Goal: Task Accomplishment & Management: Manage account settings

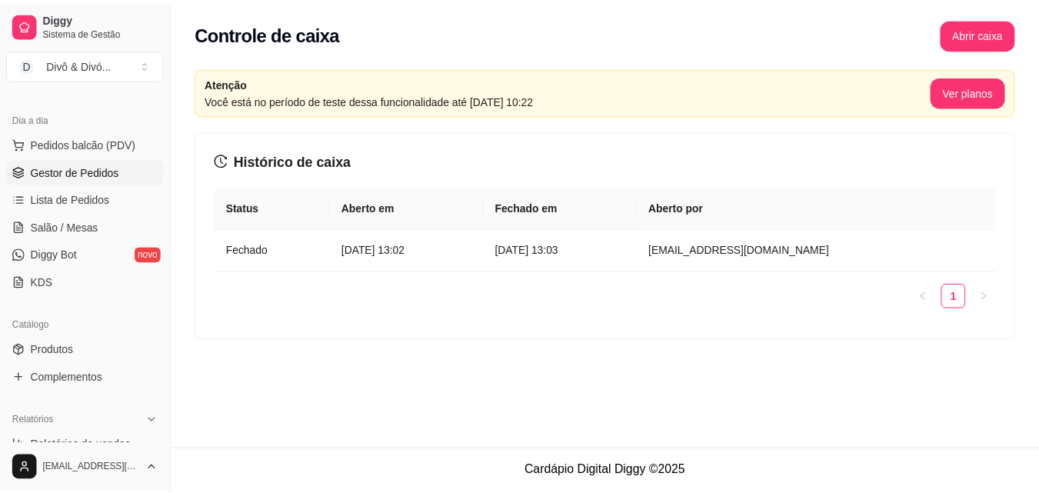
scroll to position [231, 0]
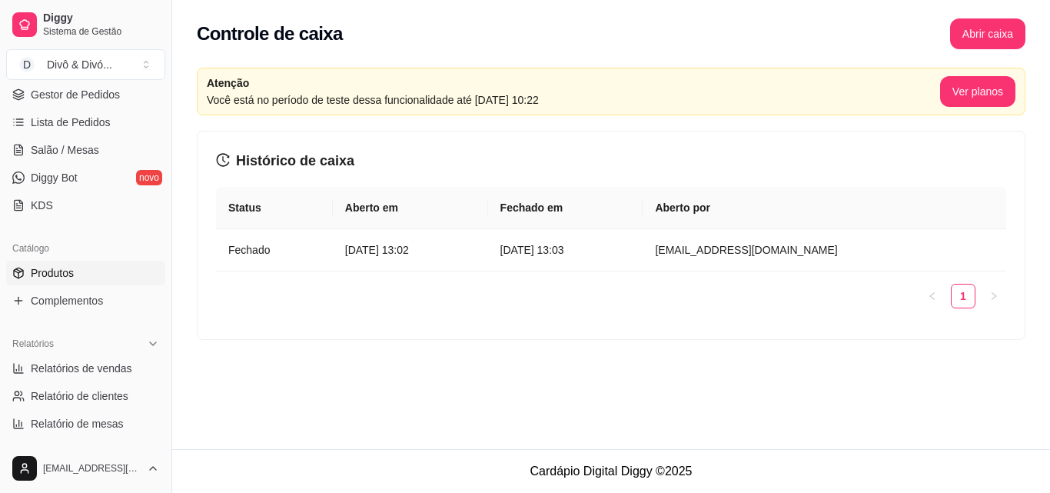
click at [68, 275] on span "Produtos" at bounding box center [52, 272] width 43 height 15
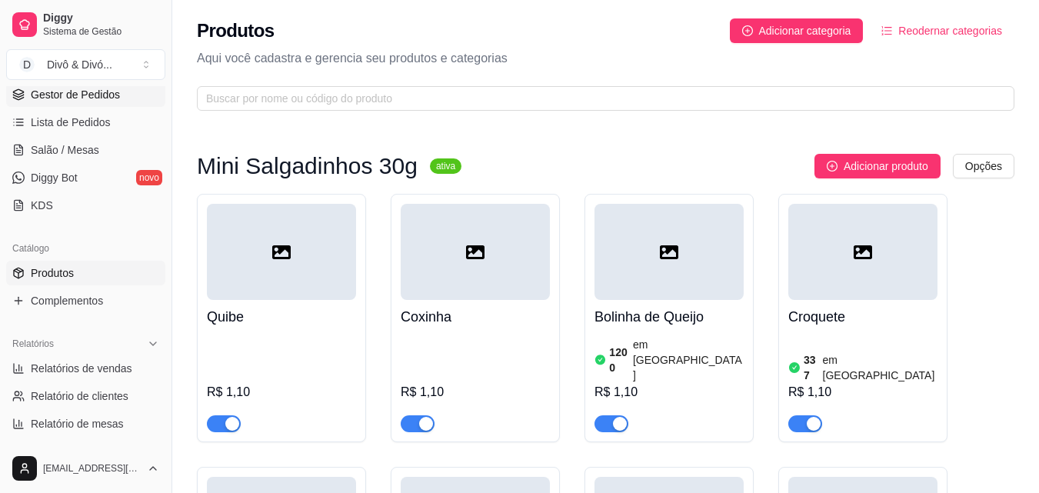
click at [101, 96] on span "Gestor de Pedidos" at bounding box center [75, 94] width 89 height 15
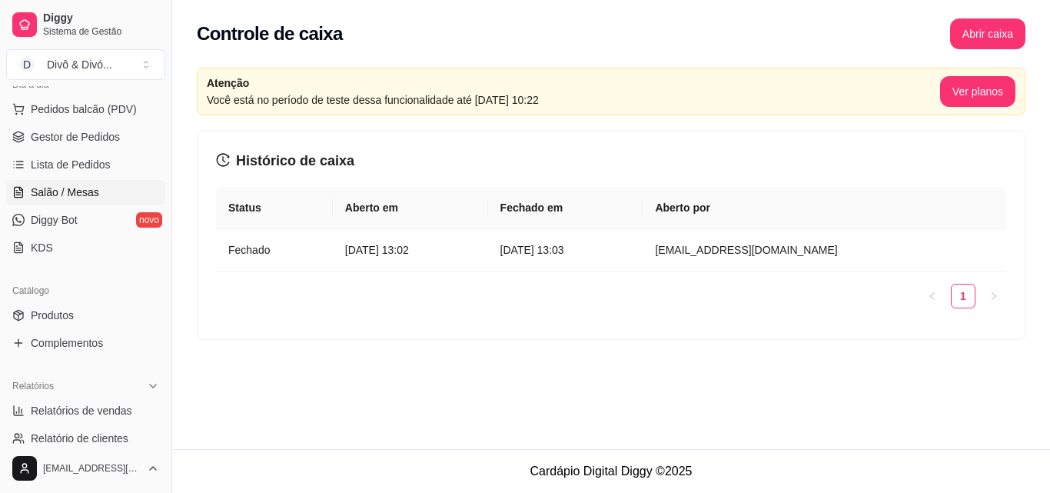
scroll to position [308, 0]
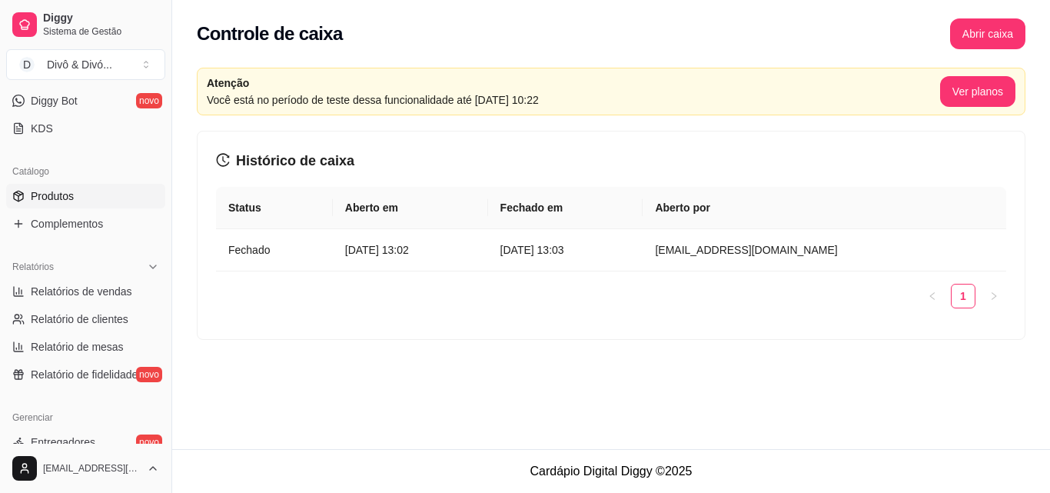
click at [83, 197] on link "Produtos" at bounding box center [85, 196] width 159 height 25
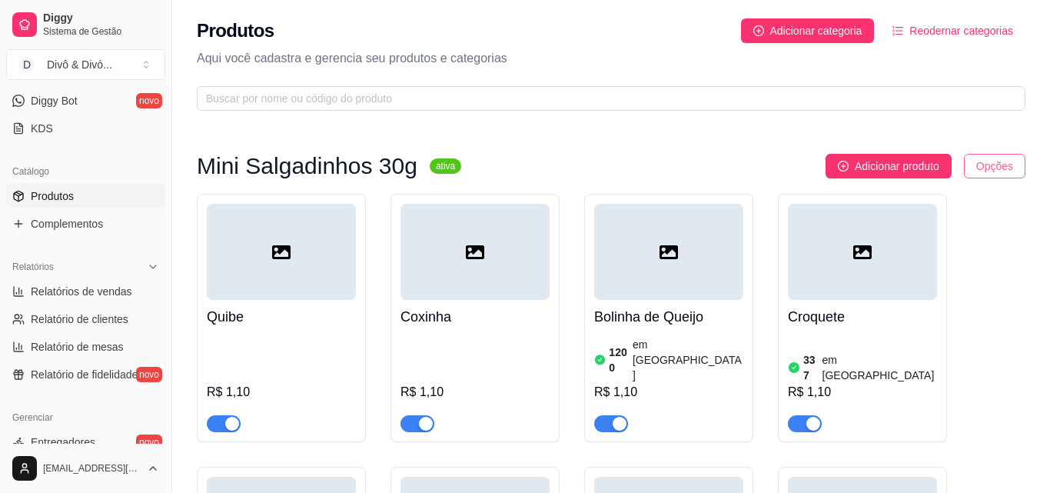
click at [986, 170] on html "Diggy Sistema de Gestão D Divô & Divó ... Loja aberta Período gratuito até 12/0…" at bounding box center [525, 246] width 1050 height 493
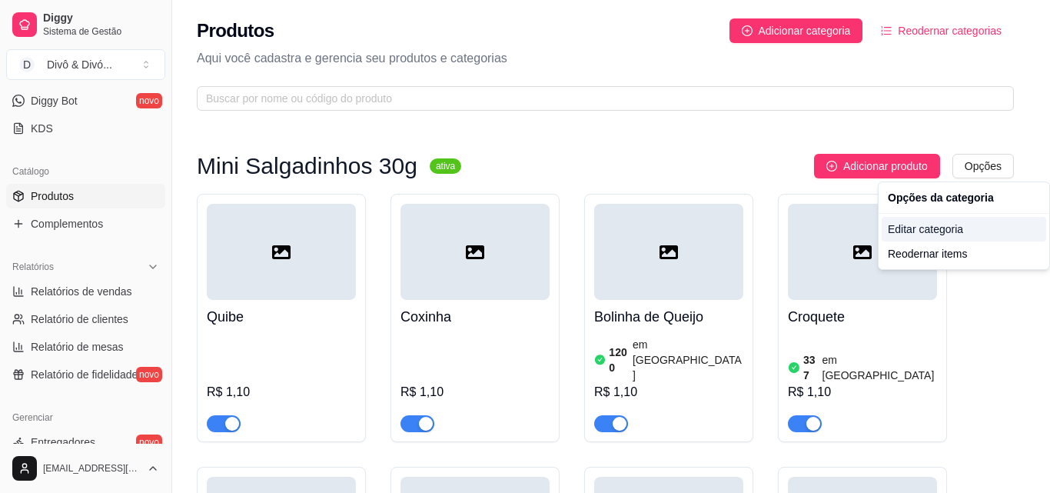
click at [963, 232] on div "Editar categoria" at bounding box center [964, 229] width 165 height 25
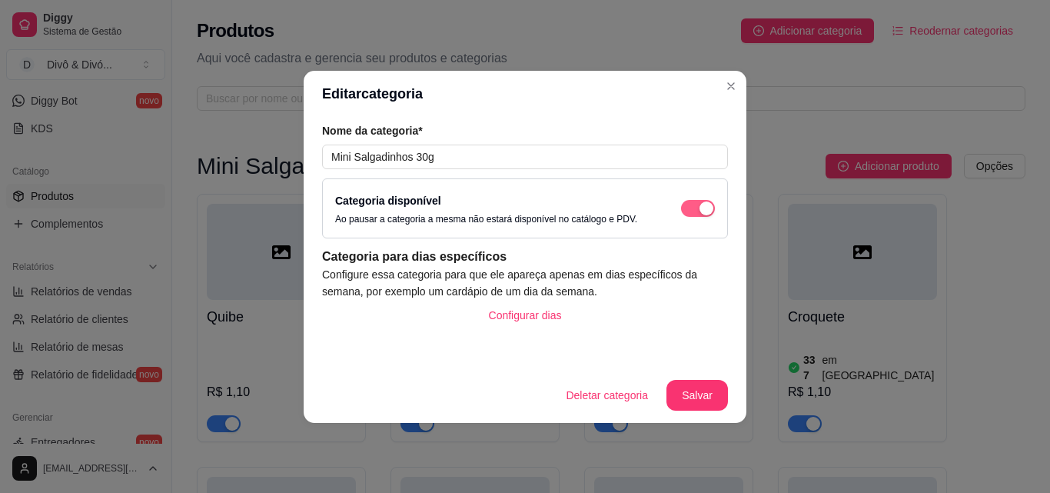
click at [698, 211] on button "button" at bounding box center [698, 208] width 34 height 17
click at [700, 387] on button "Salvar" at bounding box center [697, 395] width 60 height 30
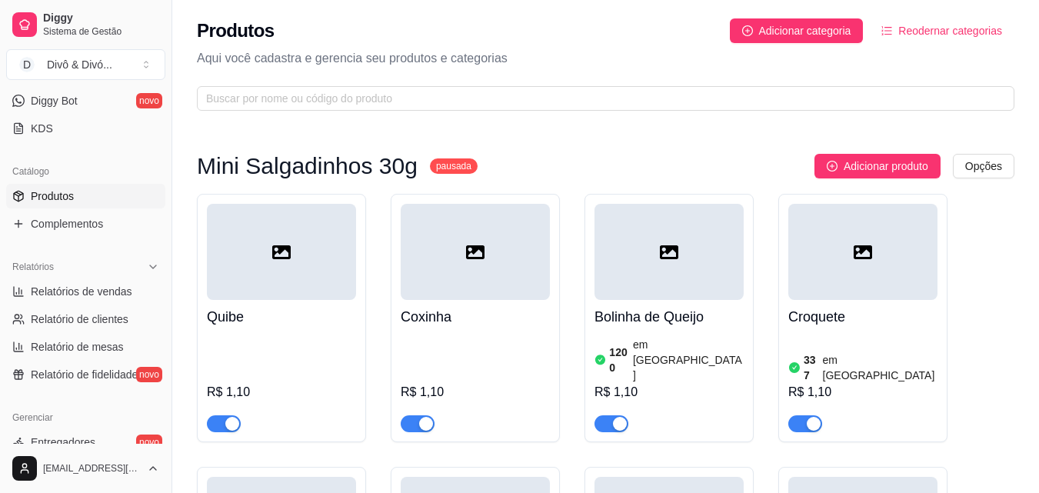
click at [955, 38] on button "Reodernar categorias" at bounding box center [941, 30] width 145 height 25
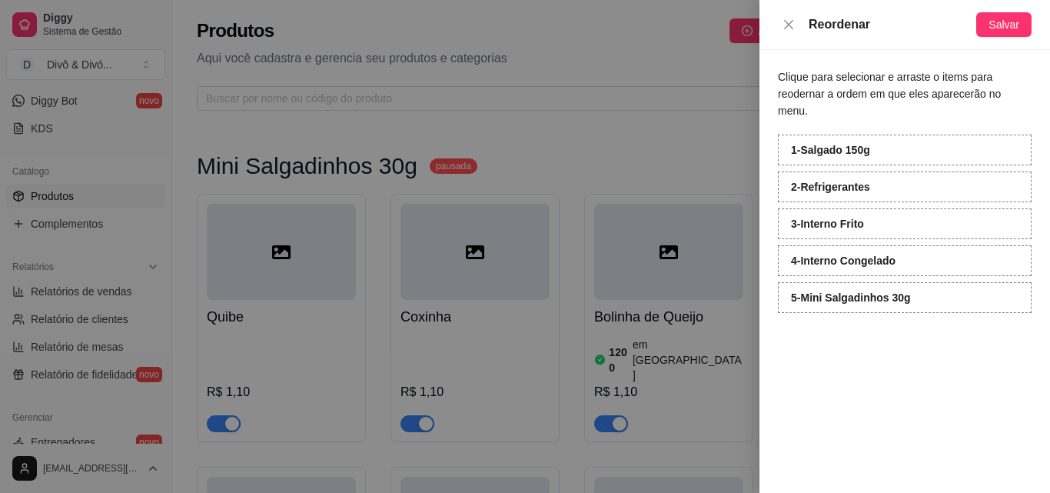
click at [607, 128] on div at bounding box center [525, 246] width 1050 height 493
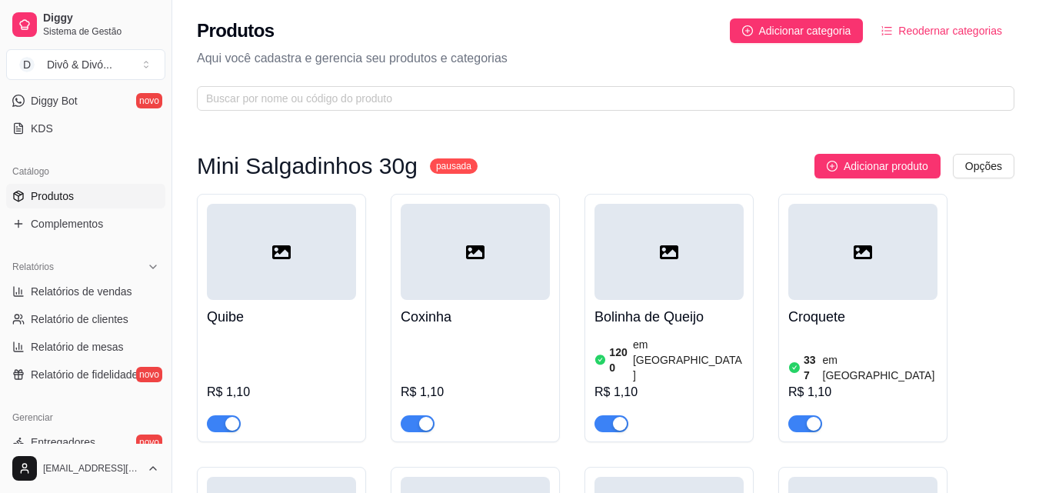
click at [953, 27] on span "Reodernar categorias" at bounding box center [950, 30] width 104 height 17
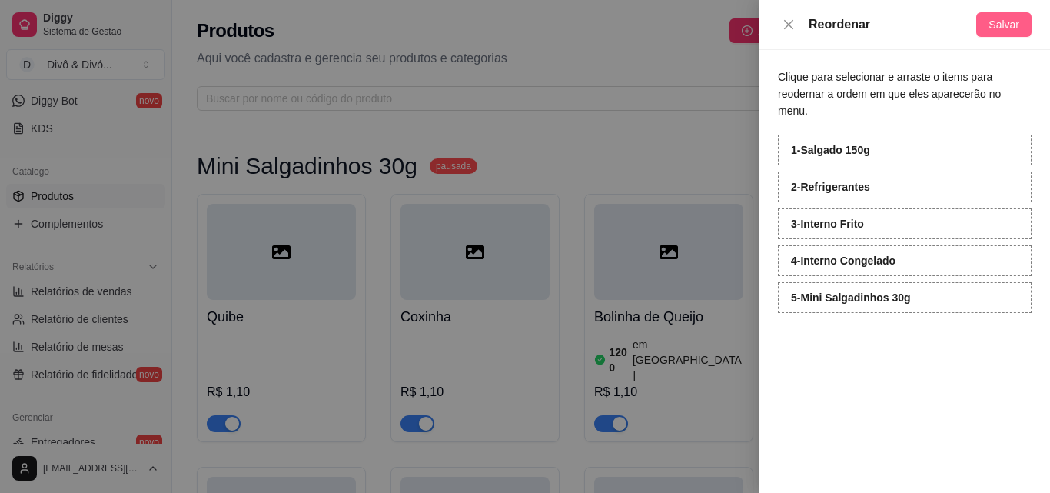
click at [1005, 31] on span "Salvar" at bounding box center [1004, 24] width 31 height 17
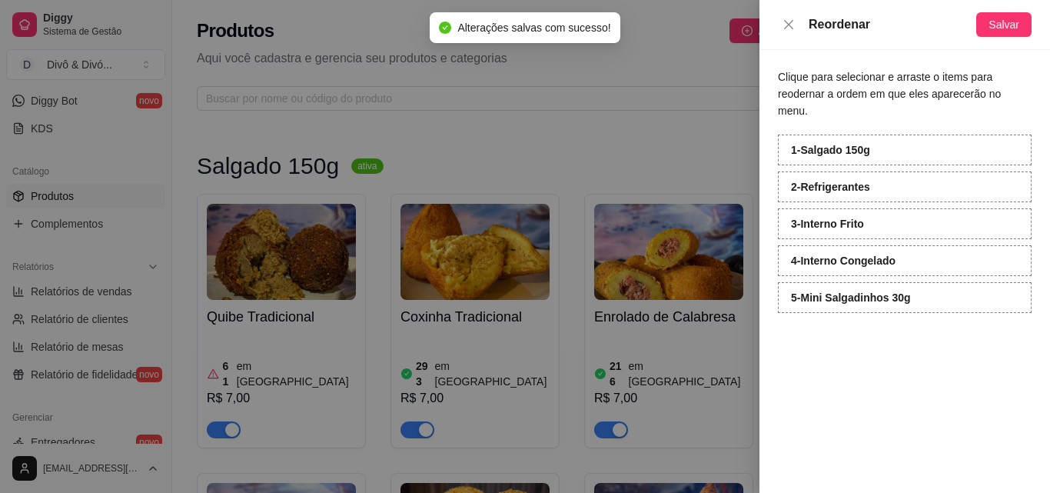
click at [720, 97] on div at bounding box center [525, 246] width 1050 height 493
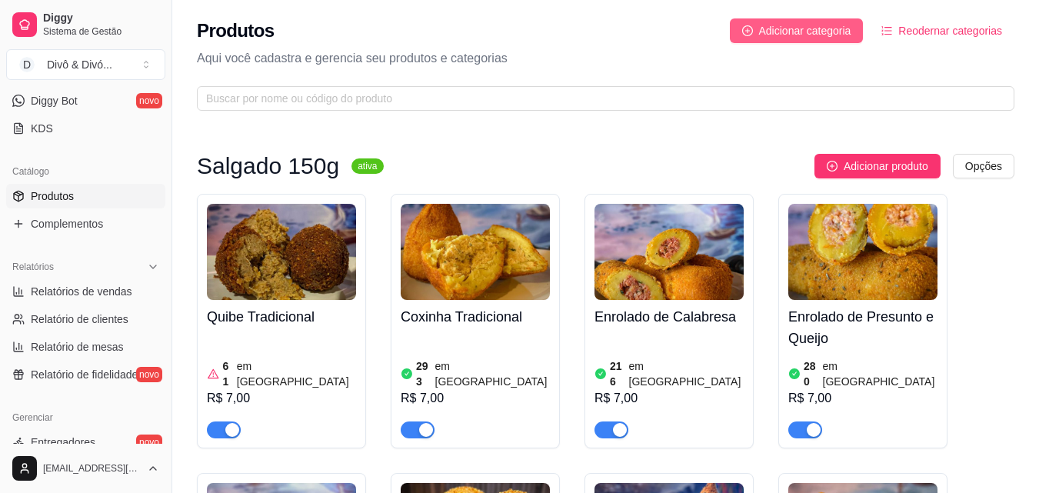
click at [767, 28] on span "Adicionar categoria" at bounding box center [805, 30] width 92 height 17
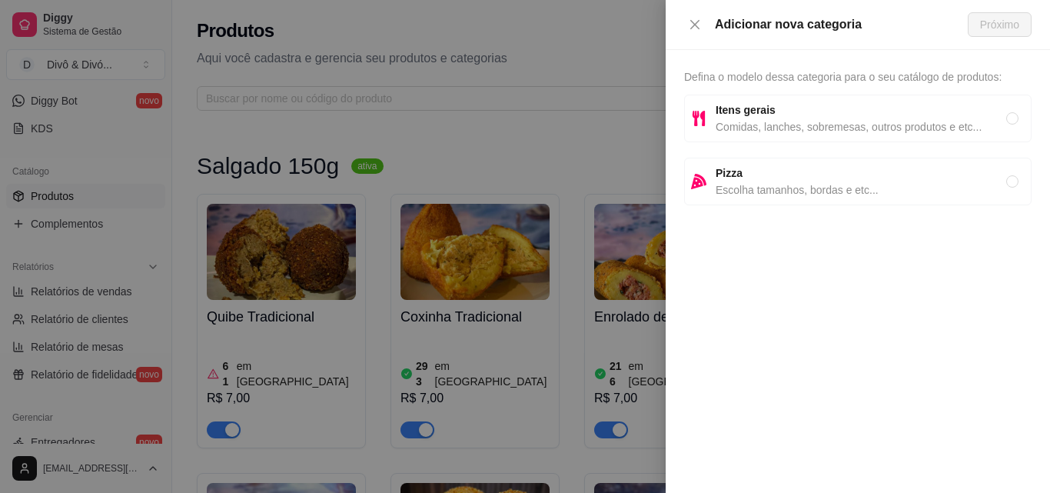
click at [793, 120] on span "Comidas, lanches, sobremesas, outros produtos e etc..." at bounding box center [861, 126] width 291 height 17
radio input "true"
click at [1006, 28] on span "Próximo" at bounding box center [999, 24] width 39 height 17
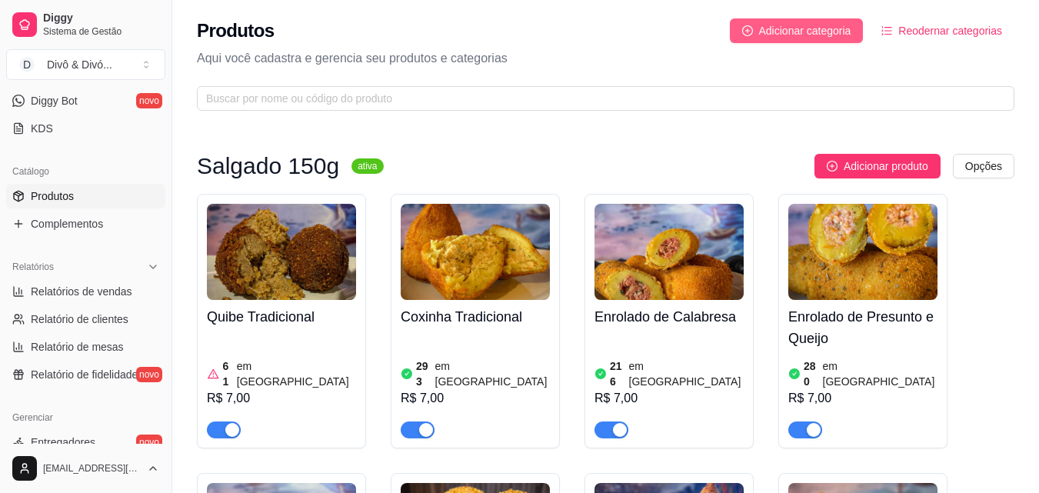
click at [839, 30] on span "Adicionar categoria" at bounding box center [805, 30] width 92 height 17
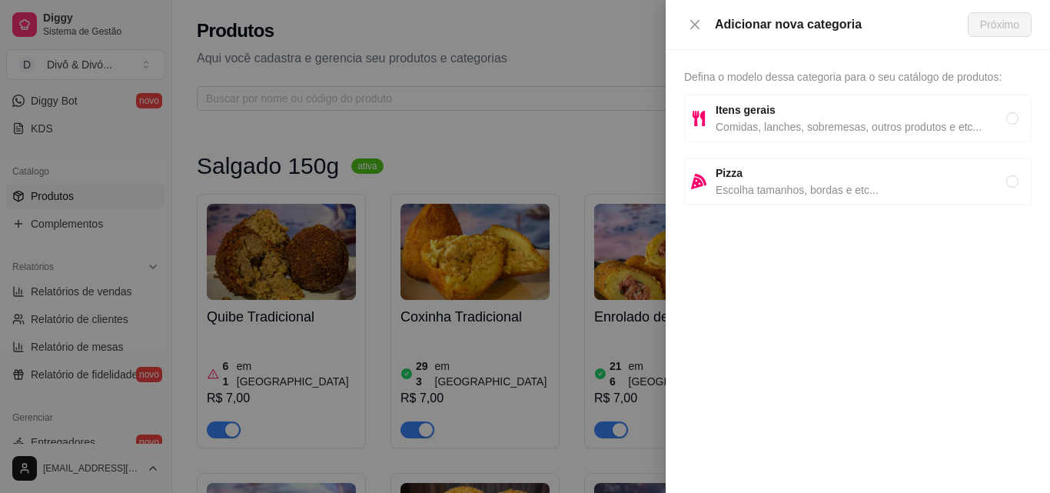
click at [853, 125] on span "Comidas, lanches, sobremesas, outros produtos e etc..." at bounding box center [861, 126] width 291 height 17
radio input "true"
click at [1014, 22] on span "Próximo" at bounding box center [999, 24] width 39 height 17
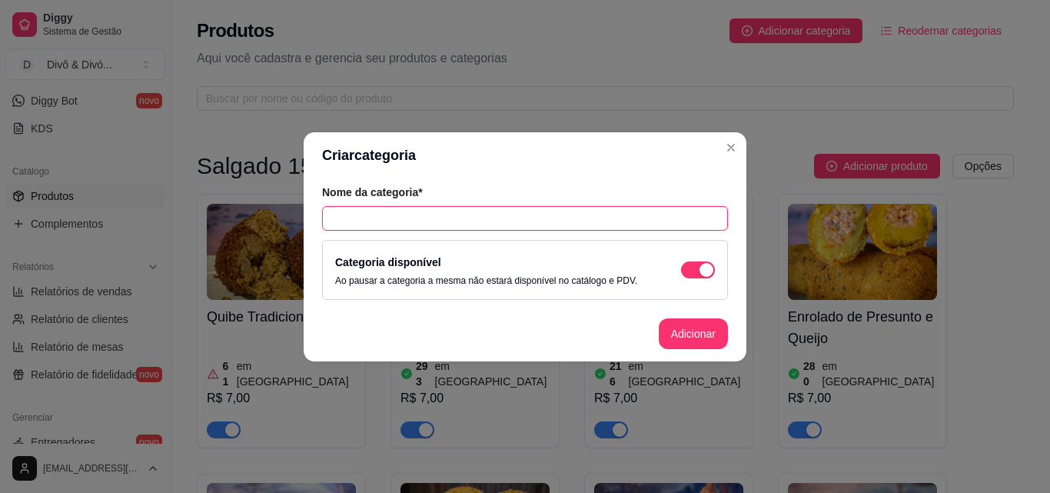
click at [591, 218] on input "text" at bounding box center [525, 218] width 406 height 25
type input "Kits"
click at [677, 327] on button "Adicionar" at bounding box center [694, 333] width 68 height 30
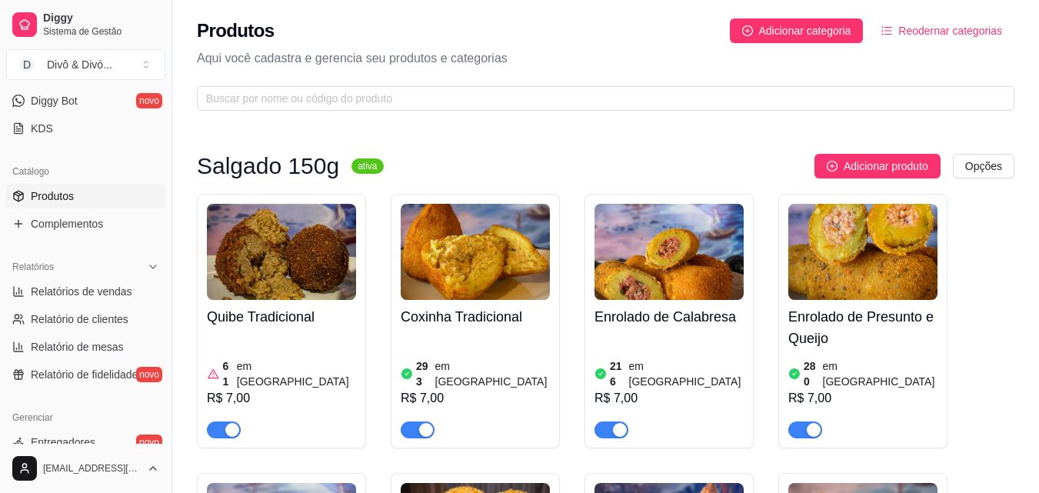
click at [961, 27] on span "Reodernar categorias" at bounding box center [950, 30] width 104 height 17
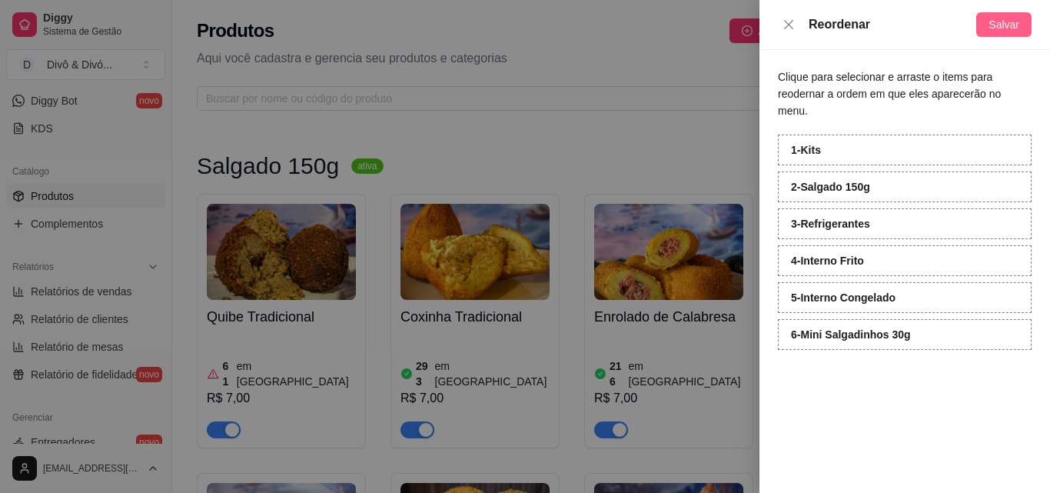
click at [1009, 26] on span "Salvar" at bounding box center [1004, 24] width 31 height 17
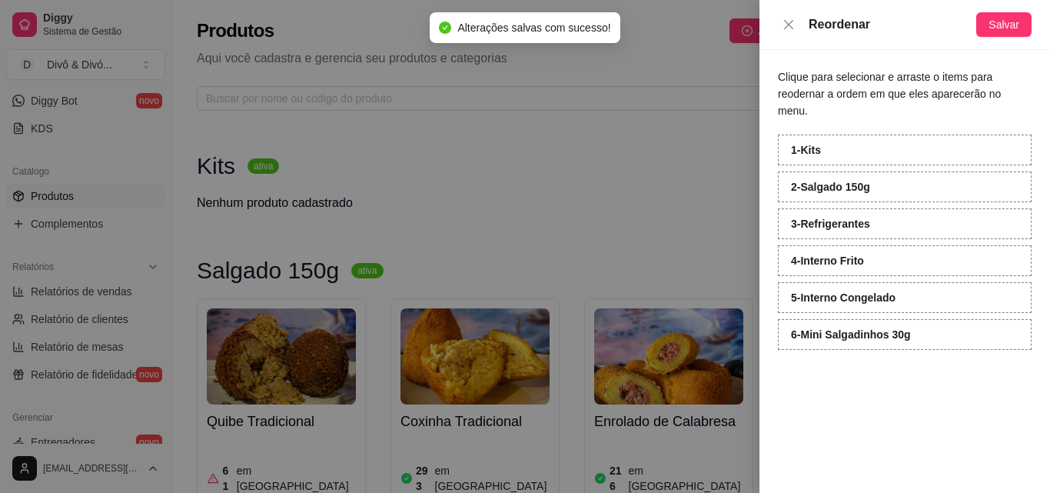
click at [672, 123] on div at bounding box center [525, 246] width 1050 height 493
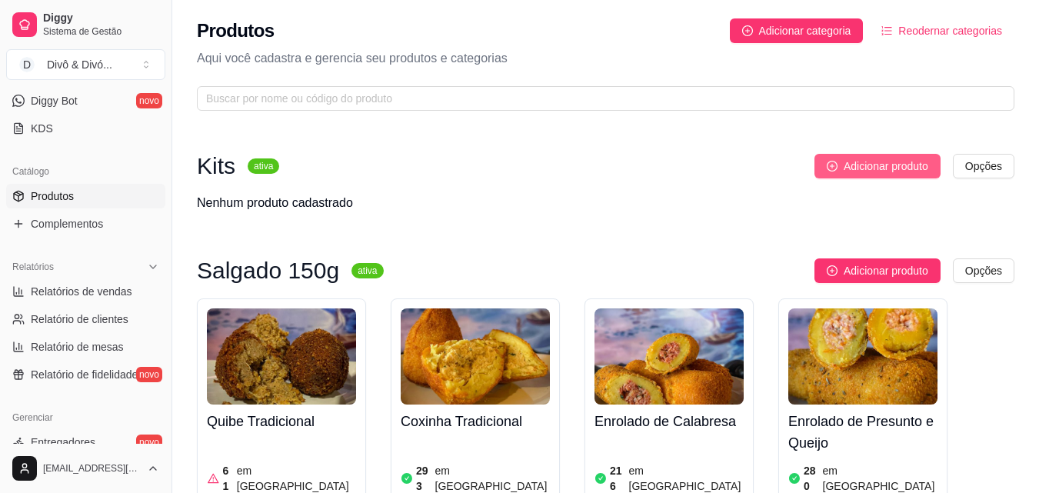
click at [902, 167] on span "Adicionar produto" at bounding box center [885, 166] width 85 height 17
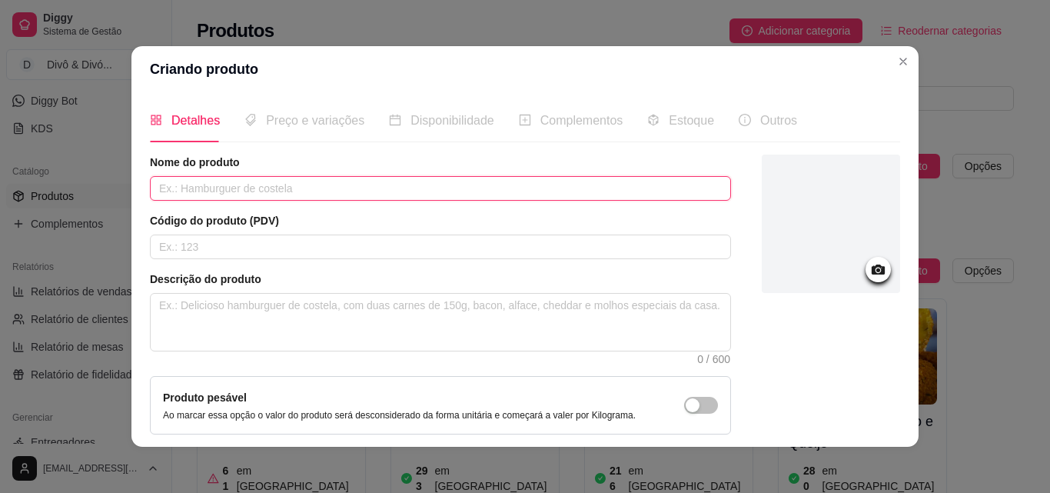
click at [338, 200] on input "text" at bounding box center [440, 188] width 581 height 25
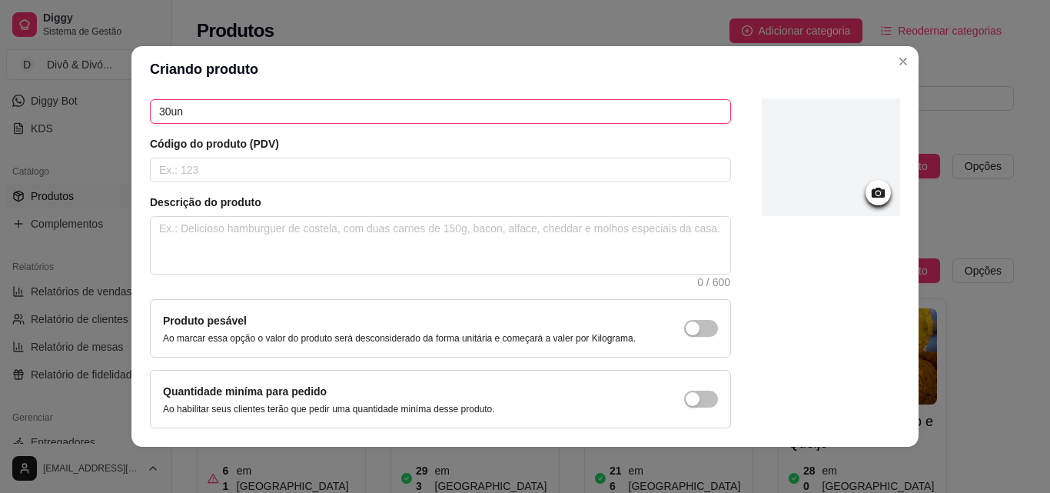
scroll to position [133, 0]
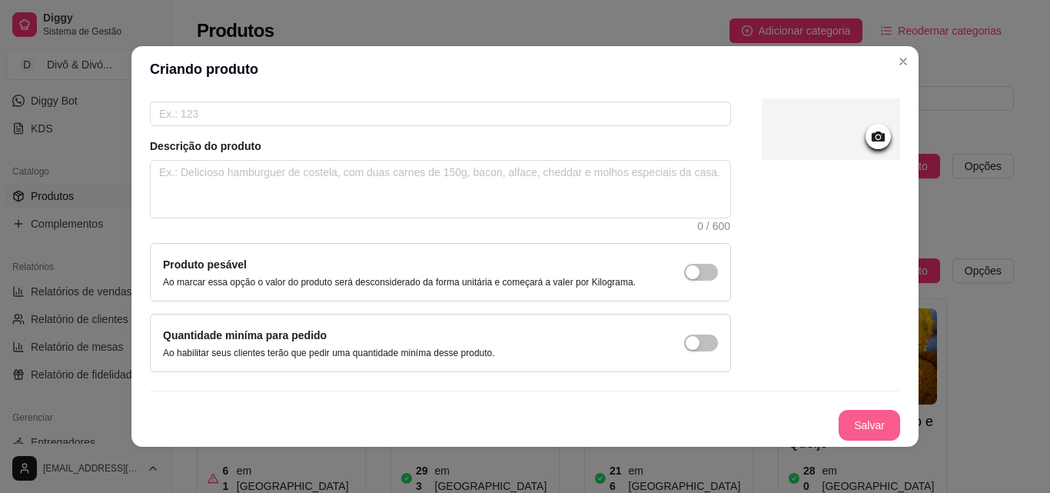
type input "30un"
click at [842, 432] on button "Salvar" at bounding box center [870, 426] width 60 height 30
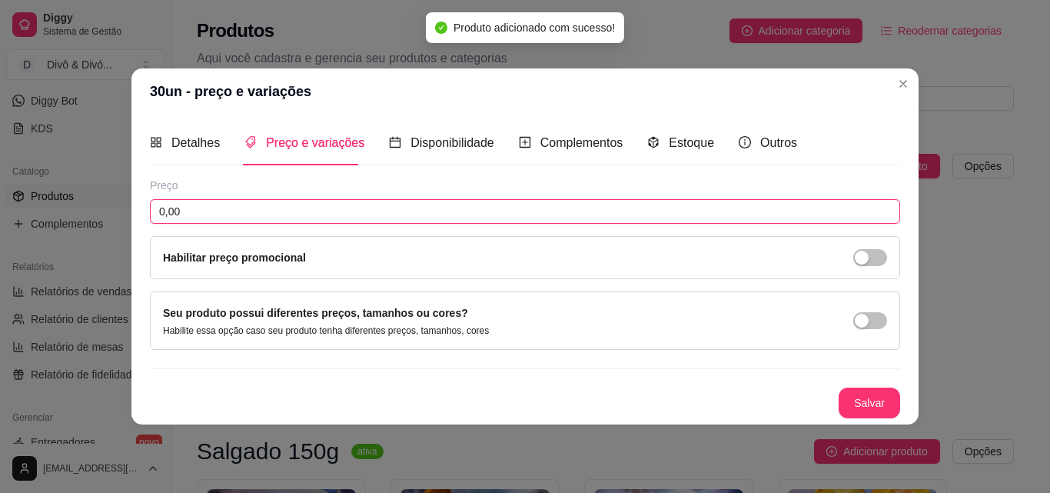
click at [218, 213] on input "0,00" at bounding box center [525, 211] width 750 height 25
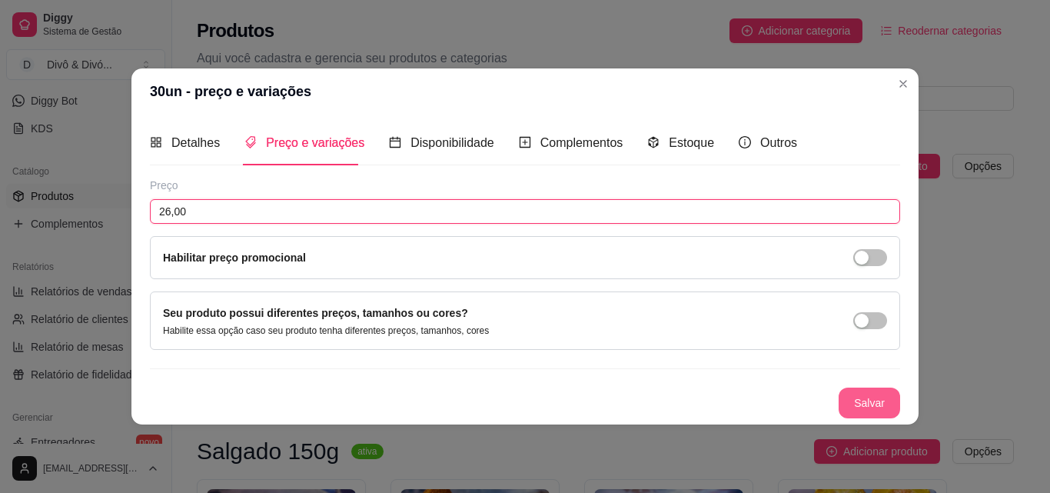
type input "26,00"
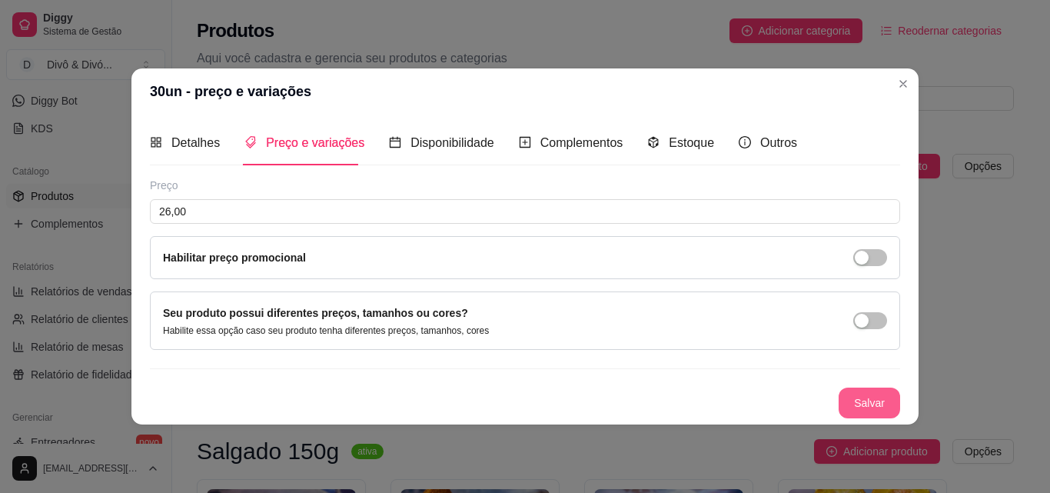
click at [882, 396] on button "Salvar" at bounding box center [870, 402] width 62 height 31
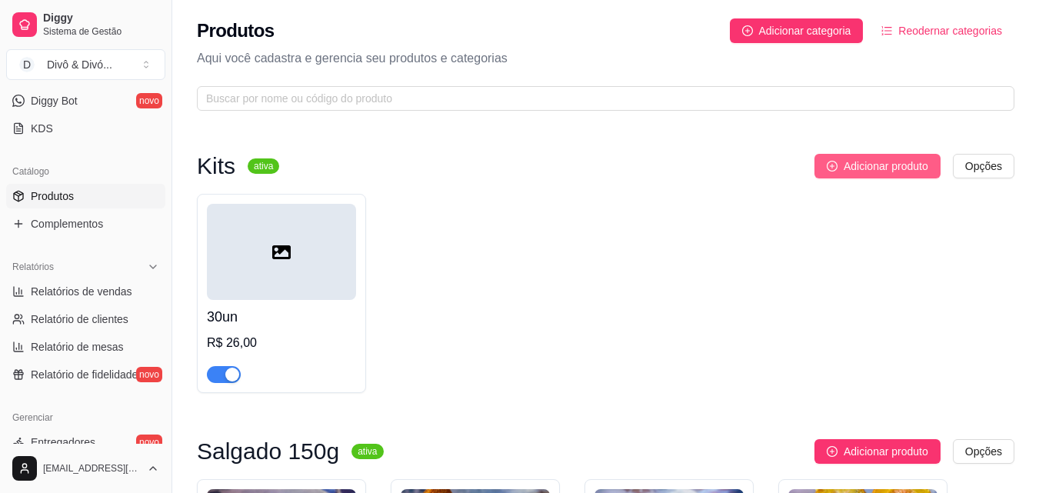
click at [906, 158] on span "Adicionar produto" at bounding box center [885, 166] width 85 height 17
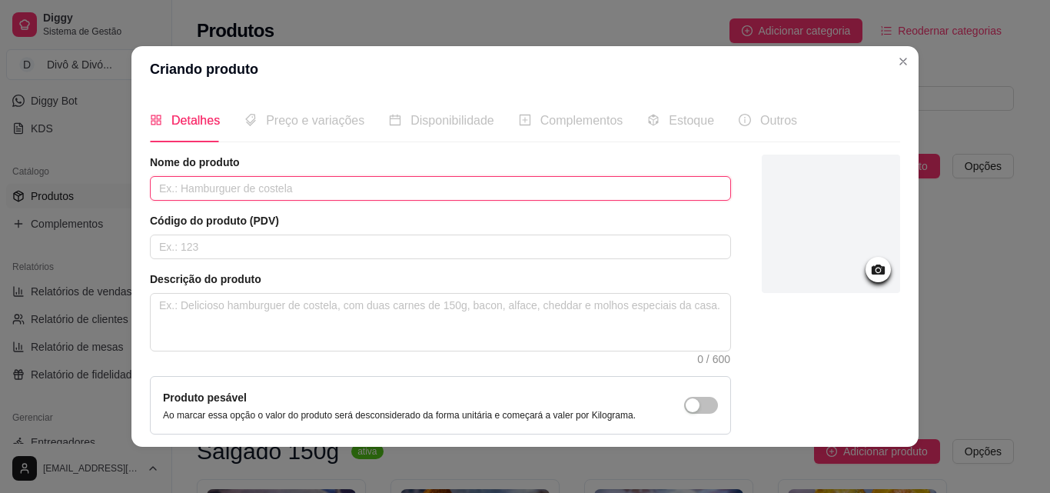
click at [431, 197] on input "text" at bounding box center [440, 188] width 581 height 25
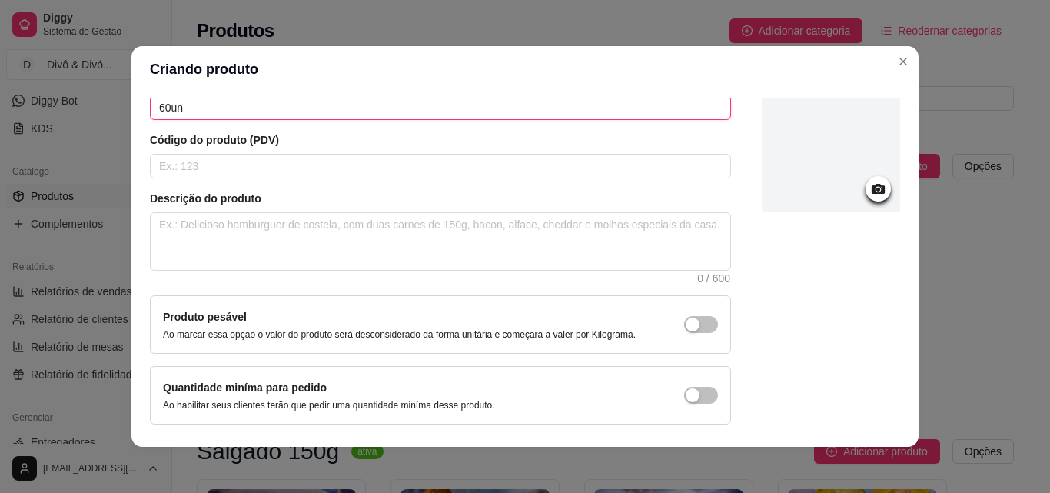
scroll to position [133, 0]
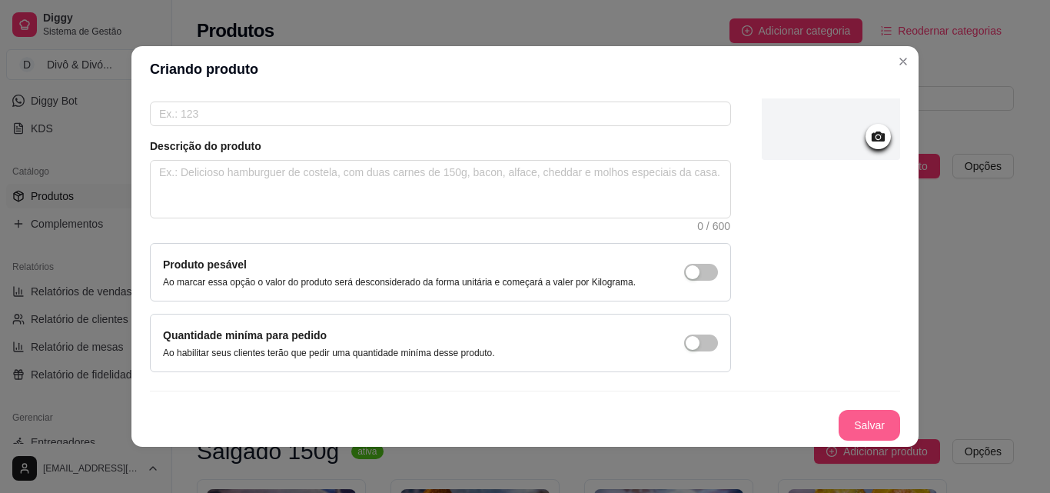
type input "60un"
click at [846, 429] on button "Salvar" at bounding box center [870, 425] width 62 height 31
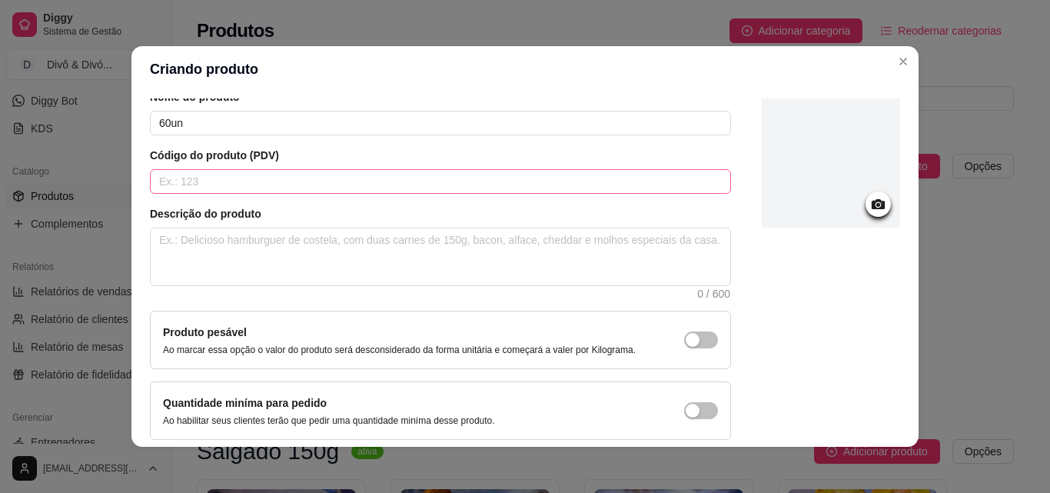
scroll to position [0, 0]
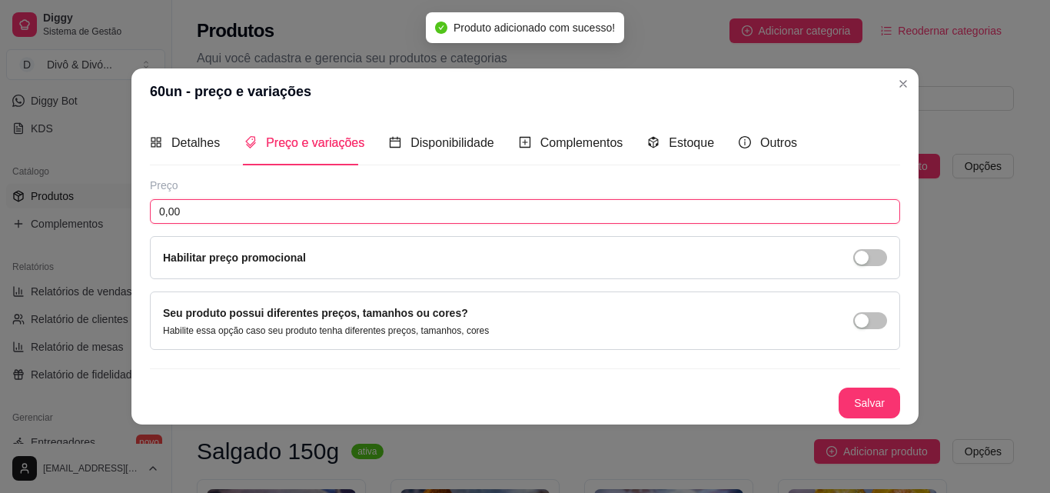
click at [341, 212] on input "0,00" at bounding box center [525, 211] width 750 height 25
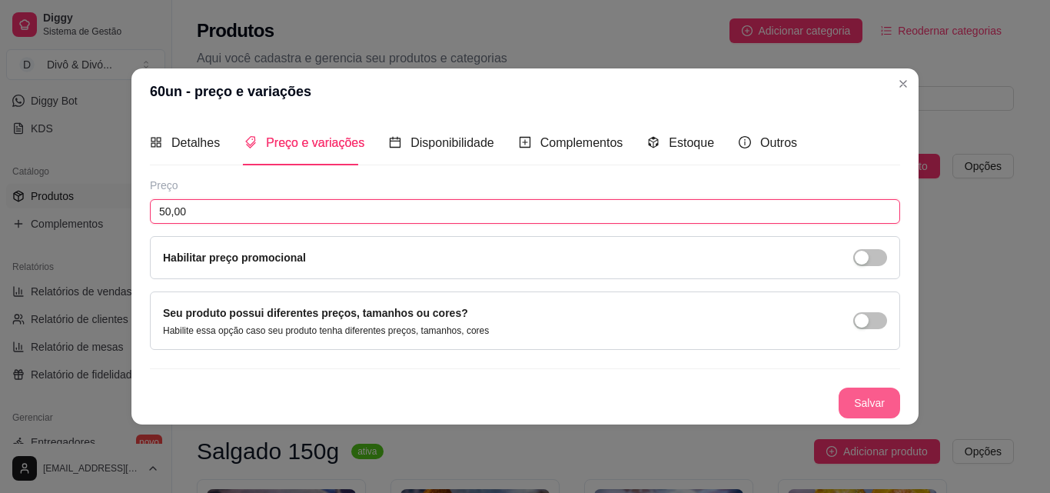
type input "50,00"
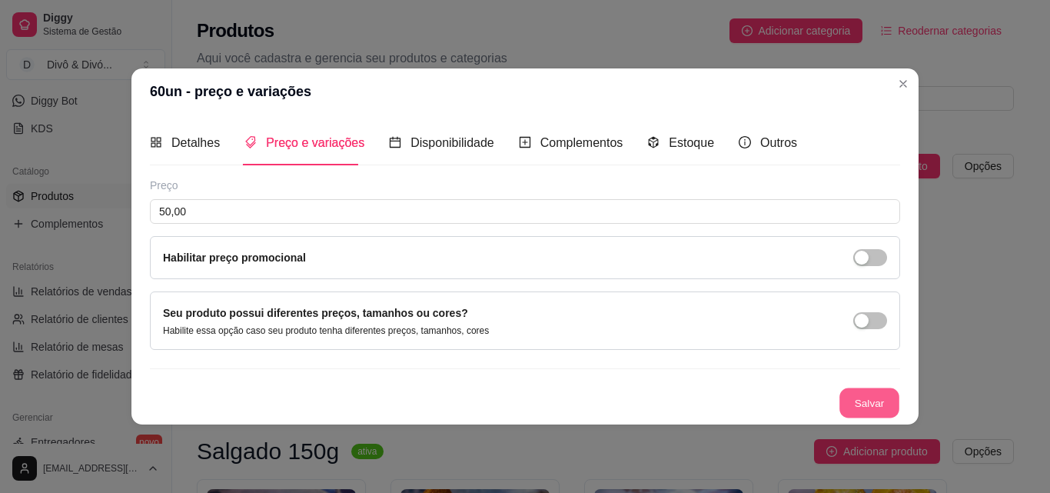
click at [860, 411] on button "Salvar" at bounding box center [870, 402] width 60 height 30
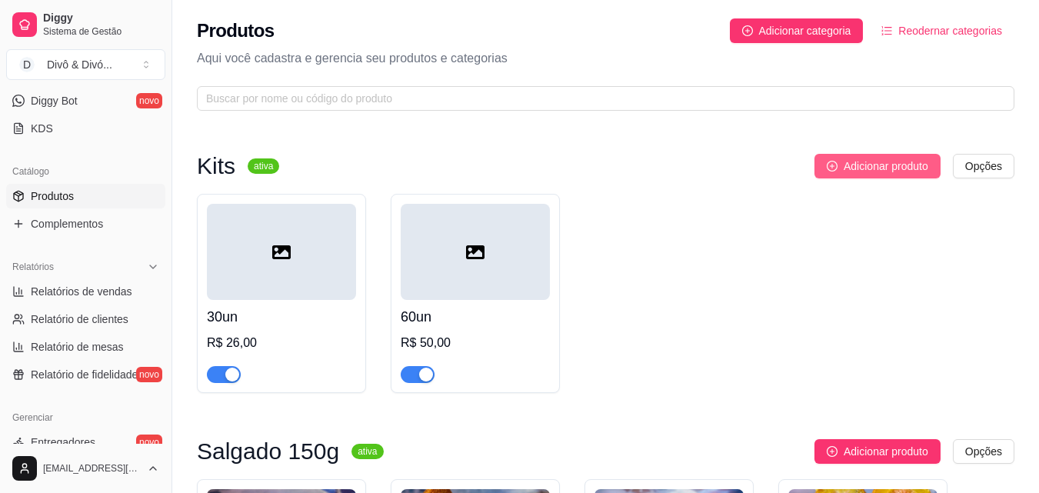
click at [902, 160] on span "Adicionar produto" at bounding box center [885, 166] width 85 height 17
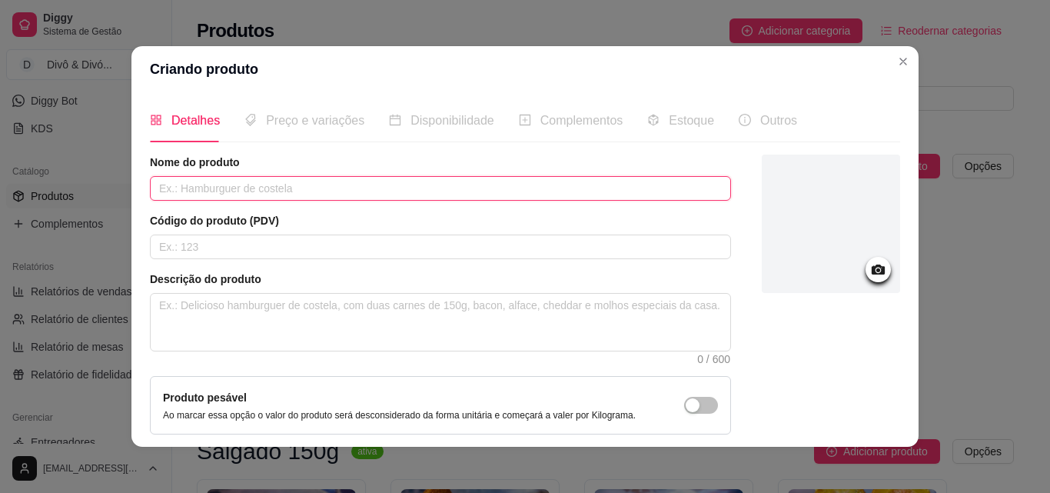
click at [535, 185] on input "text" at bounding box center [440, 188] width 581 height 25
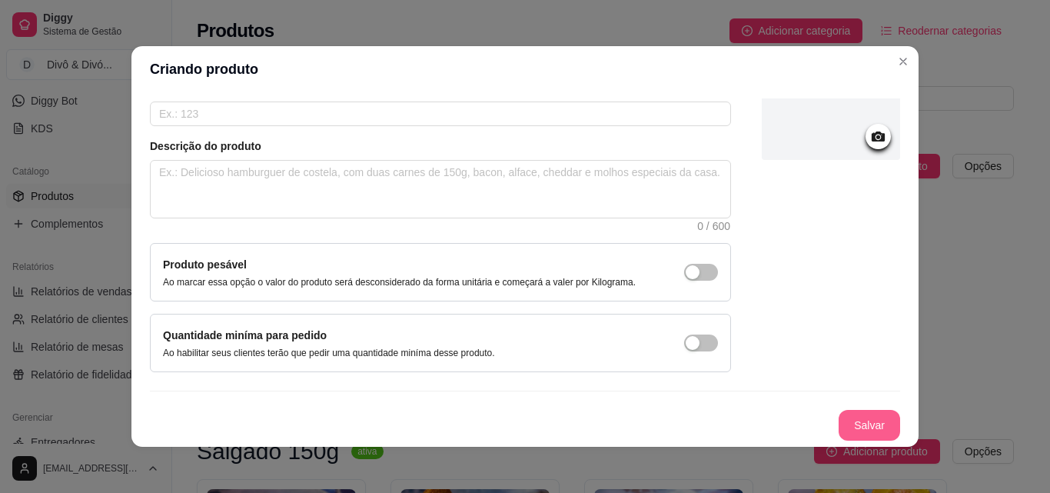
type input "100un"
click at [840, 421] on button "Salvar" at bounding box center [870, 426] width 60 height 30
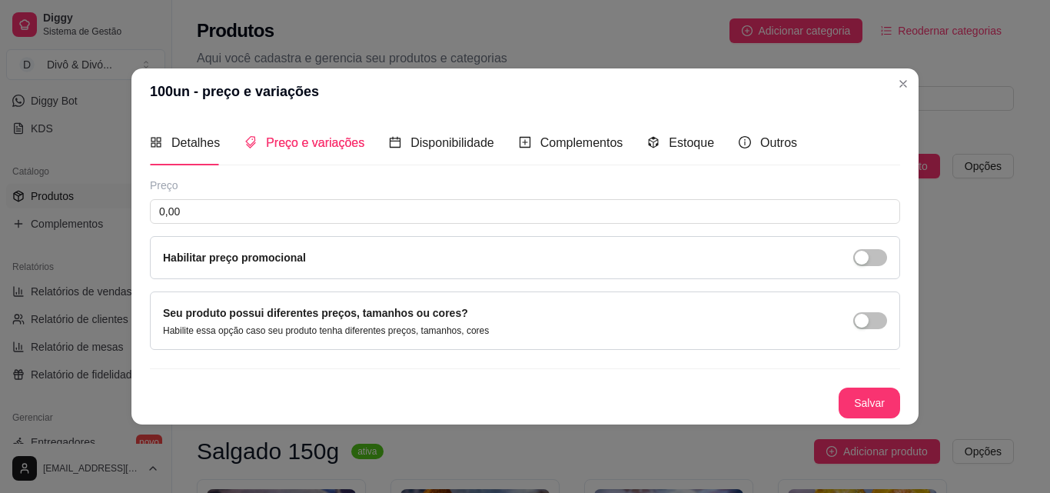
scroll to position [0, 0]
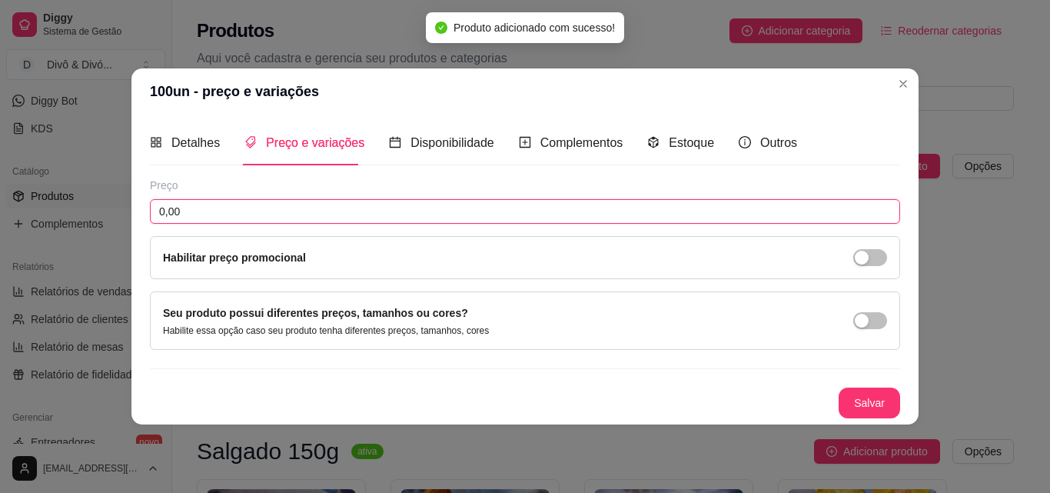
click at [496, 201] on input "0,00" at bounding box center [525, 211] width 750 height 25
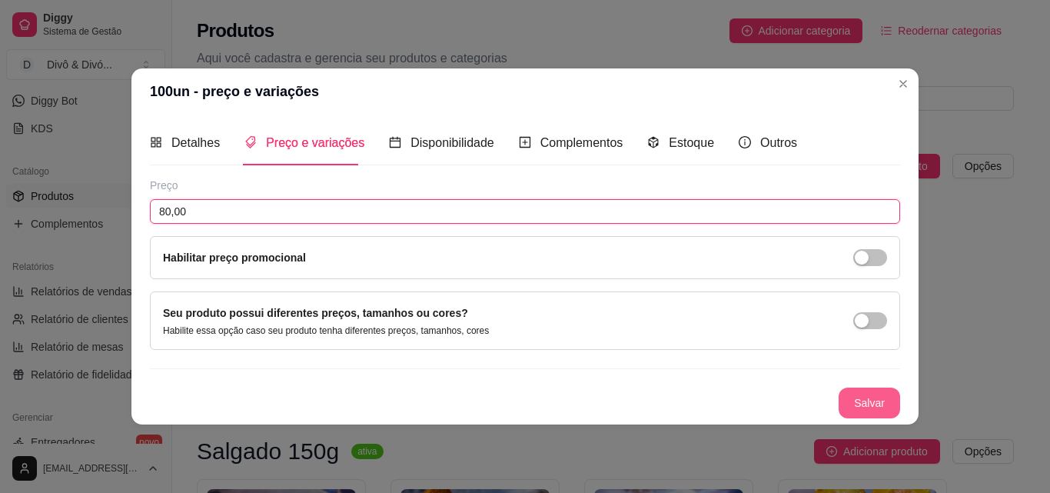
type input "80,00"
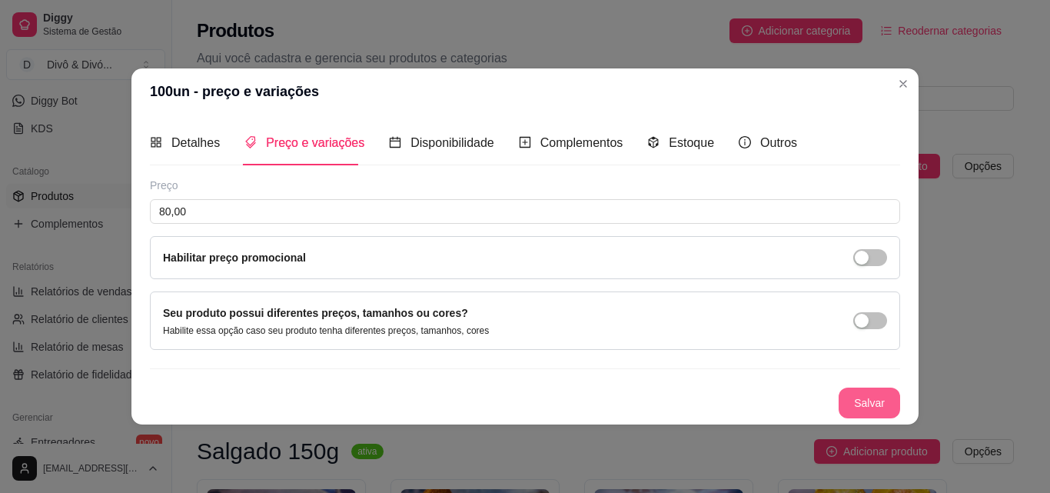
click at [864, 399] on button "Salvar" at bounding box center [870, 402] width 62 height 31
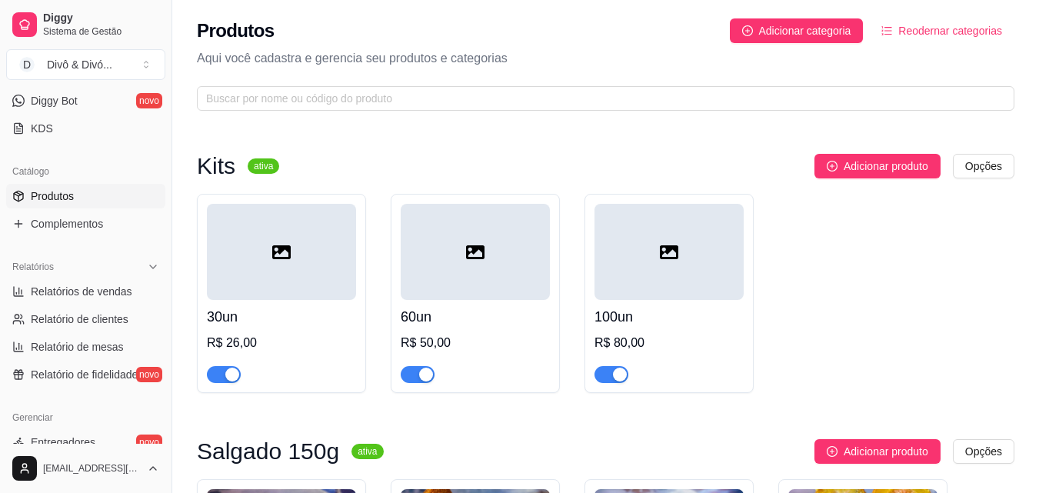
click at [269, 306] on h4 "30un" at bounding box center [281, 317] width 149 height 22
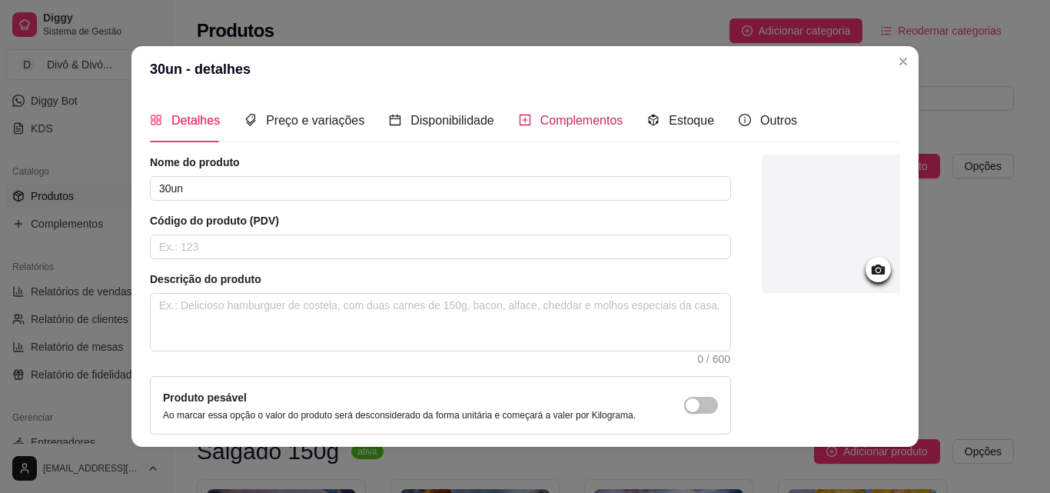
click at [542, 125] on span "Complementos" at bounding box center [581, 120] width 83 height 13
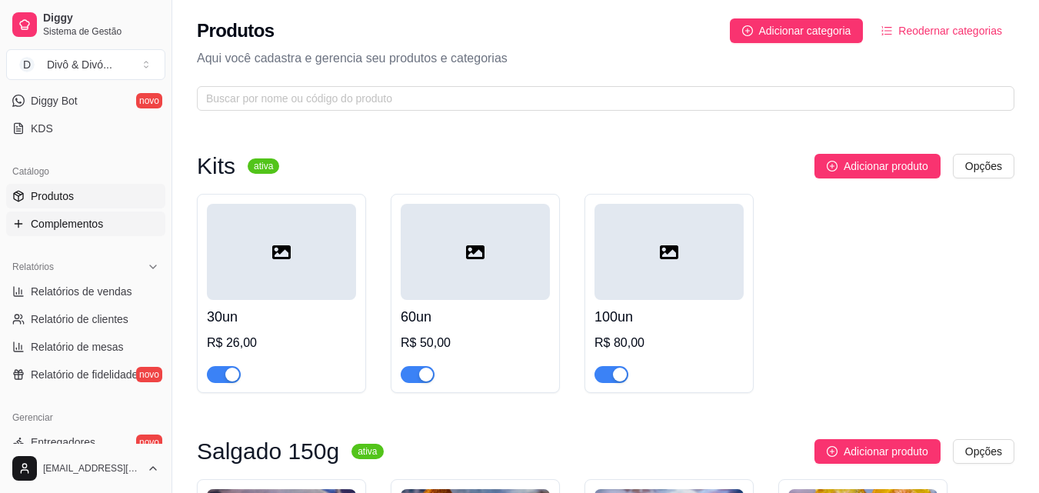
click at [87, 221] on span "Complementos" at bounding box center [67, 223] width 72 height 15
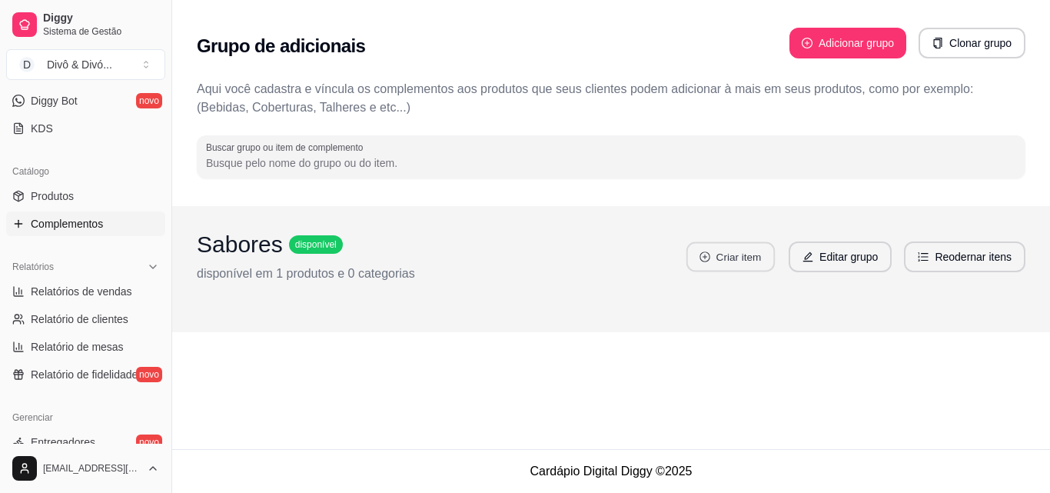
click at [747, 257] on button "Criar item" at bounding box center [731, 257] width 88 height 30
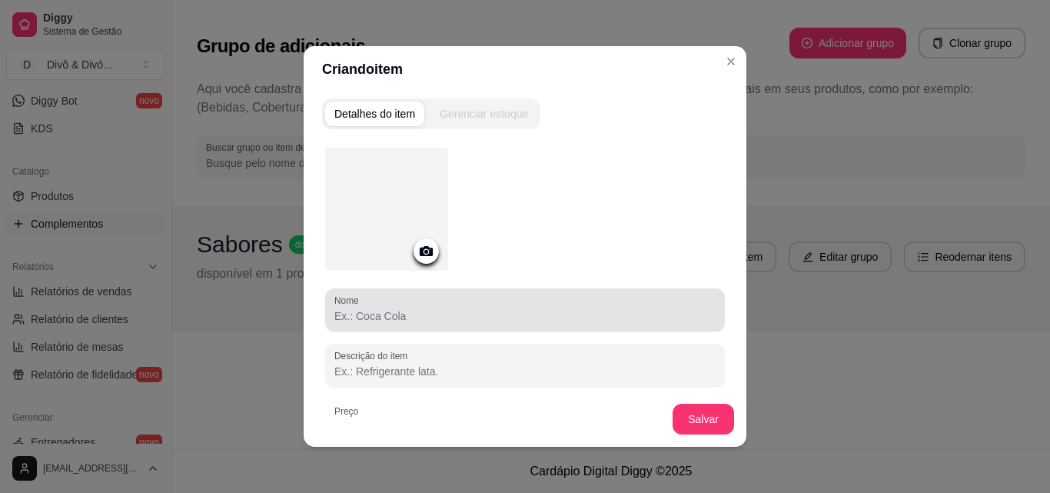
click at [384, 324] on div at bounding box center [524, 309] width 381 height 31
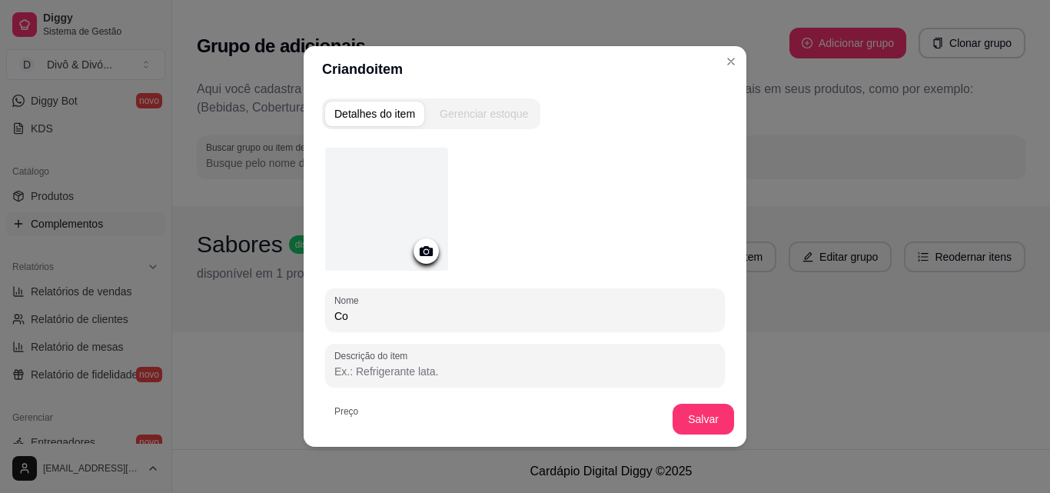
type input "C"
click at [708, 421] on button "Salvar" at bounding box center [704, 419] width 62 height 31
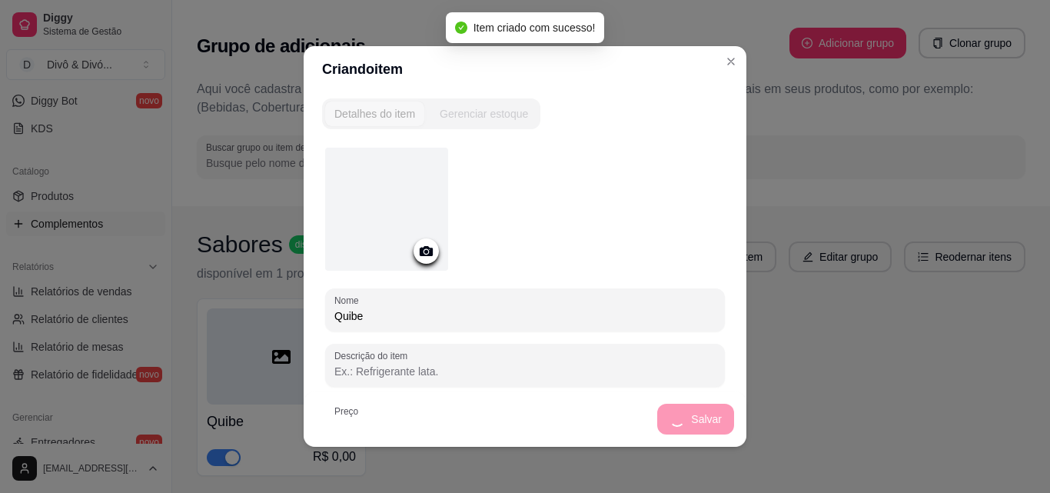
click at [383, 311] on input "Quibe" at bounding box center [524, 315] width 381 height 15
type input "Coxi"
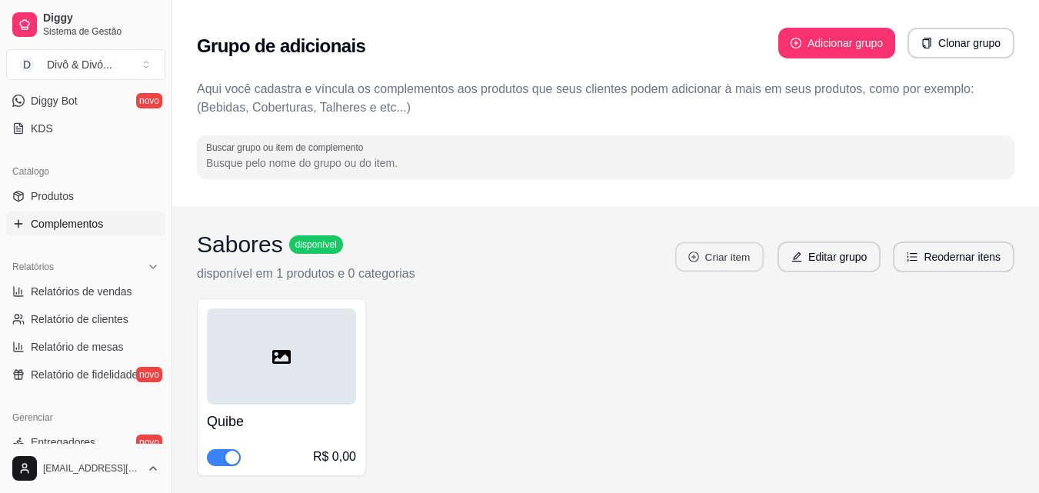
click at [717, 259] on button "Criar item" at bounding box center [719, 257] width 88 height 30
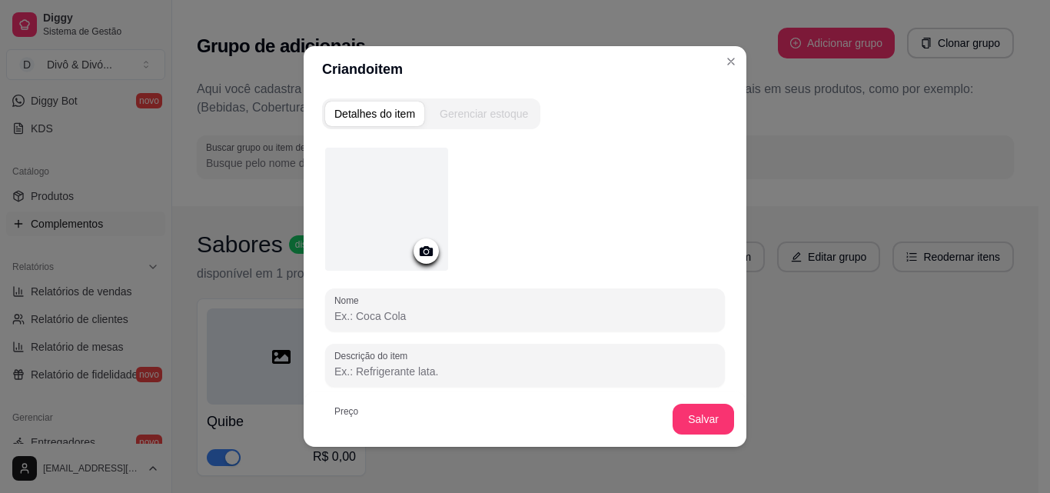
click at [413, 311] on input "Nome" at bounding box center [524, 315] width 381 height 15
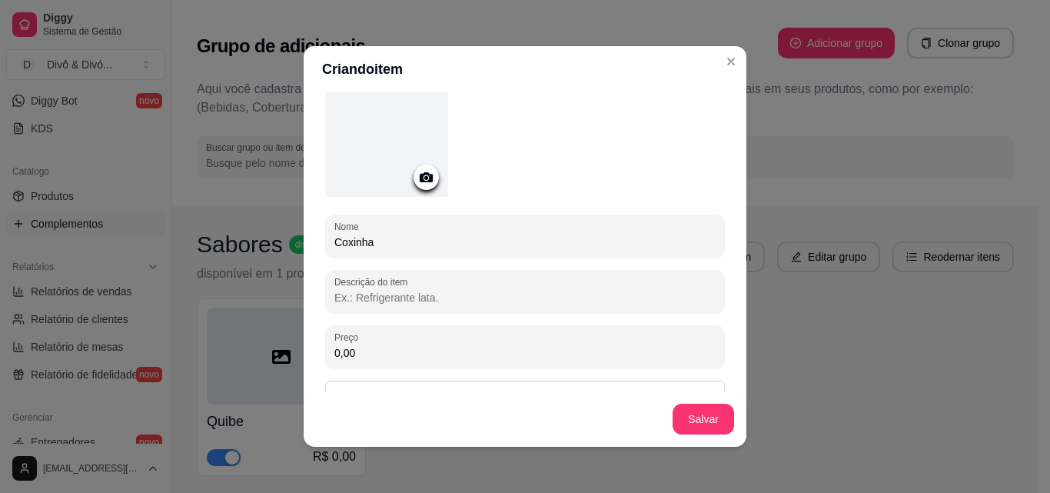
scroll to position [144, 0]
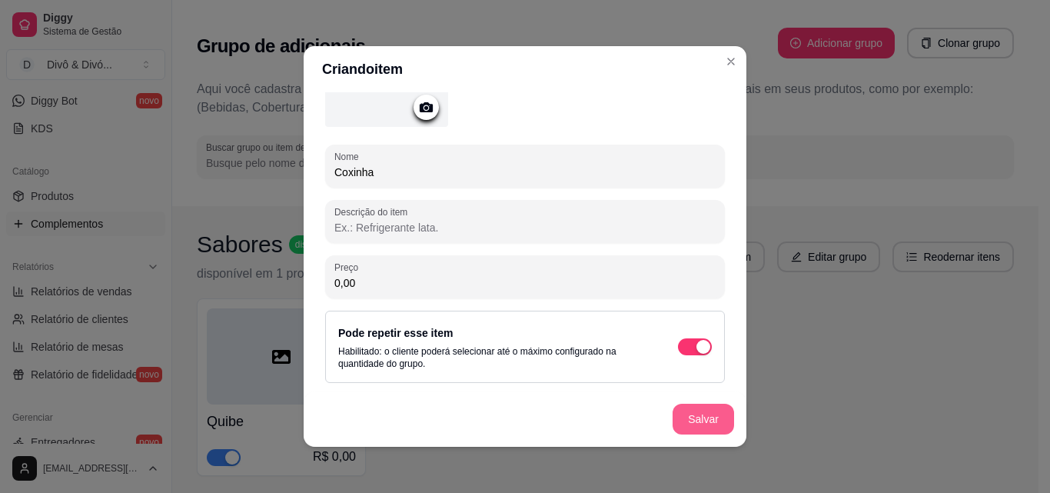
type input "Coxinha"
click at [720, 427] on button "Salvar" at bounding box center [704, 419] width 62 height 31
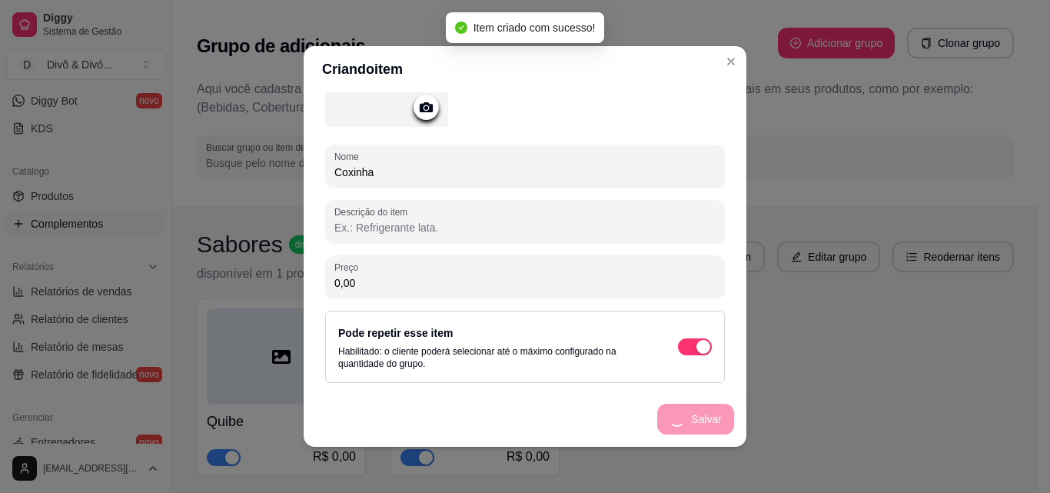
scroll to position [0, 0]
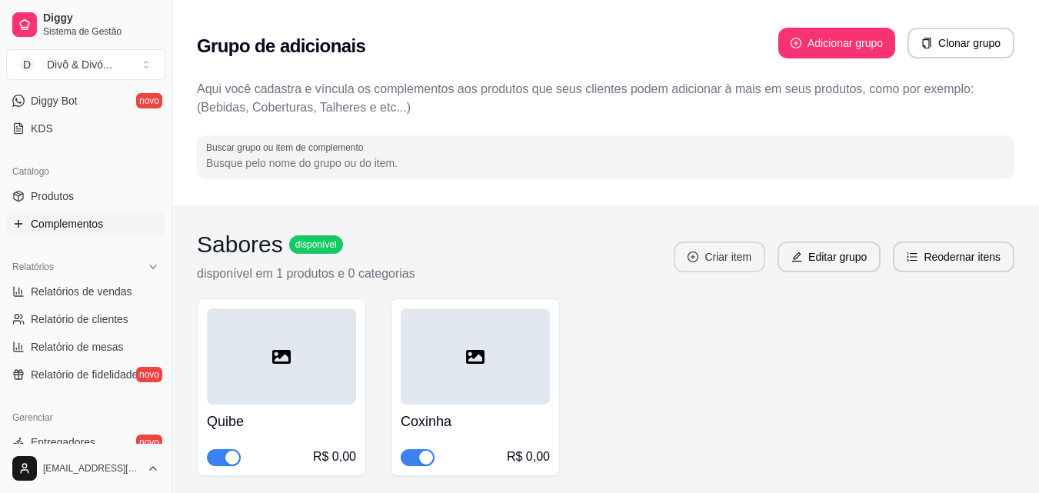
click at [720, 265] on button "Criar item" at bounding box center [718, 256] width 91 height 31
click at [731, 255] on button "Criar item" at bounding box center [718, 256] width 91 height 31
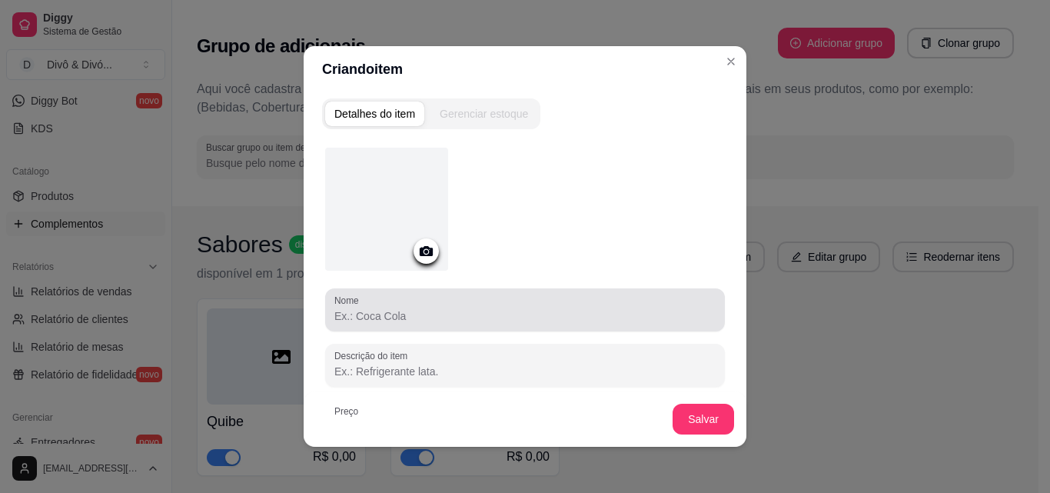
click at [426, 309] on input "Nome" at bounding box center [524, 315] width 381 height 15
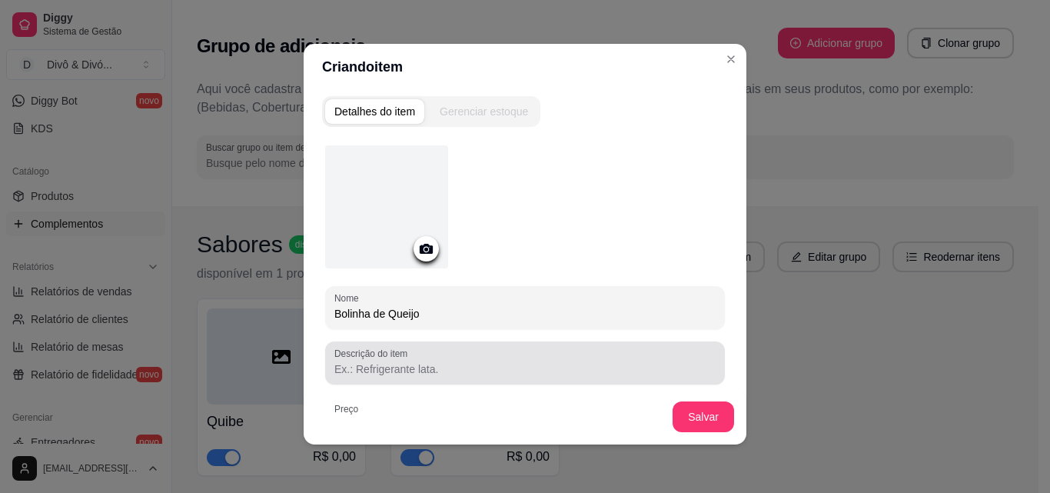
scroll to position [3, 0]
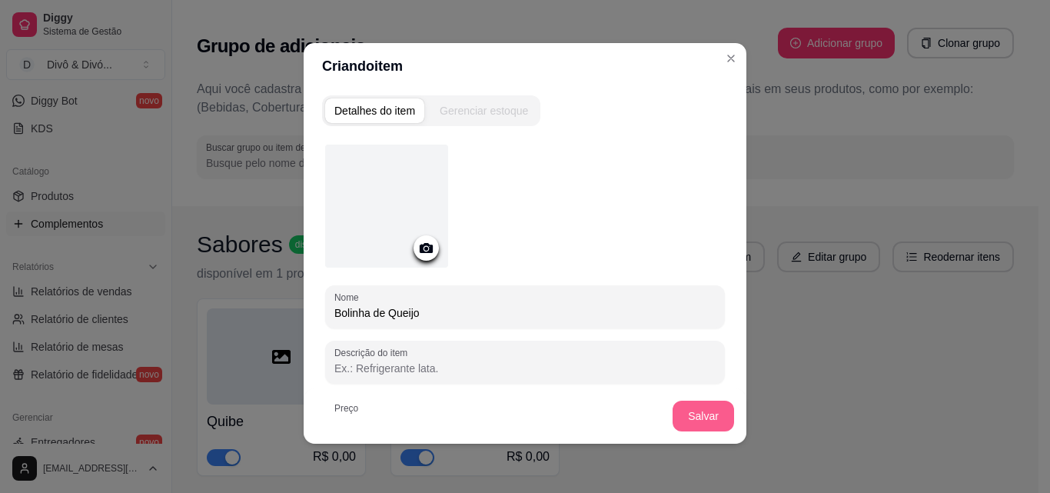
type input "Bolinha de Queijo"
click at [693, 406] on button "Salvar" at bounding box center [704, 416] width 62 height 31
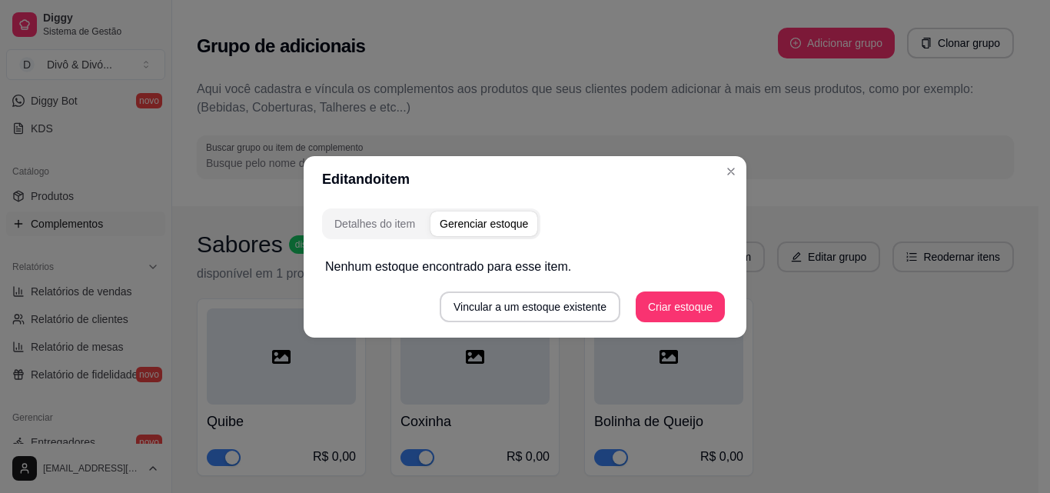
scroll to position [0, 0]
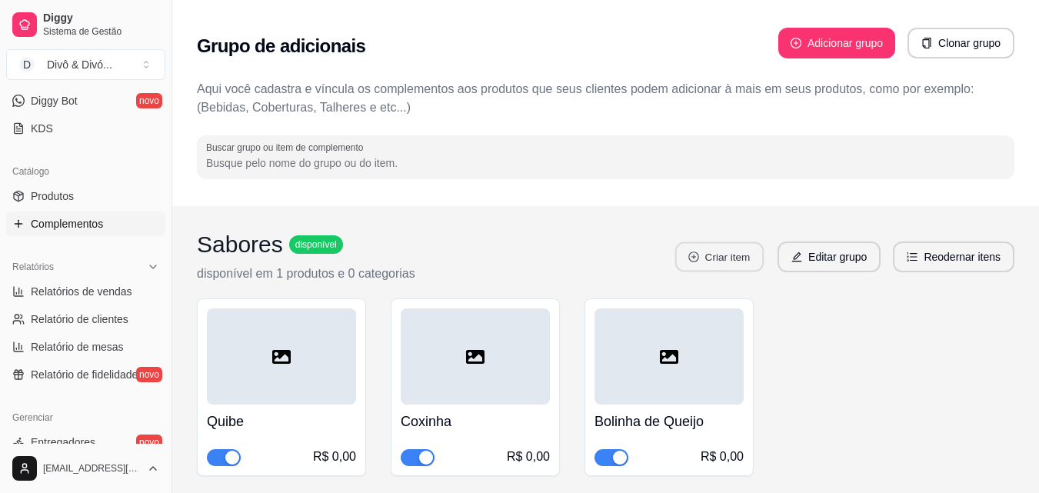
click at [733, 248] on button "Criar item" at bounding box center [719, 257] width 88 height 30
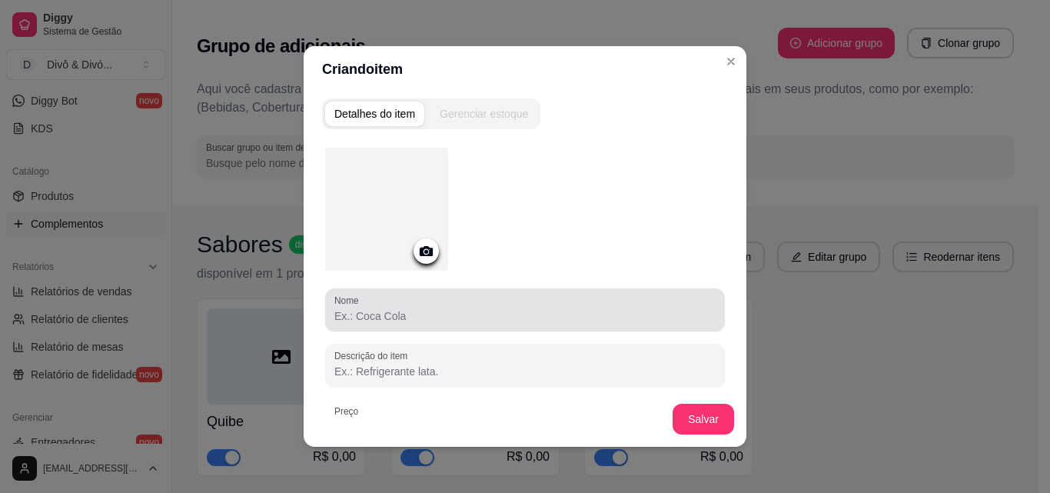
click at [412, 318] on input "Nome" at bounding box center [524, 315] width 381 height 15
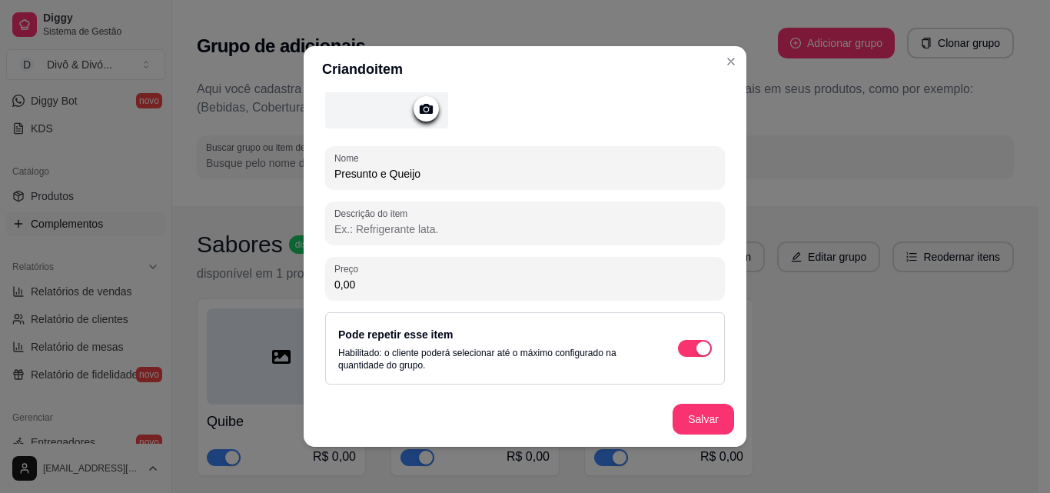
scroll to position [144, 0]
type input "Presunto e Queijo"
click at [688, 411] on button "Salvar" at bounding box center [703, 419] width 60 height 30
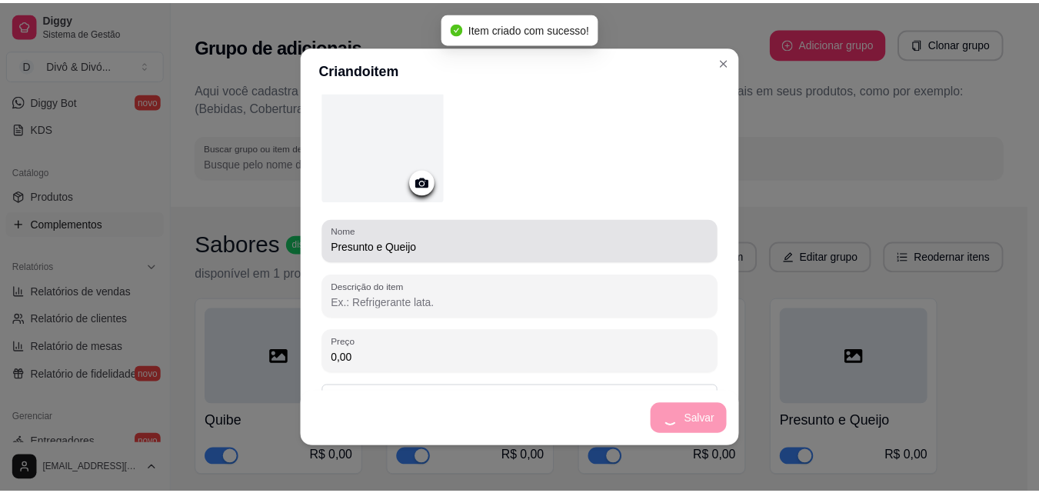
scroll to position [0, 0]
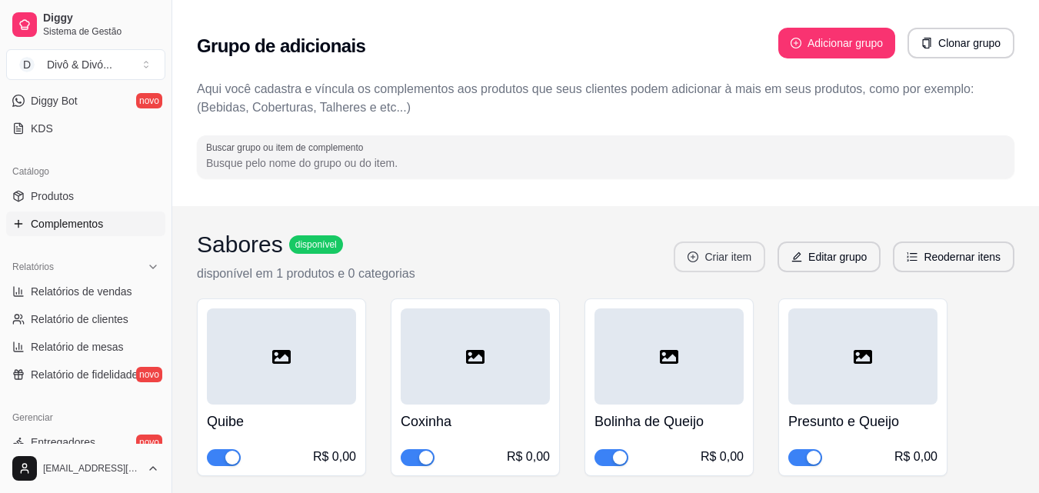
click at [742, 260] on button "Criar item" at bounding box center [718, 256] width 91 height 31
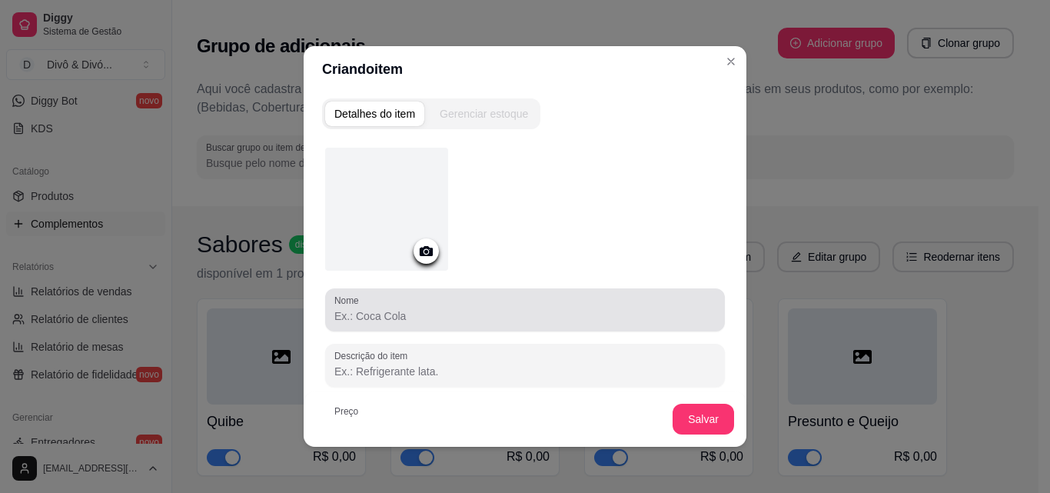
click at [384, 324] on div "Nome" at bounding box center [525, 309] width 400 height 43
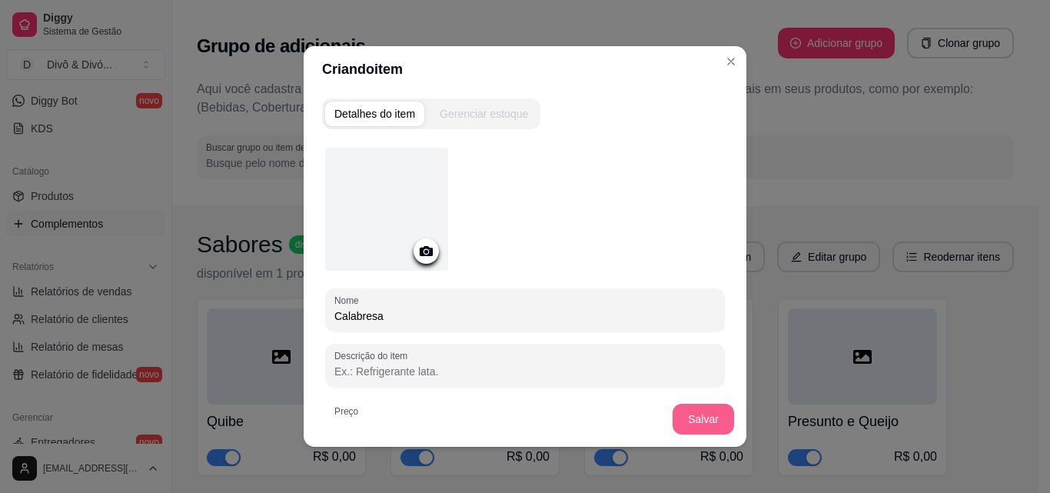
type input "Calabresa"
click at [710, 419] on button "Salvar" at bounding box center [704, 419] width 62 height 31
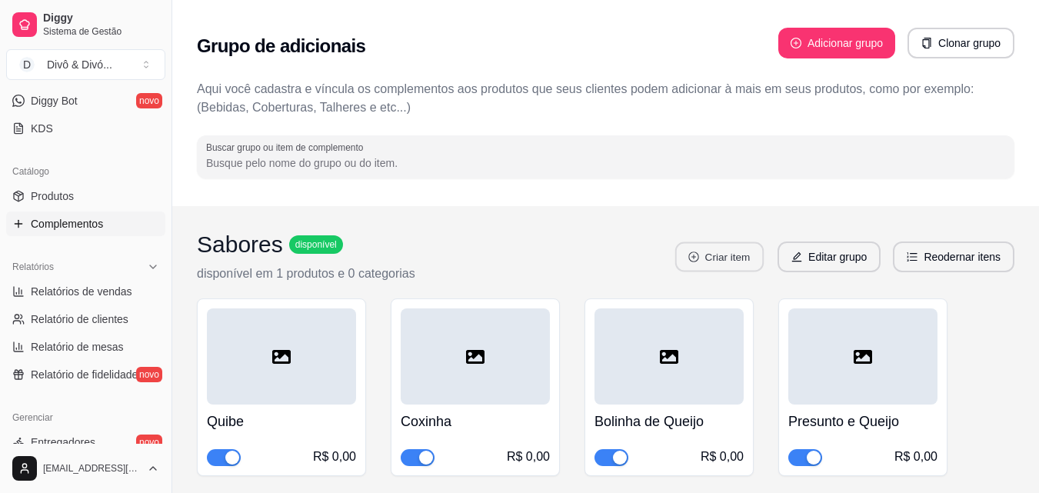
click at [718, 264] on button "Criar item" at bounding box center [719, 257] width 88 height 30
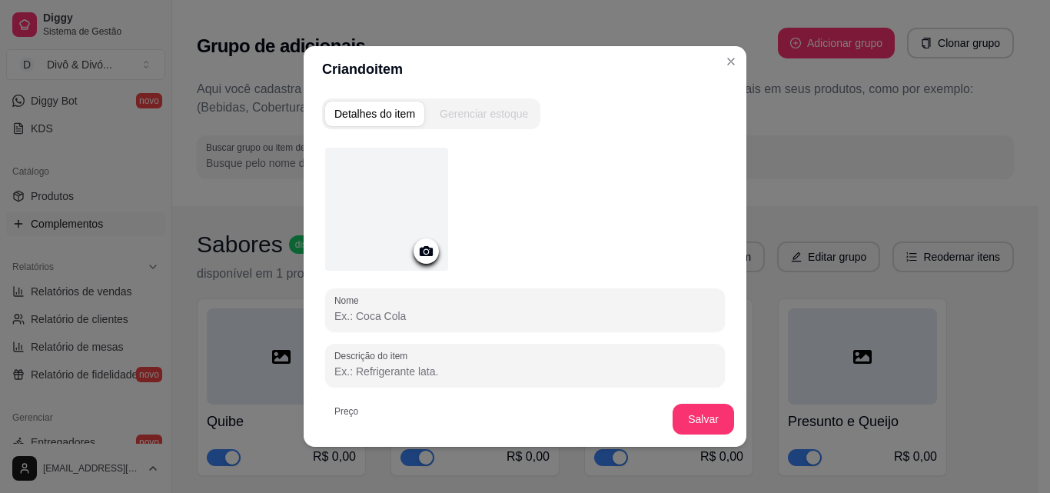
click at [393, 317] on input "Nome" at bounding box center [524, 315] width 381 height 15
type input "Carne"
click at [708, 429] on button "Salvar" at bounding box center [704, 419] width 62 height 31
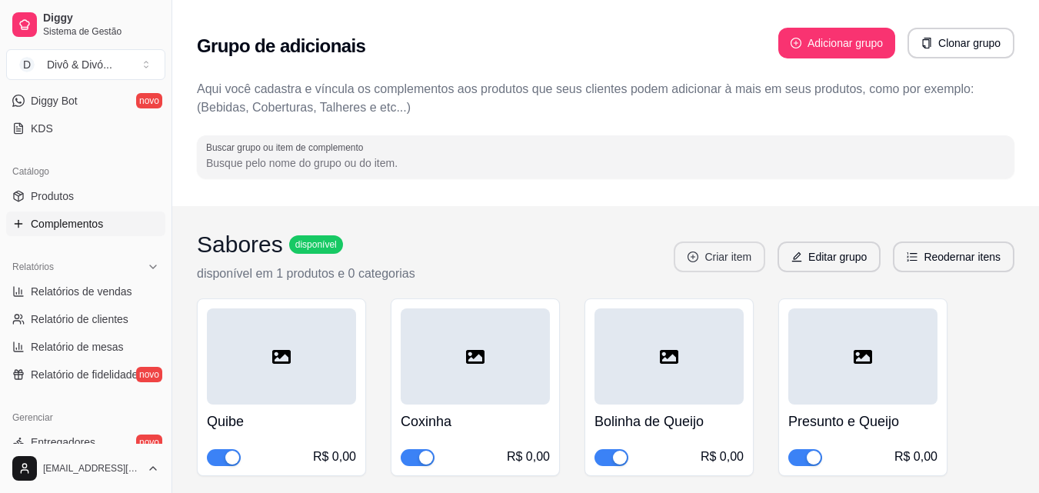
click at [730, 259] on button "Criar item" at bounding box center [718, 256] width 91 height 31
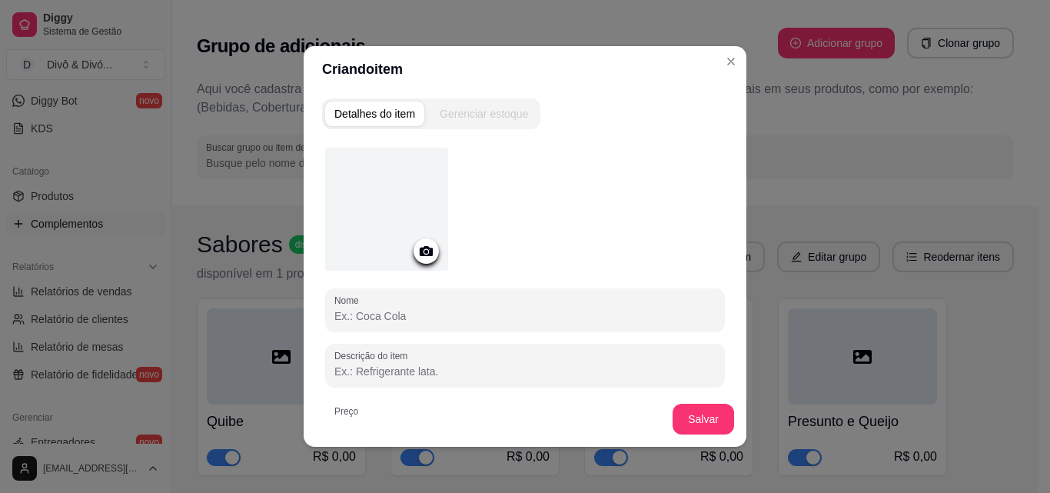
click at [374, 334] on div "Nome Descrição do item Preço 0,00 Pode repetir esse item Habilitado: o cliente …" at bounding box center [525, 337] width 400 height 379
click at [374, 317] on input "Nome" at bounding box center [524, 315] width 381 height 15
type input "Croquete"
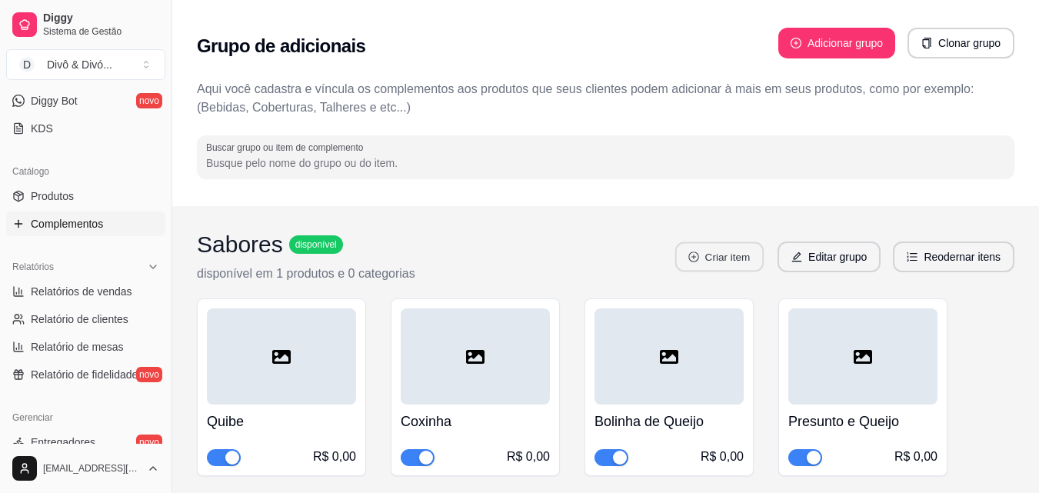
click at [727, 258] on button "Criar item" at bounding box center [719, 257] width 88 height 30
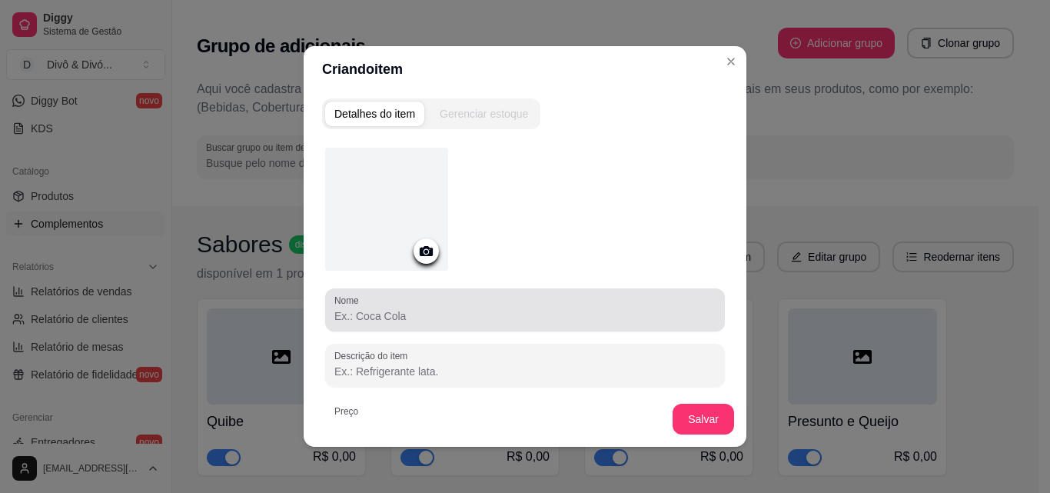
click at [408, 308] on input "Nome" at bounding box center [524, 315] width 381 height 15
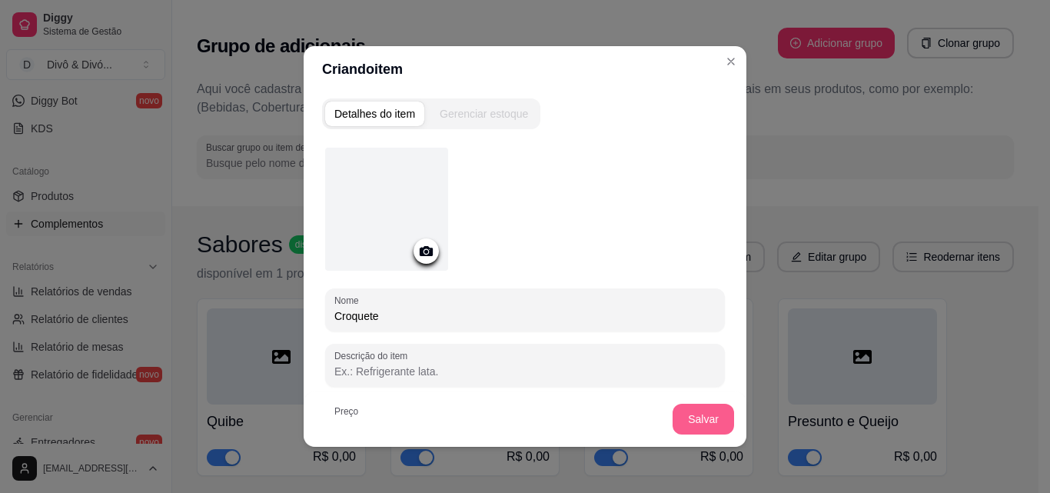
type input "Croquete"
click at [693, 420] on button "Salvar" at bounding box center [704, 419] width 62 height 31
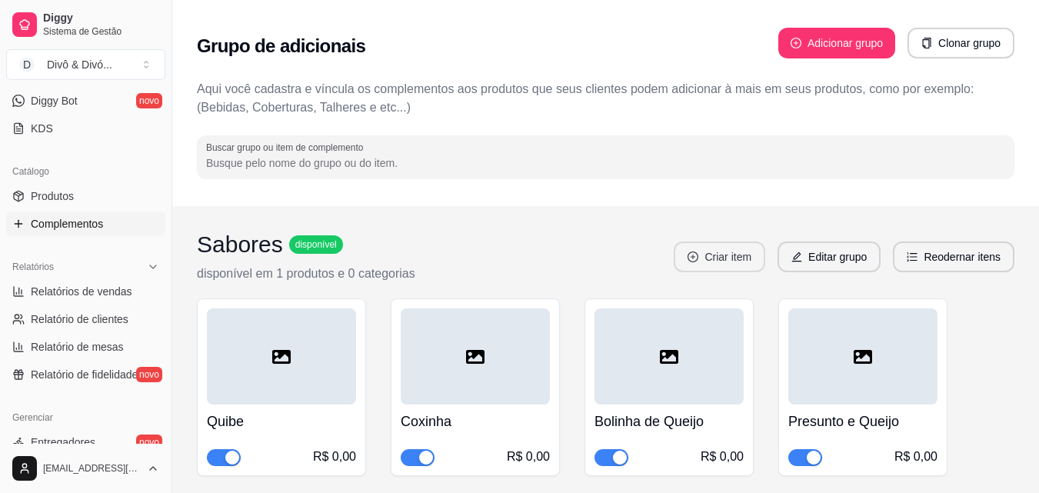
click at [736, 264] on button "Criar item" at bounding box center [718, 256] width 91 height 31
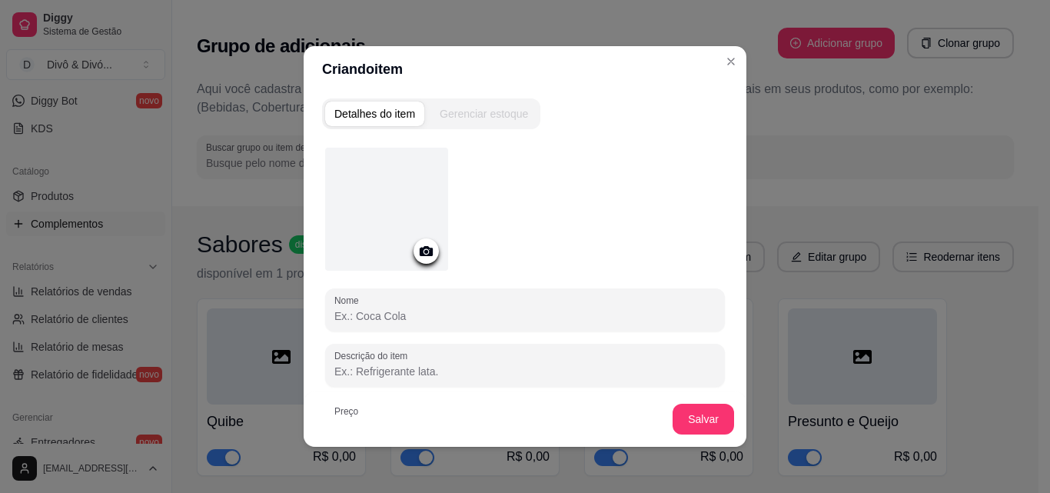
click at [419, 318] on input "Nome" at bounding box center [524, 315] width 381 height 15
type input "Milho"
click at [712, 415] on button "Salvar" at bounding box center [703, 419] width 60 height 30
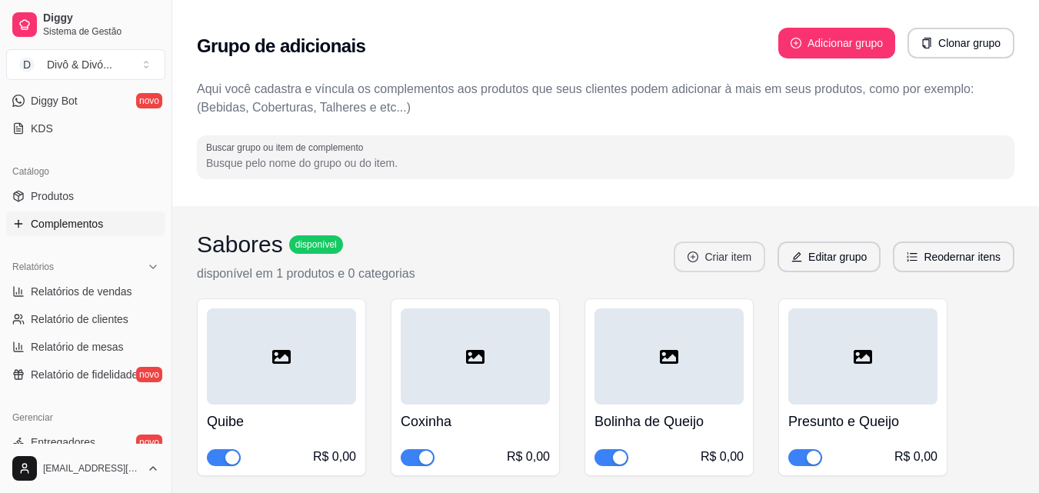
click at [719, 258] on button "Criar item" at bounding box center [718, 256] width 91 height 31
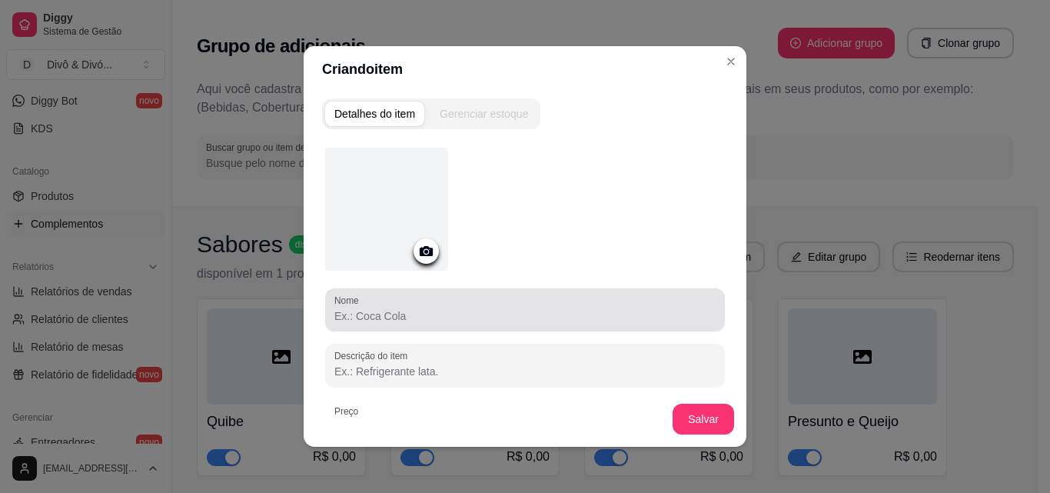
click at [392, 324] on div "Nome" at bounding box center [525, 309] width 400 height 43
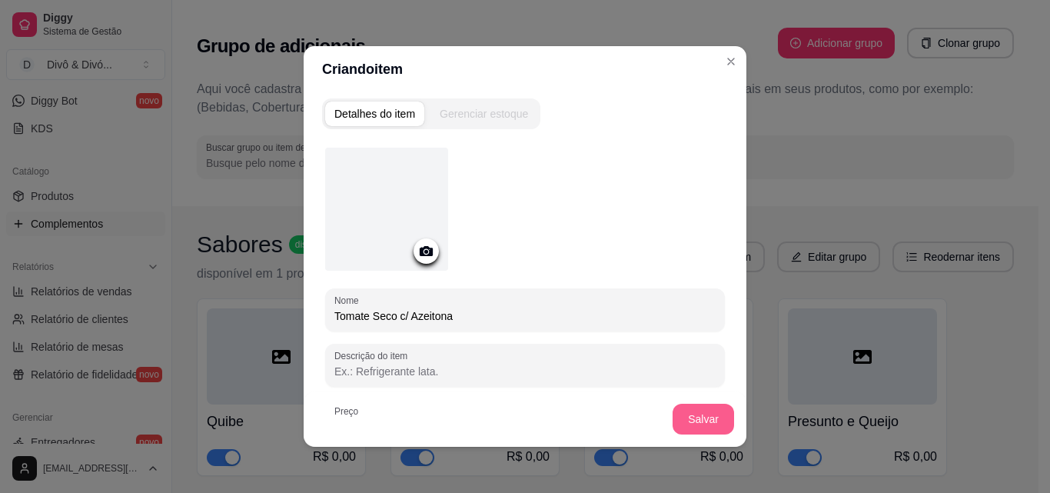
type input "Tomate Seco c/ Azeitona"
click at [680, 426] on button "Salvar" at bounding box center [704, 419] width 62 height 31
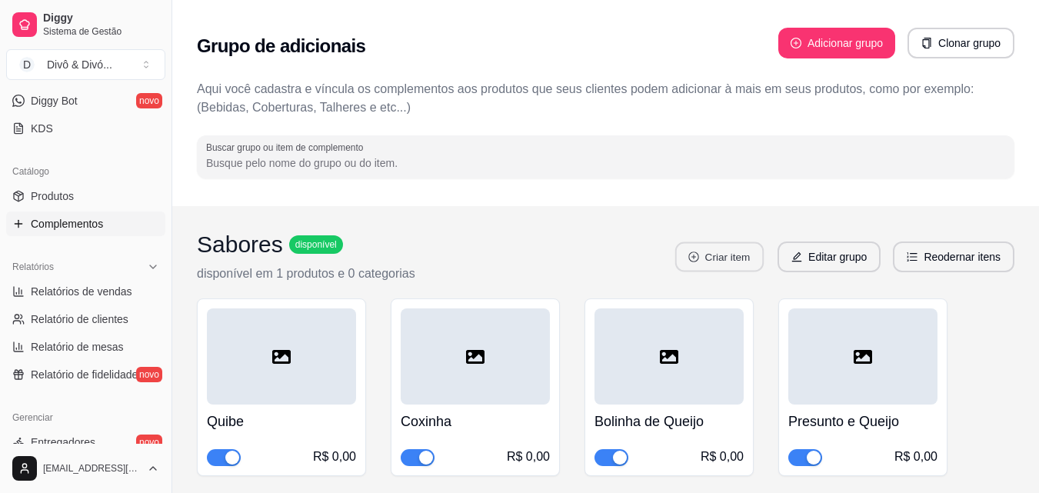
click at [711, 267] on button "Criar item" at bounding box center [719, 257] width 88 height 30
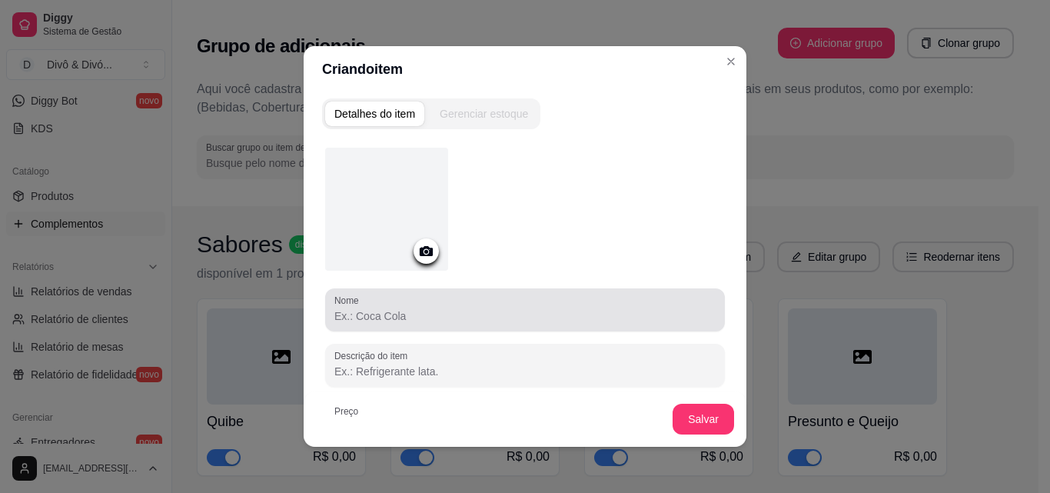
click at [409, 308] on input "Nome" at bounding box center [524, 315] width 381 height 15
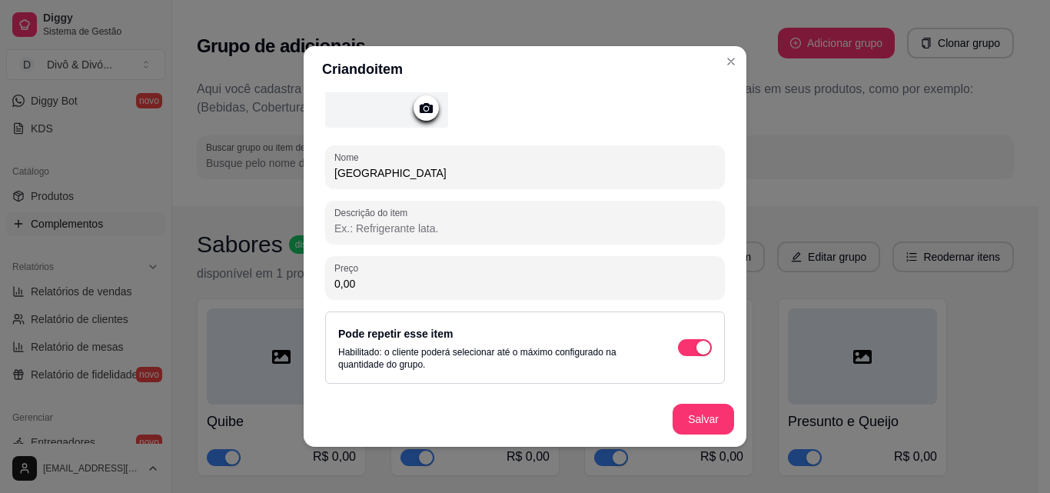
scroll to position [144, 0]
type input "[GEOGRAPHIC_DATA]"
click at [677, 426] on button "Salvar" at bounding box center [704, 419] width 62 height 31
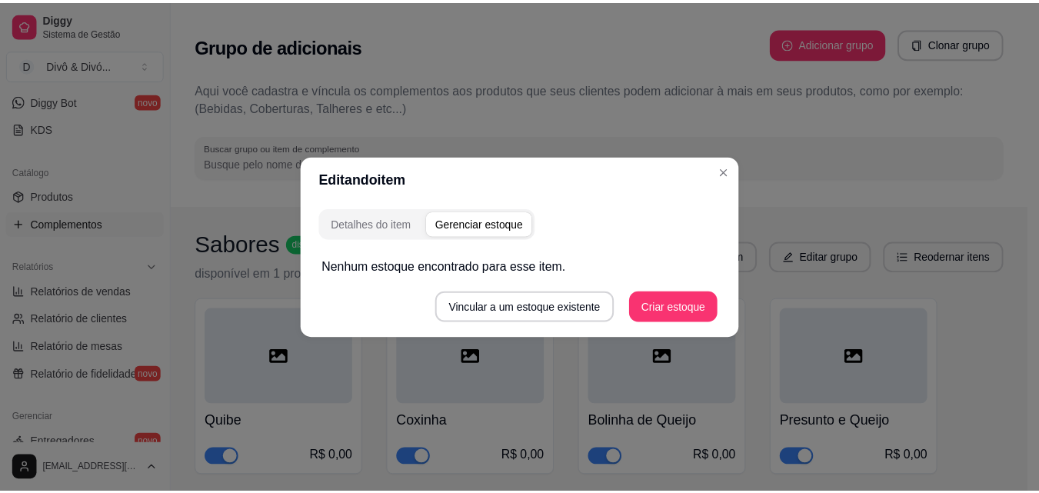
scroll to position [0, 0]
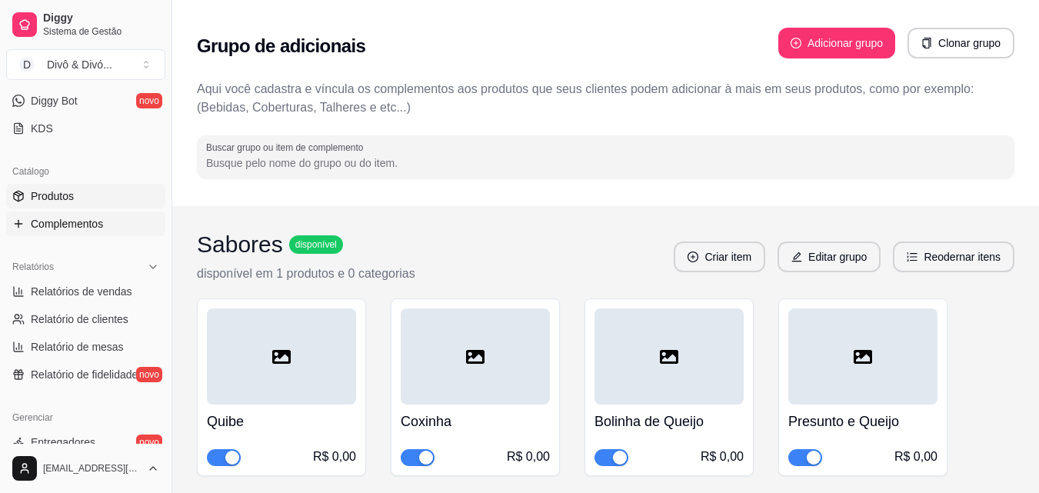
click at [98, 194] on link "Produtos" at bounding box center [85, 196] width 159 height 25
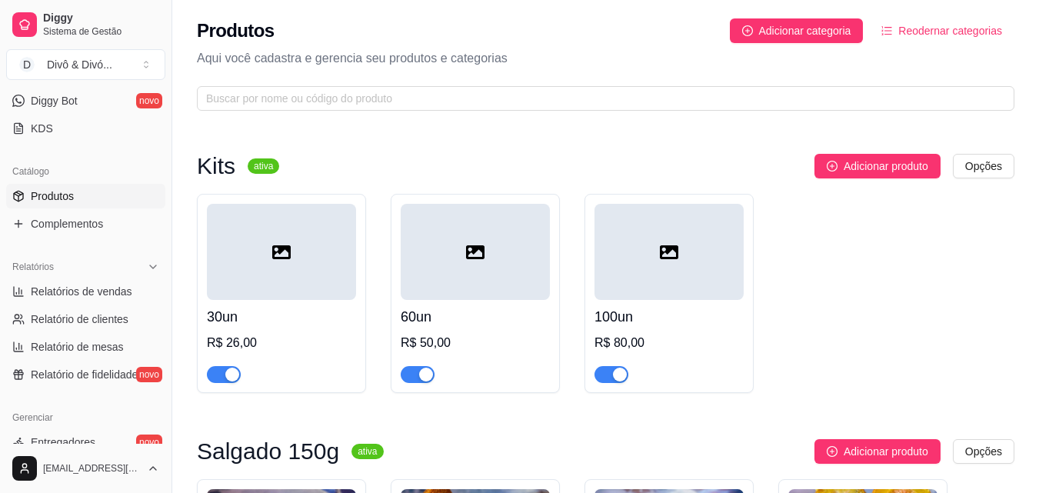
click at [268, 275] on div at bounding box center [281, 252] width 149 height 96
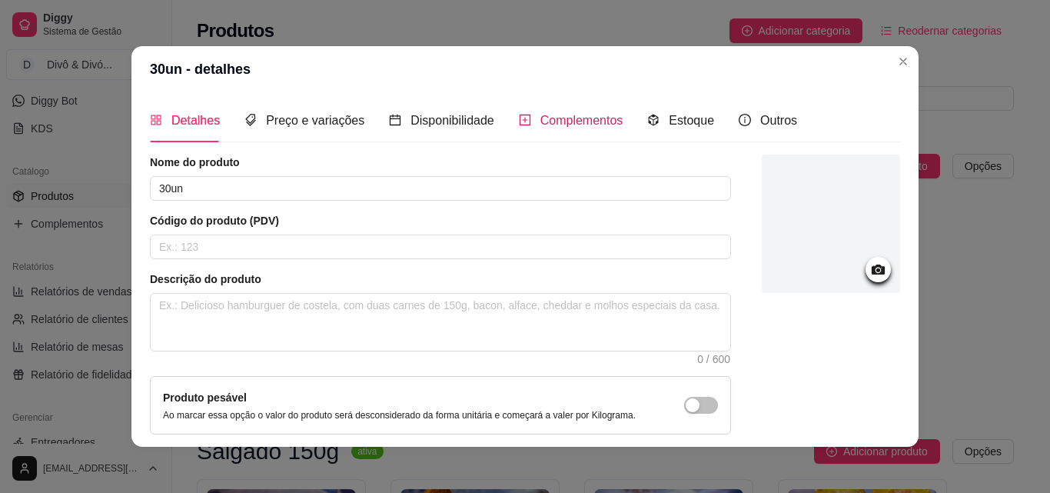
click at [540, 123] on span "Complementos" at bounding box center [581, 120] width 83 height 13
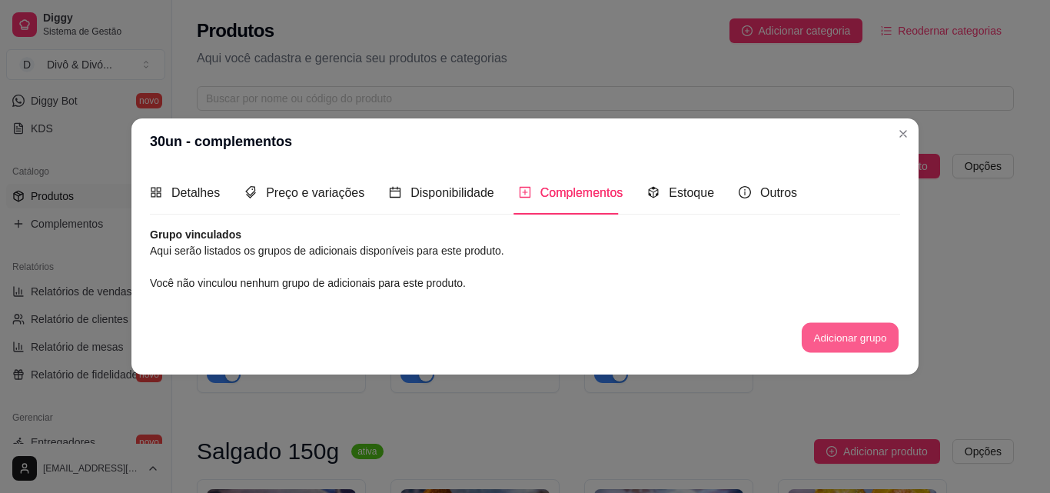
click at [872, 342] on button "Adicionar grupo" at bounding box center [850, 338] width 97 height 30
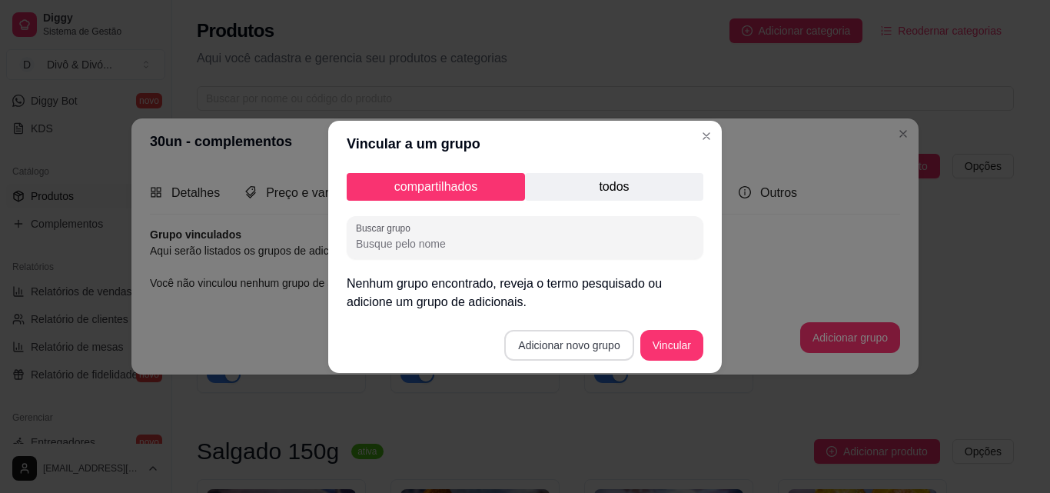
click at [554, 343] on button "Adicionar novo grupo" at bounding box center [568, 345] width 129 height 31
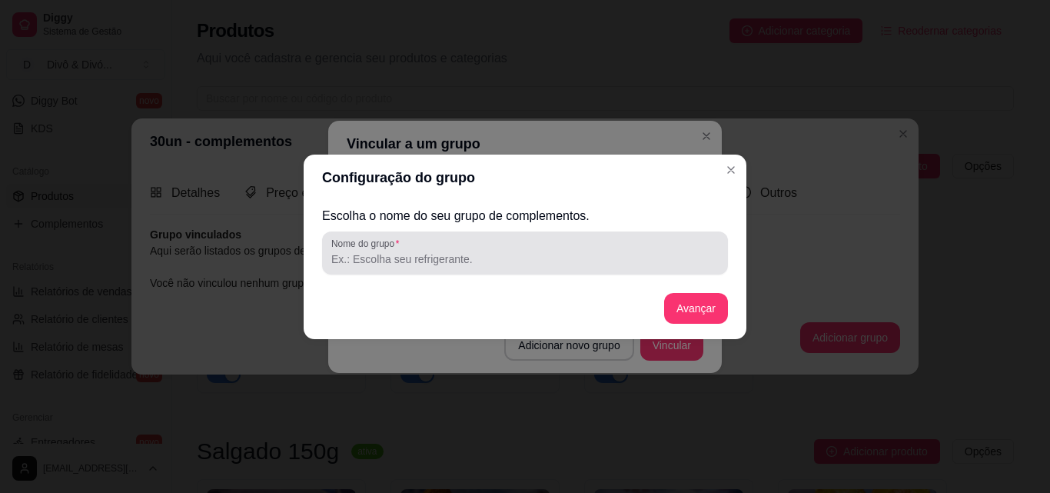
click at [437, 261] on input "Nome do grupo" at bounding box center [524, 258] width 387 height 15
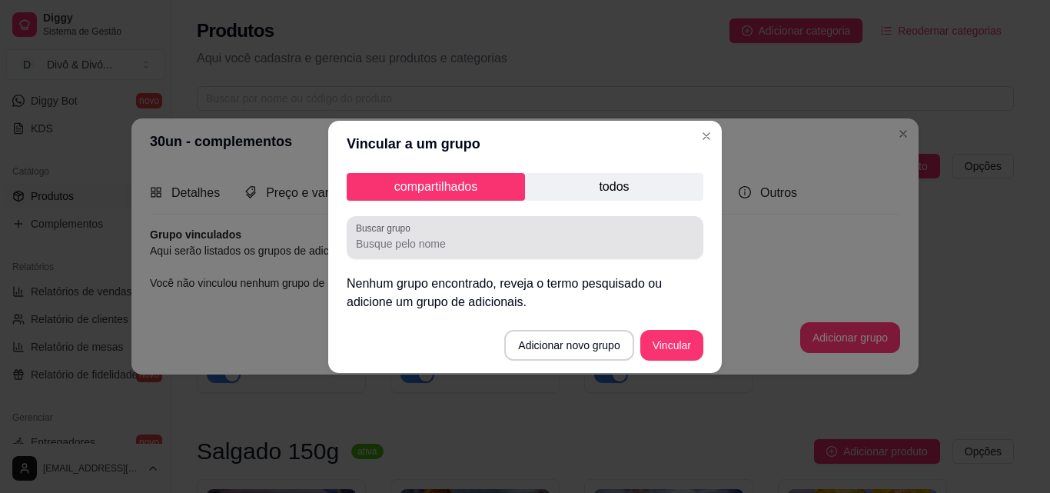
click at [439, 236] on input "Buscar grupo" at bounding box center [525, 243] width 338 height 15
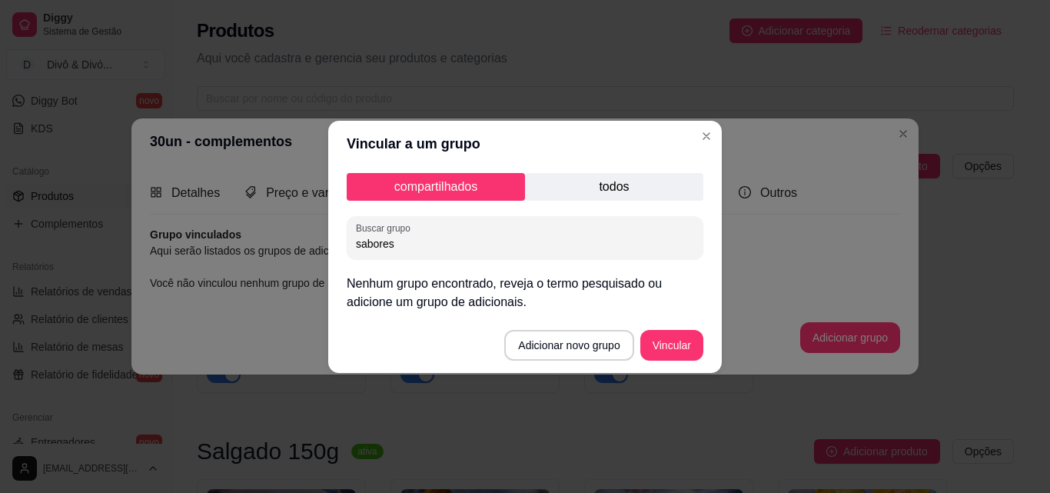
type input "sabores"
click at [586, 183] on p "todos" at bounding box center [614, 187] width 178 height 28
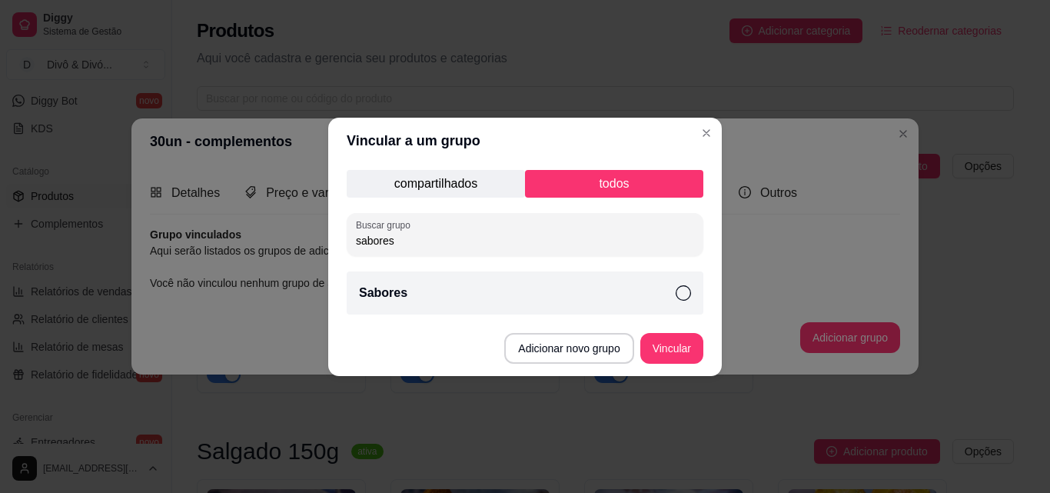
click at [686, 296] on icon at bounding box center [683, 292] width 15 height 15
click at [677, 354] on button "Vincular" at bounding box center [671, 348] width 63 height 31
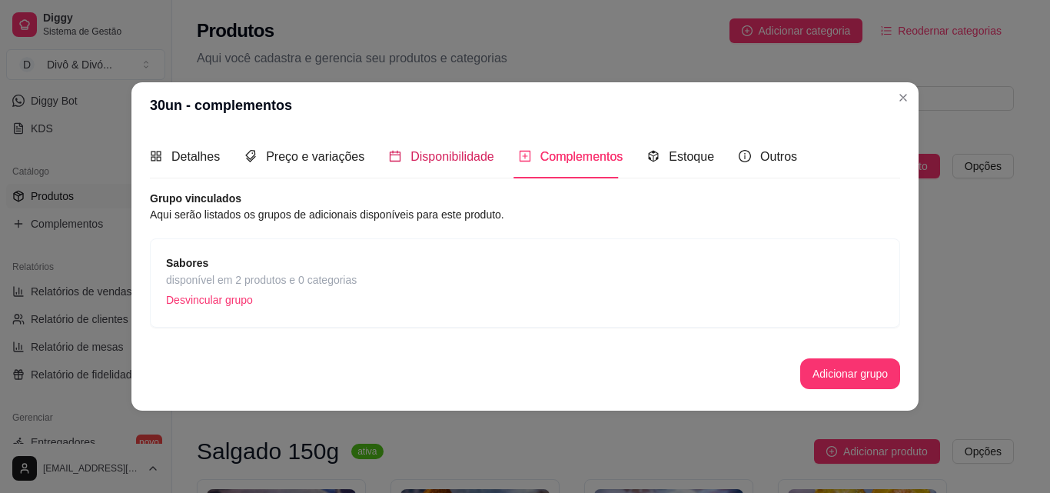
click at [447, 158] on span "Disponibilidade" at bounding box center [453, 156] width 84 height 13
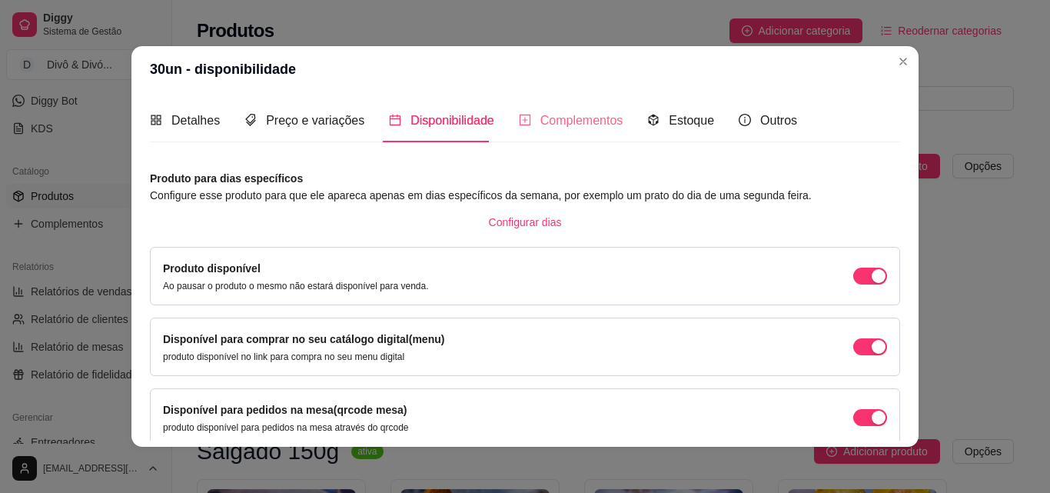
click at [544, 131] on div "Complementos" at bounding box center [571, 120] width 105 height 44
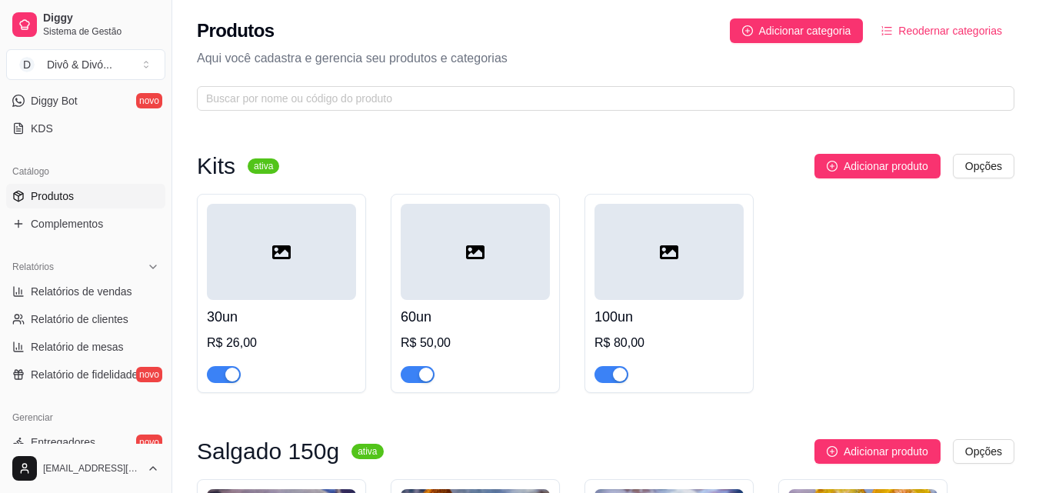
click at [467, 323] on h4 "60un" at bounding box center [475, 317] width 149 height 22
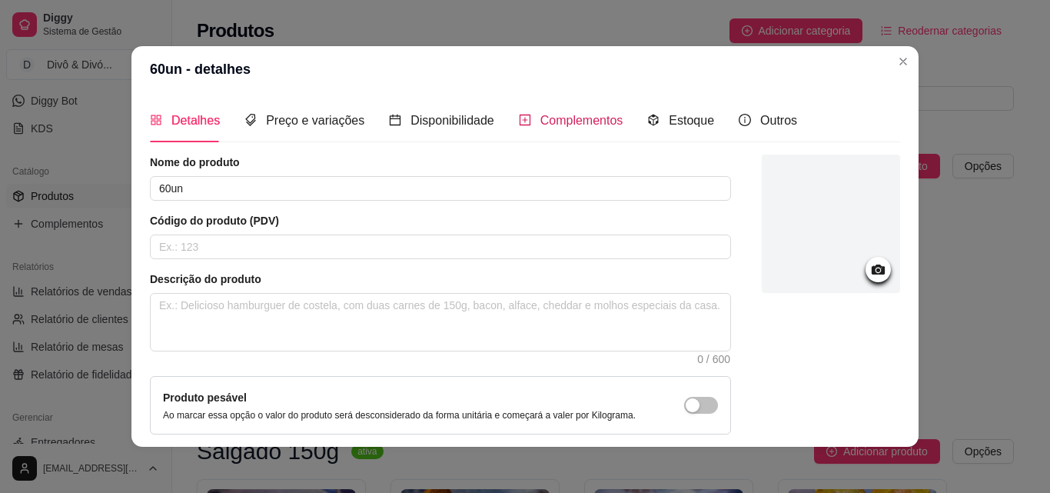
click at [558, 124] on span "Complementos" at bounding box center [581, 120] width 83 height 13
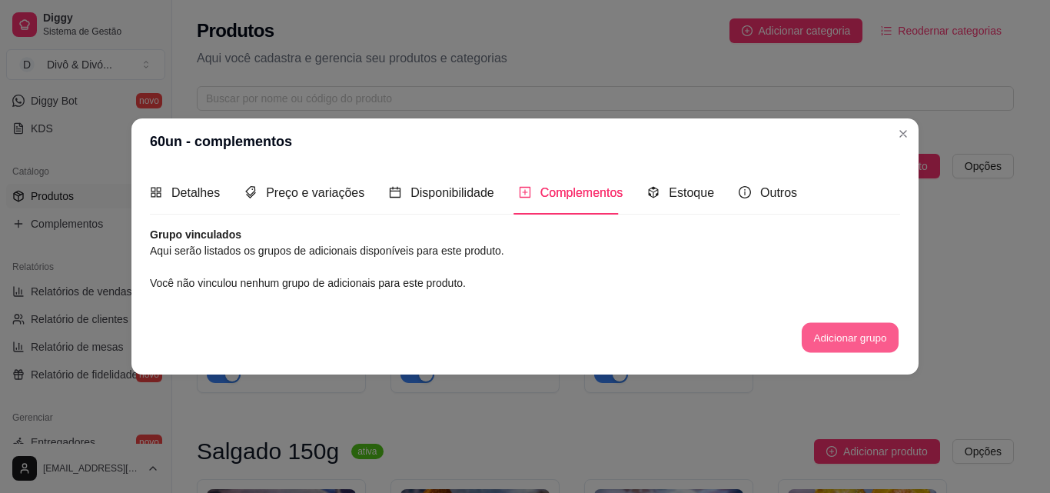
click at [825, 342] on button "Adicionar grupo" at bounding box center [850, 338] width 97 height 30
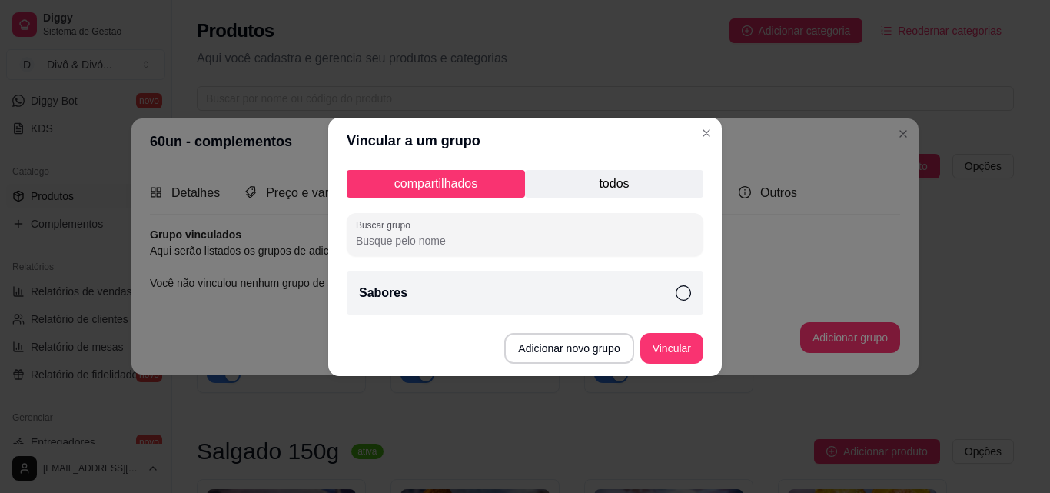
click at [590, 294] on div "Sabores" at bounding box center [525, 292] width 357 height 43
click at [675, 348] on button "Vincular" at bounding box center [672, 348] width 62 height 30
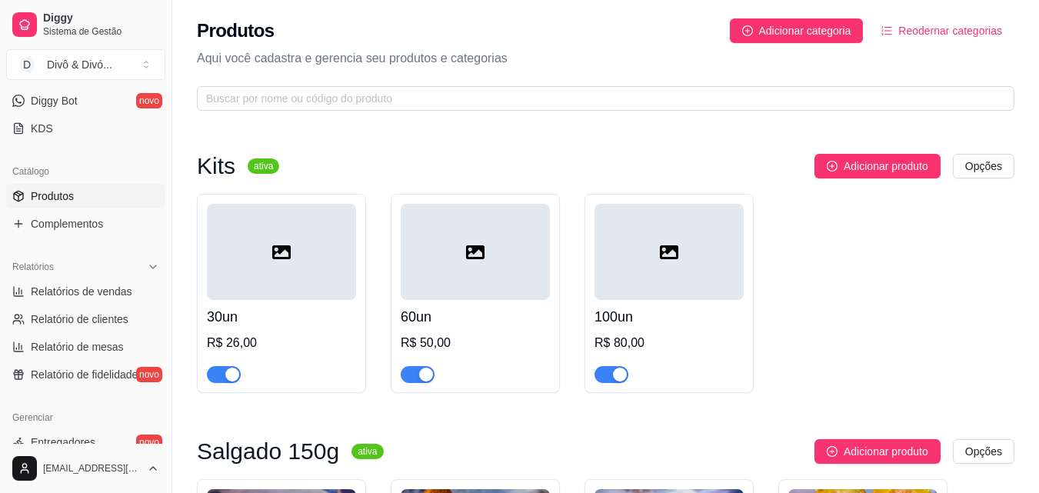
click at [665, 301] on div "100un R$ 80,00" at bounding box center [668, 341] width 149 height 83
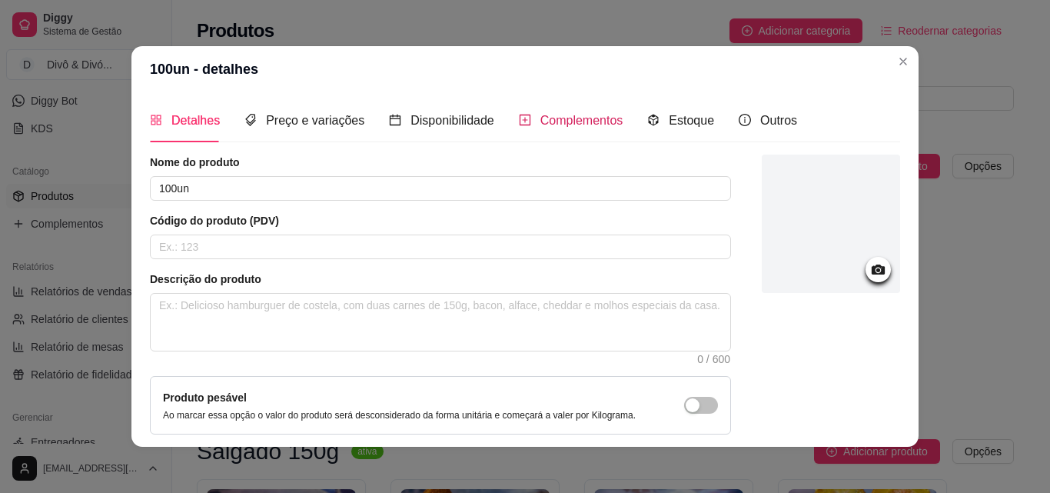
click at [569, 128] on div "Complementos" at bounding box center [571, 120] width 105 height 19
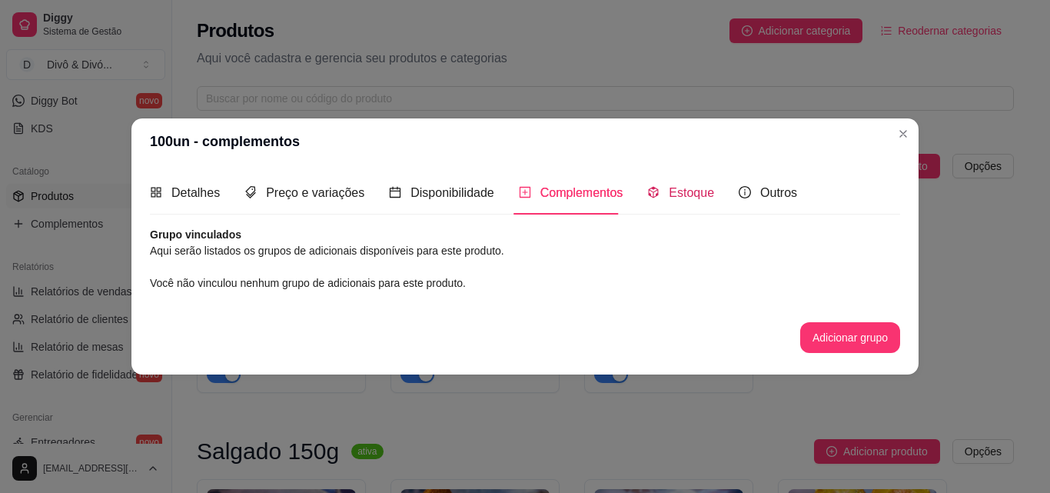
click at [649, 190] on icon "code-sandbox" at bounding box center [654, 192] width 10 height 12
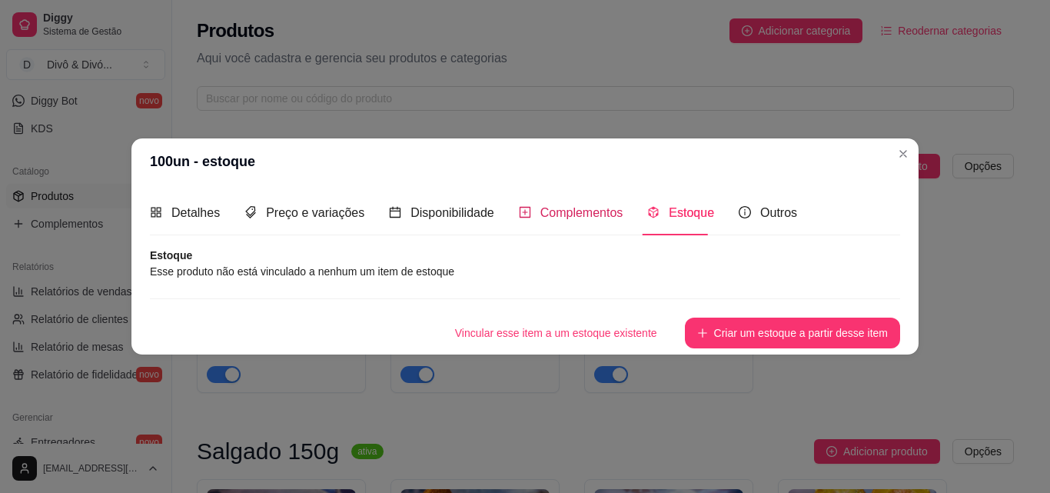
click at [592, 206] on span "Complementos" at bounding box center [581, 212] width 83 height 13
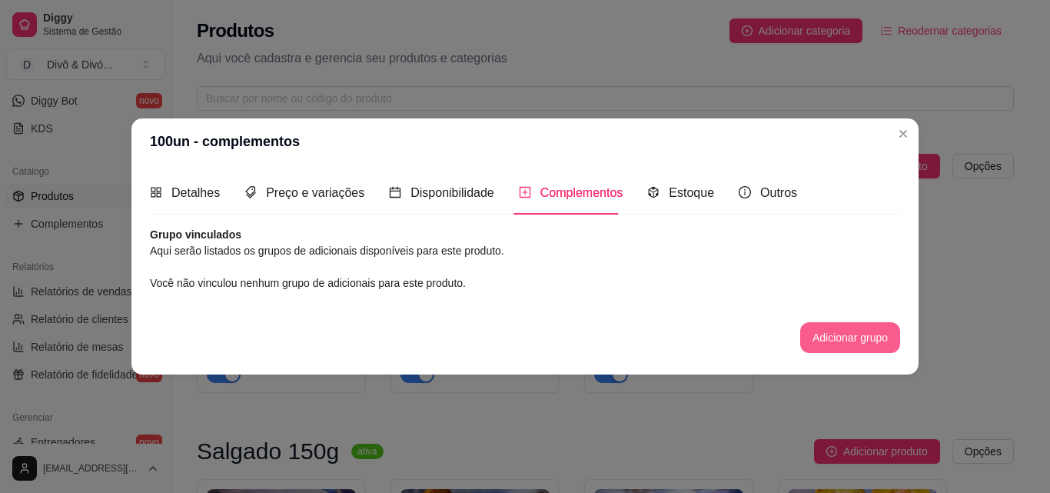
click at [860, 339] on button "Adicionar grupo" at bounding box center [850, 337] width 100 height 31
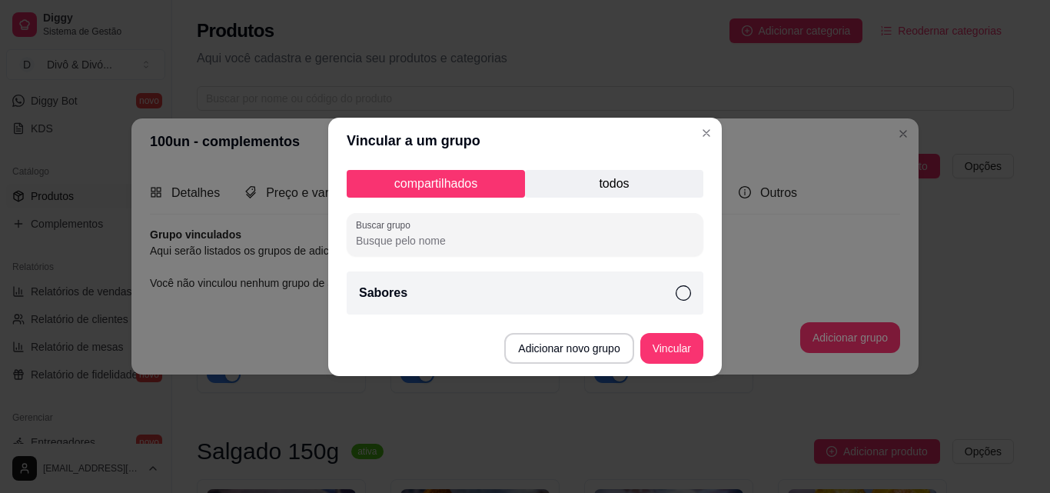
click at [587, 301] on div "Sabores" at bounding box center [525, 292] width 357 height 43
click at [680, 351] on button "Vincular" at bounding box center [671, 348] width 63 height 31
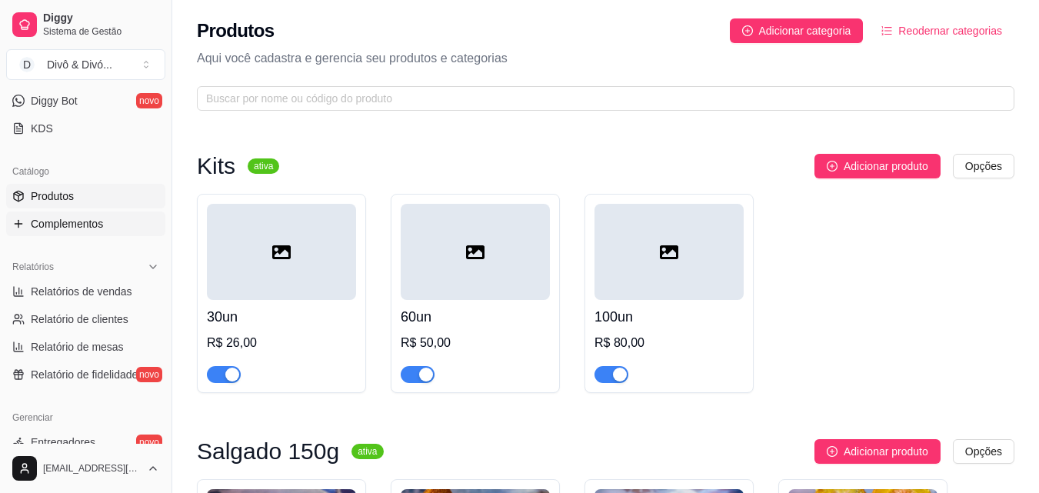
click at [43, 226] on span "Complementos" at bounding box center [67, 223] width 72 height 15
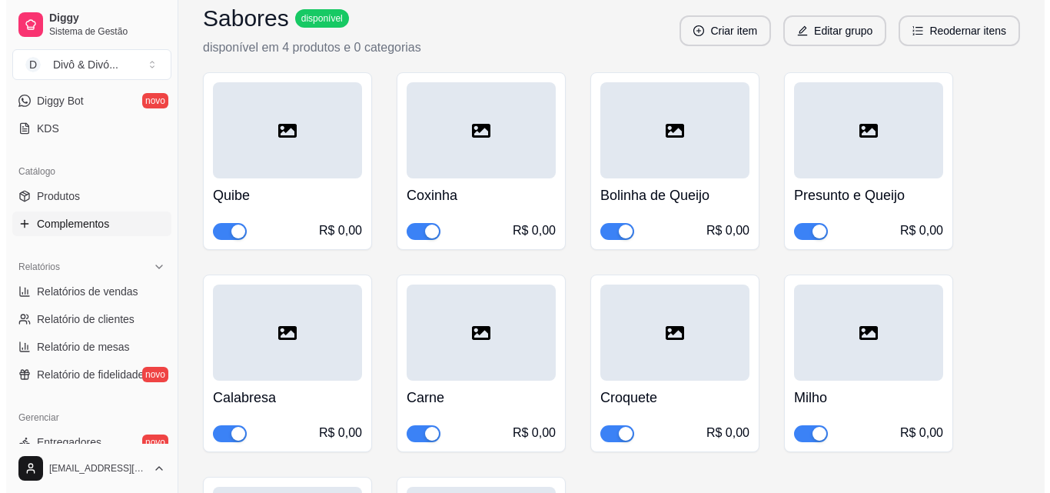
scroll to position [231, 0]
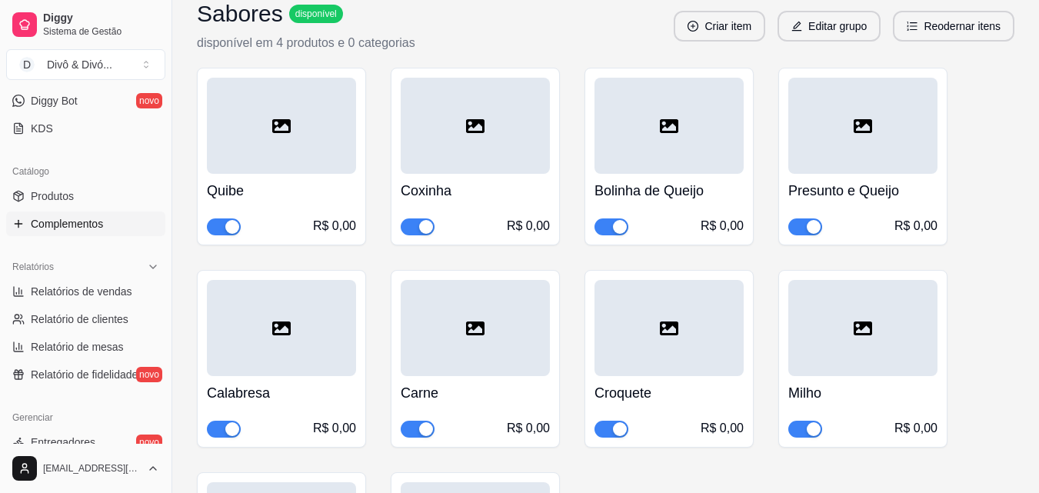
click at [304, 166] on div at bounding box center [281, 126] width 149 height 96
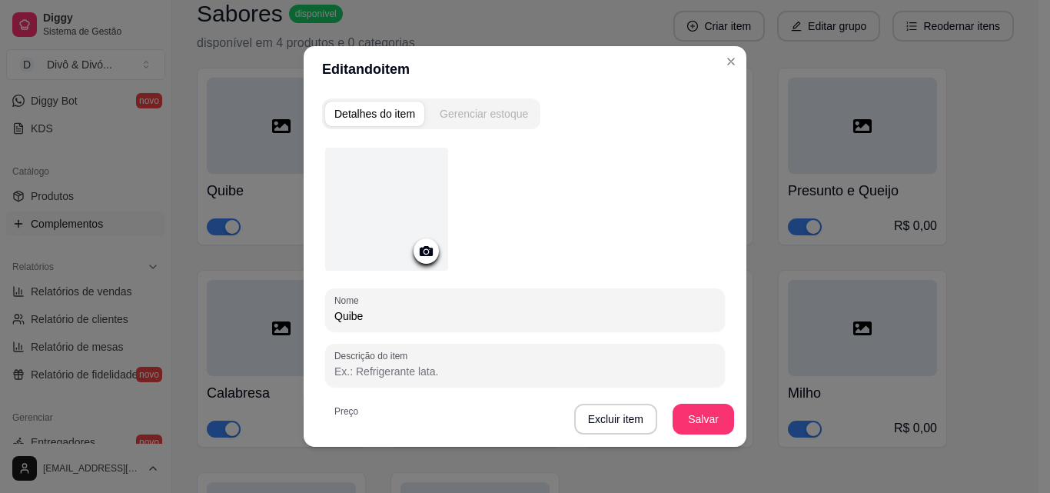
click at [471, 108] on div "Gerenciar estoque" at bounding box center [484, 113] width 88 height 15
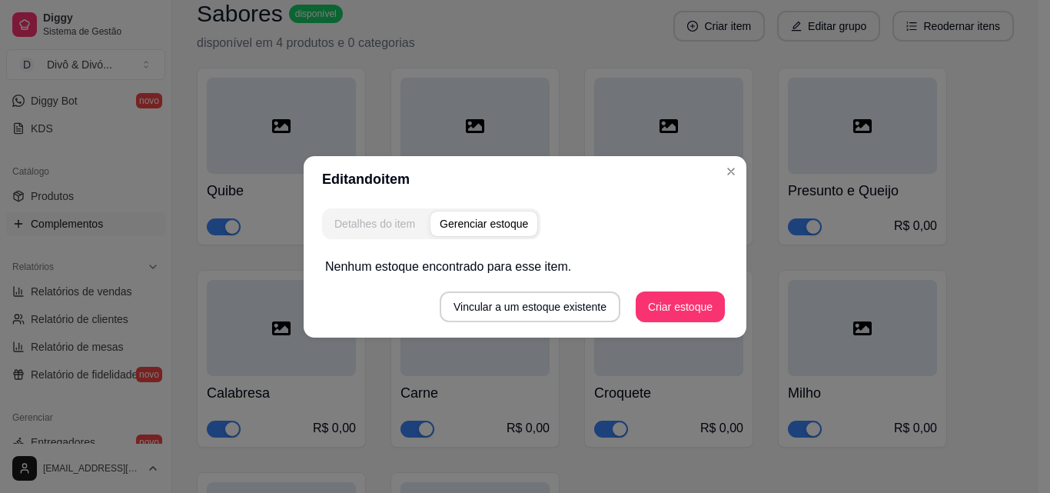
click at [393, 228] on div "Detalhes do item" at bounding box center [374, 223] width 81 height 15
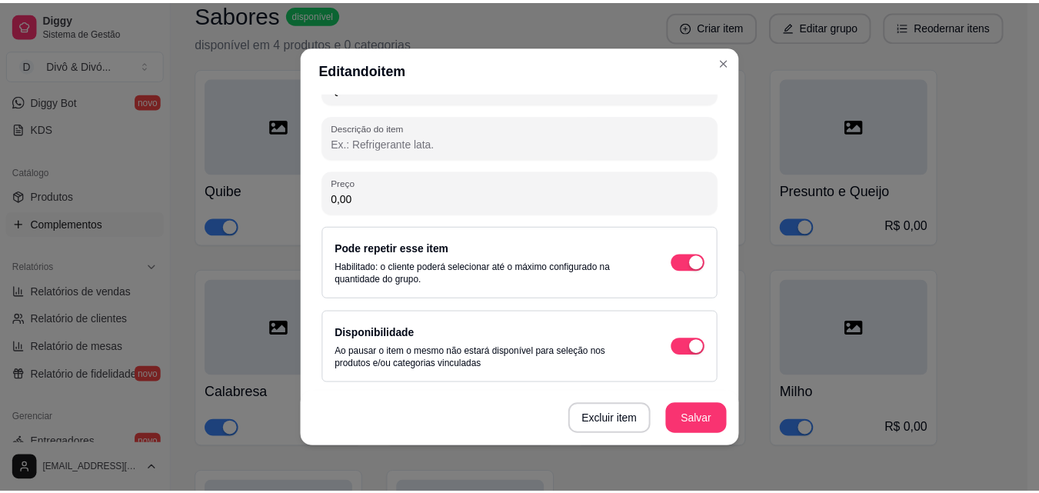
scroll to position [3, 0]
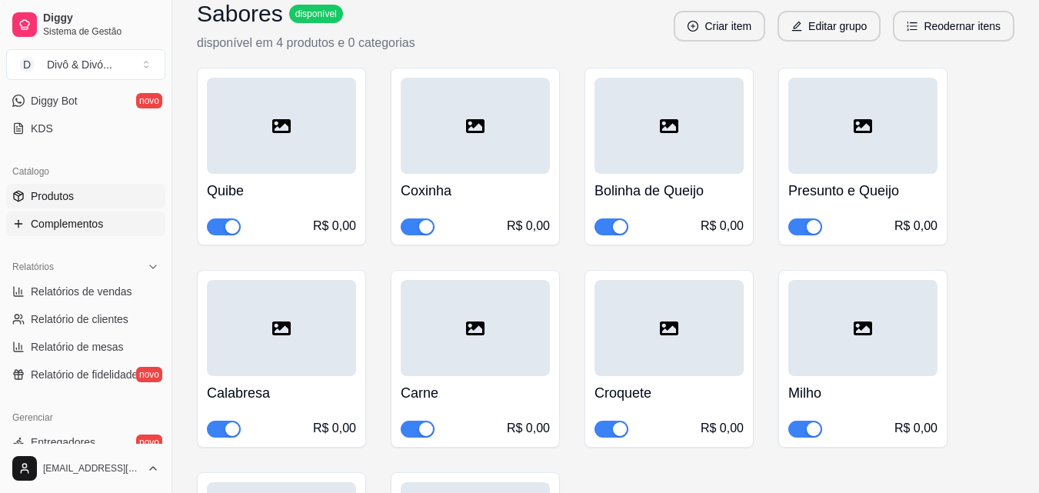
click at [119, 205] on link "Produtos" at bounding box center [85, 196] width 159 height 25
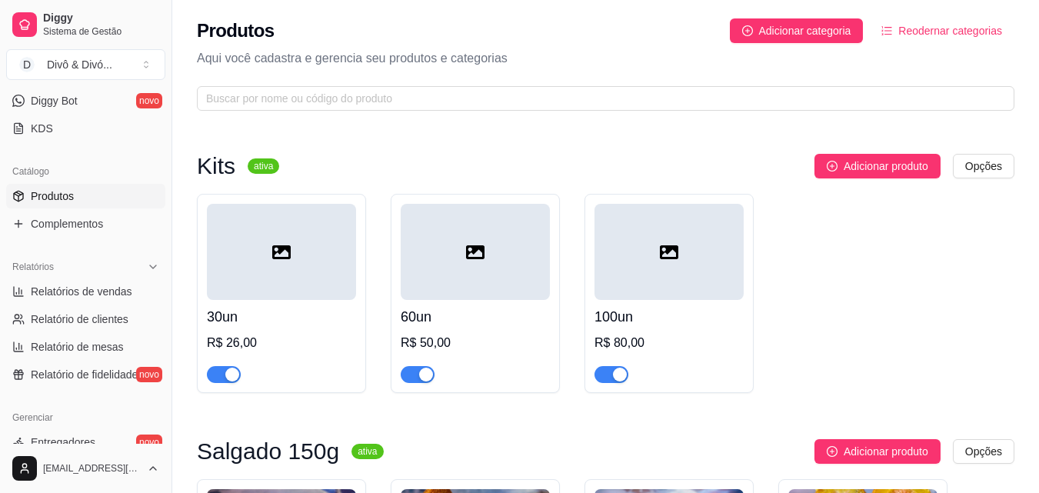
click at [293, 287] on div at bounding box center [281, 252] width 149 height 96
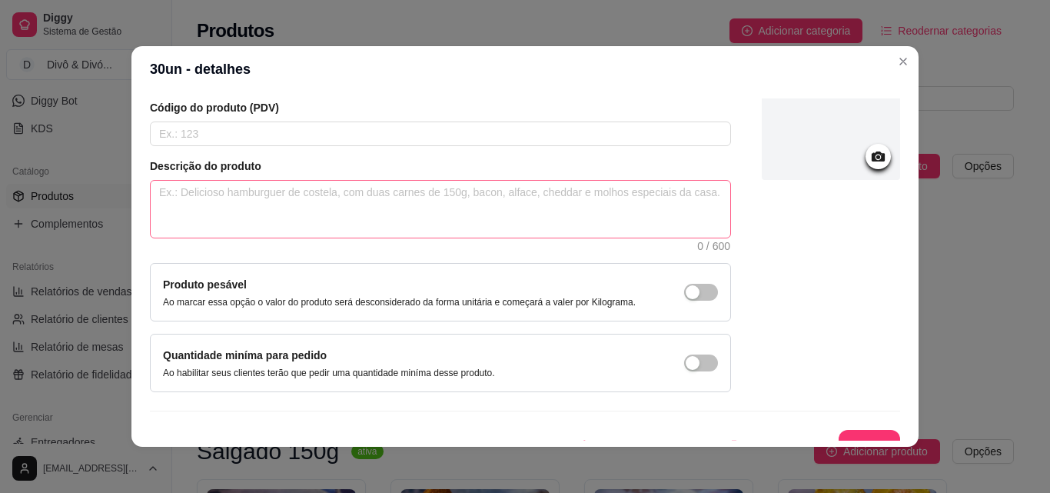
scroll to position [133, 0]
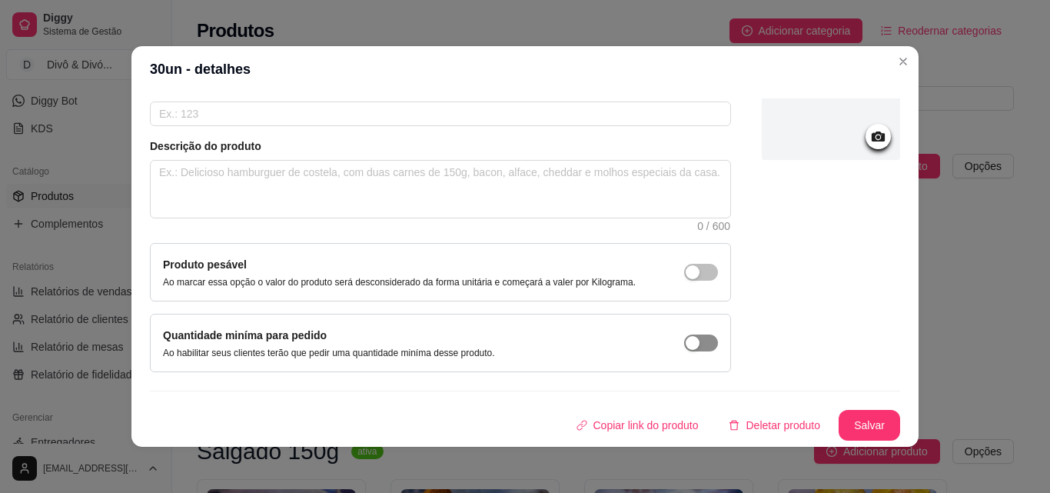
click at [687, 281] on span "button" at bounding box center [701, 272] width 34 height 17
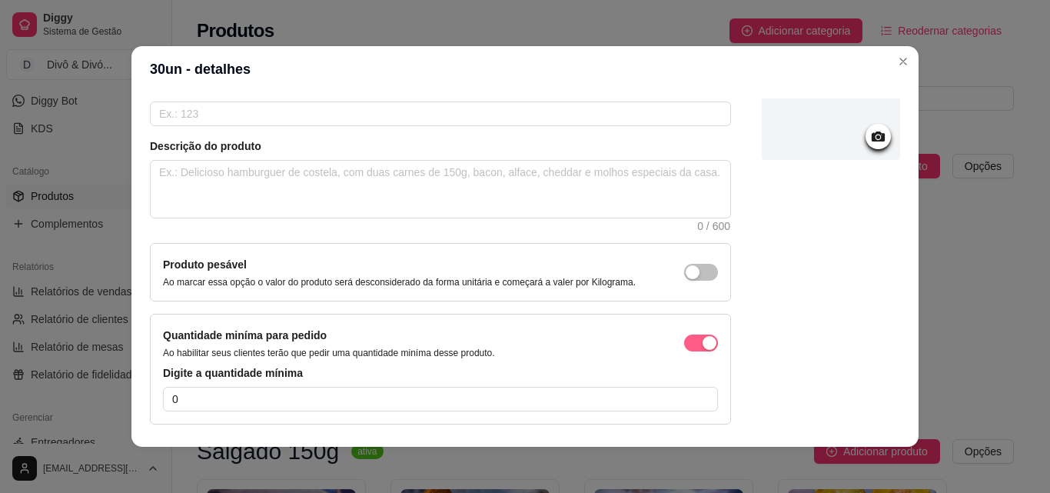
scroll to position [185, 0]
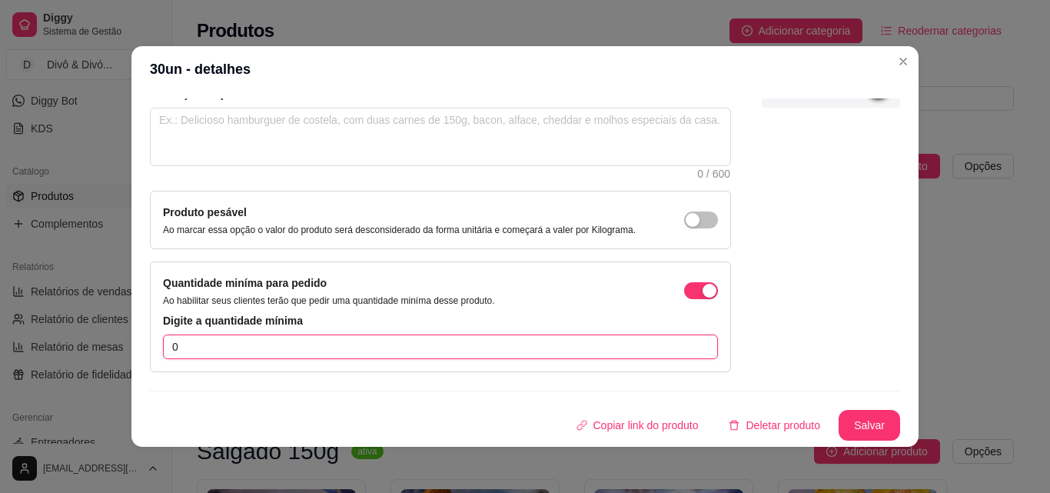
click at [219, 351] on input "0" at bounding box center [440, 346] width 555 height 25
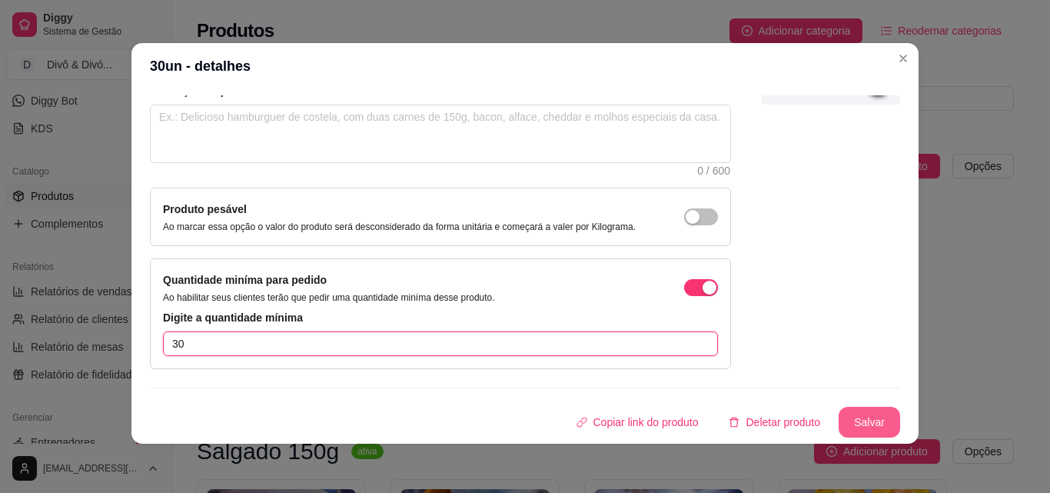
type input "30"
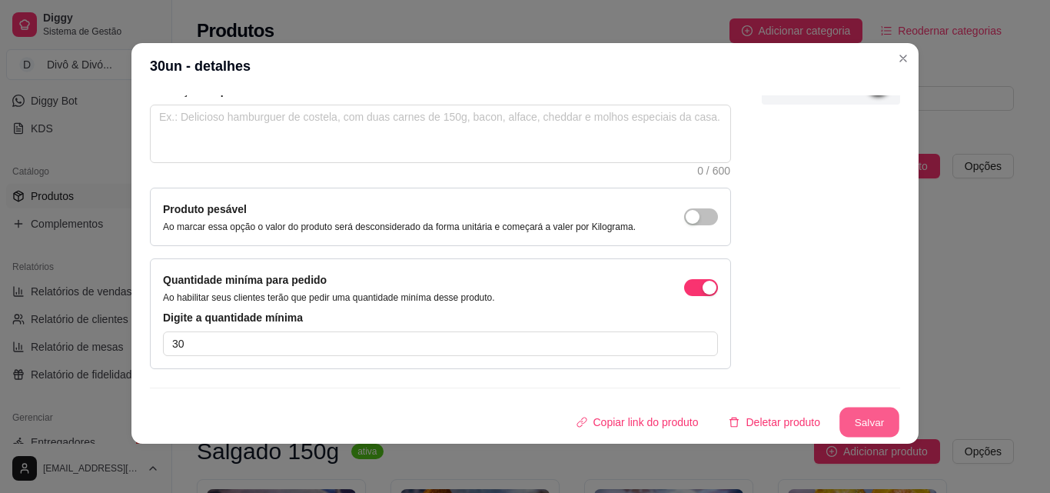
click at [845, 416] on button "Salvar" at bounding box center [870, 422] width 60 height 30
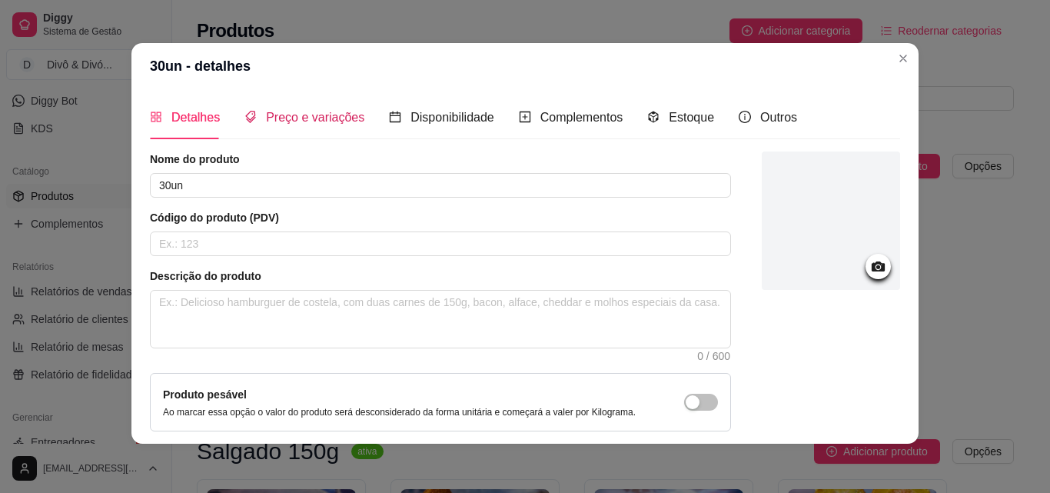
click at [321, 121] on span "Preço e variações" at bounding box center [315, 117] width 98 height 13
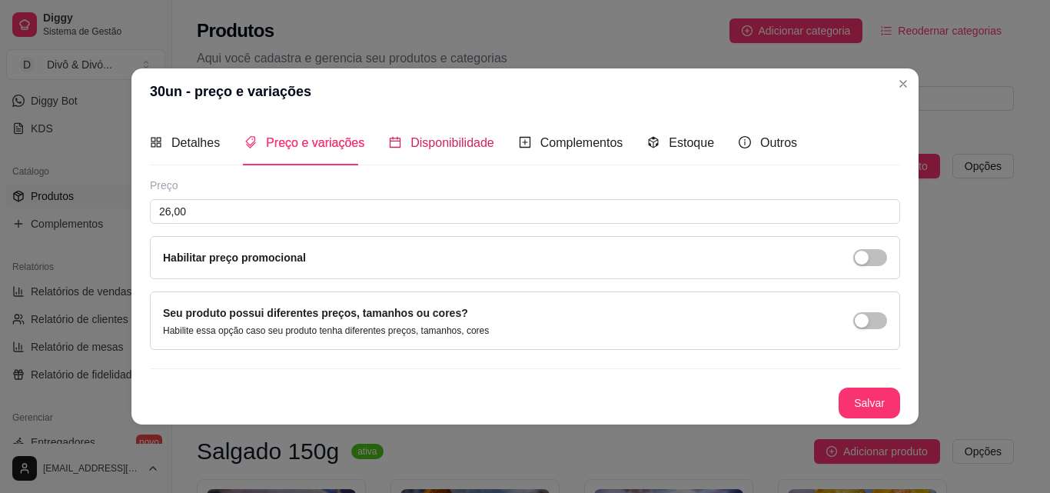
click at [454, 149] on span "Disponibilidade" at bounding box center [453, 142] width 84 height 13
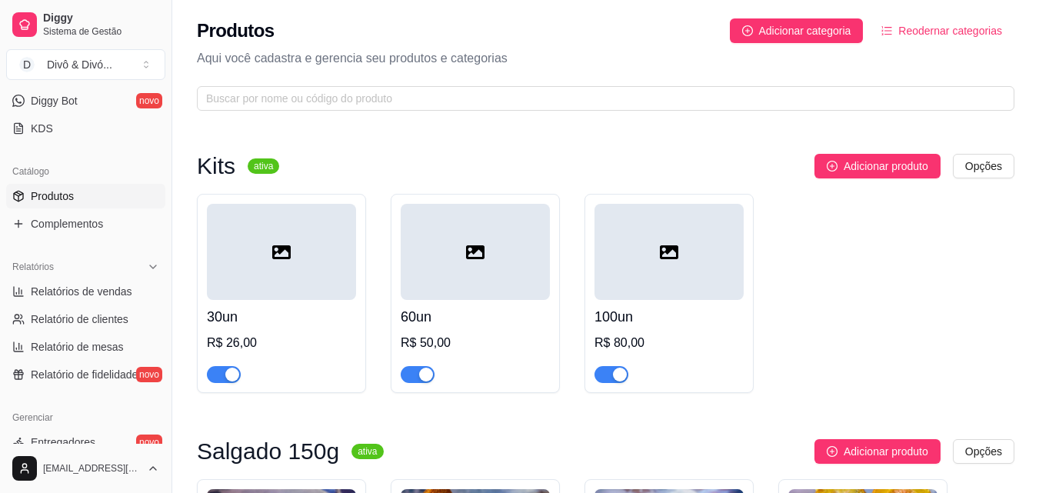
click at [432, 330] on div "60un R$ 50,00" at bounding box center [475, 341] width 149 height 83
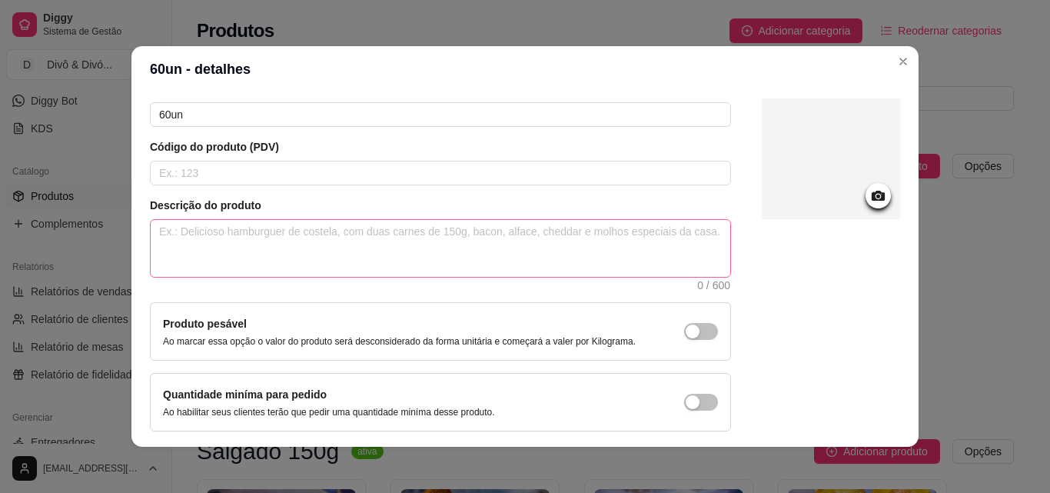
scroll to position [133, 0]
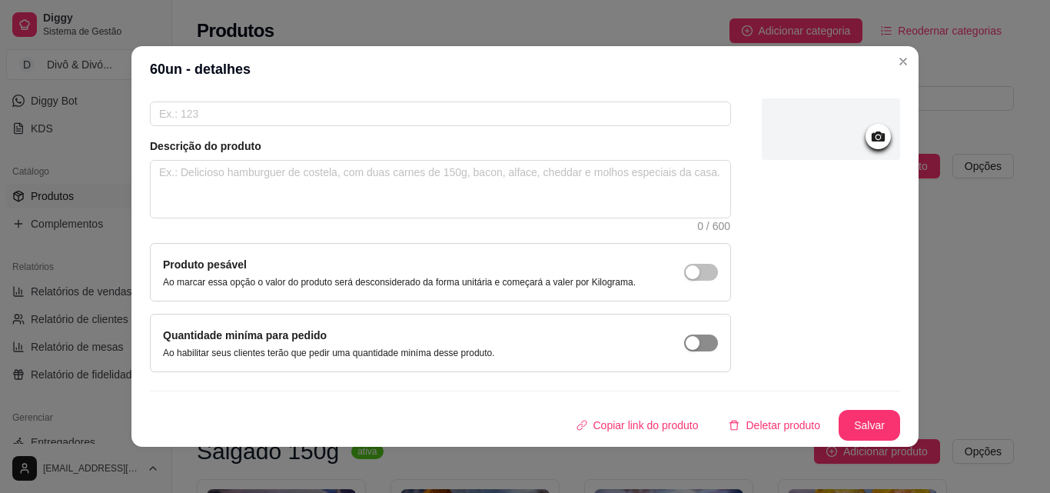
click at [691, 281] on span "button" at bounding box center [701, 272] width 34 height 17
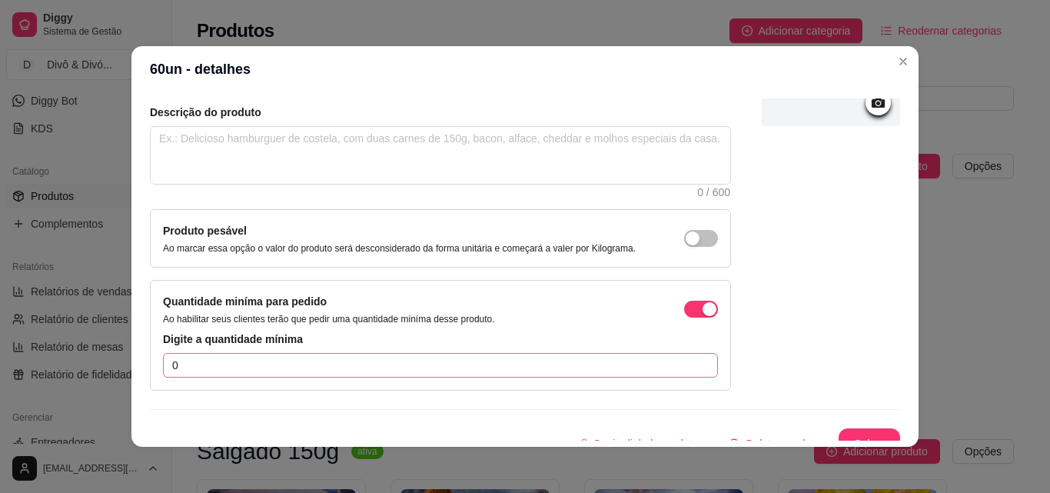
scroll to position [185, 0]
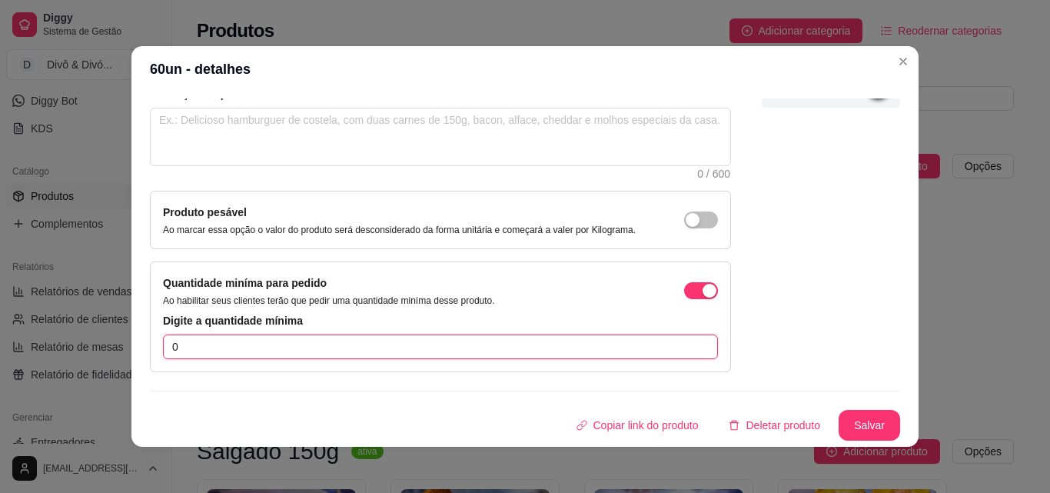
click at [454, 340] on input "0" at bounding box center [440, 346] width 555 height 25
click at [454, 340] on input "6" at bounding box center [440, 346] width 555 height 25
type input "60"
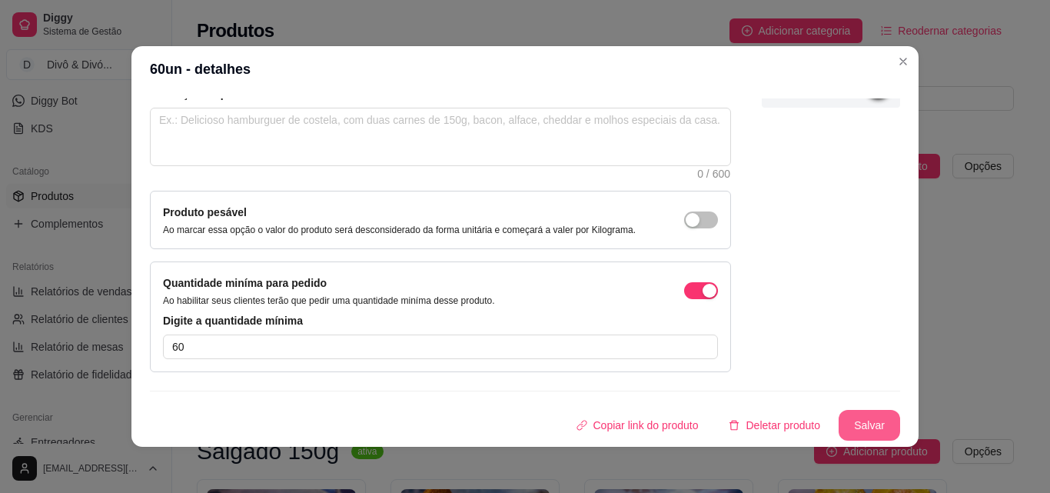
click at [843, 426] on button "Salvar" at bounding box center [870, 425] width 62 height 31
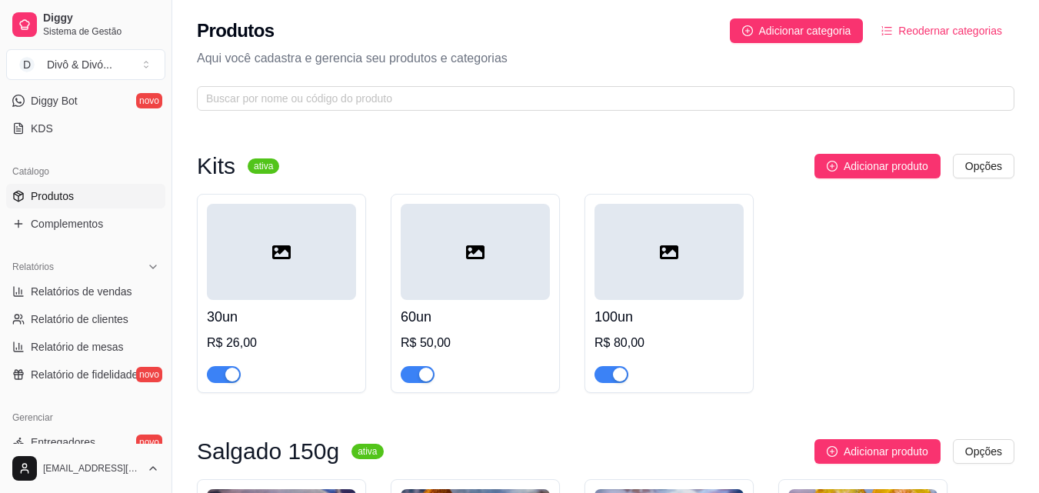
click at [693, 283] on div at bounding box center [668, 252] width 149 height 96
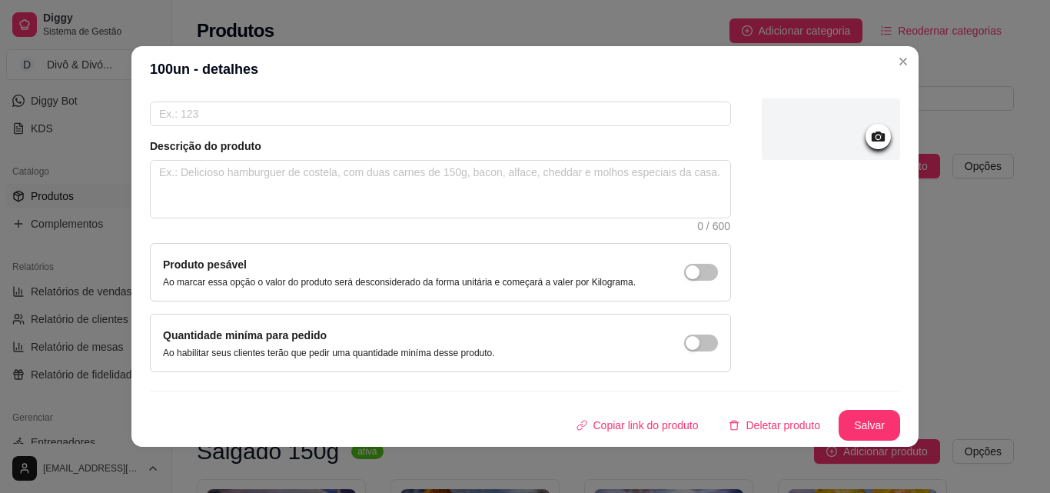
scroll to position [3, 0]
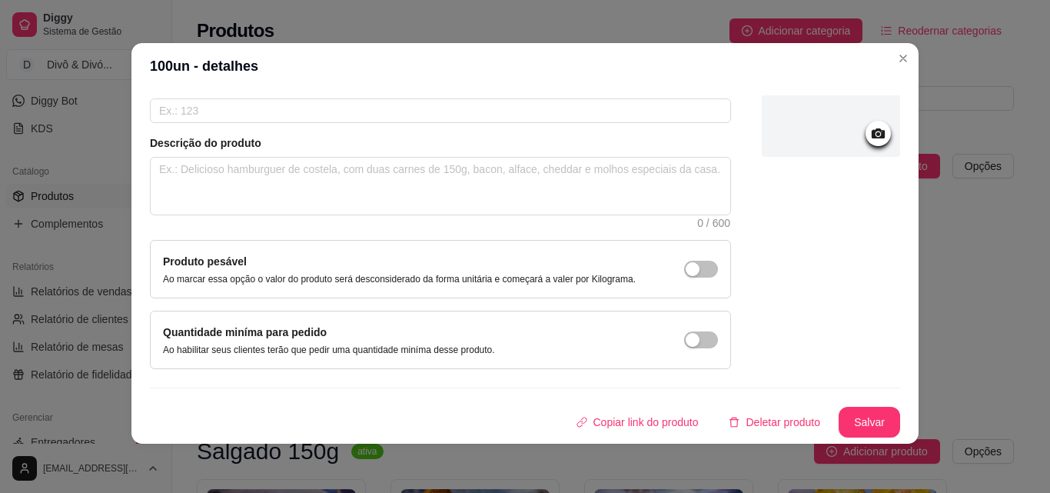
click at [444, 343] on div "Quantidade miníma para pedido Ao habilitar seus clientes terão que pedir uma qu…" at bounding box center [329, 340] width 332 height 32
click at [686, 276] on div "button" at bounding box center [693, 269] width 14 height 14
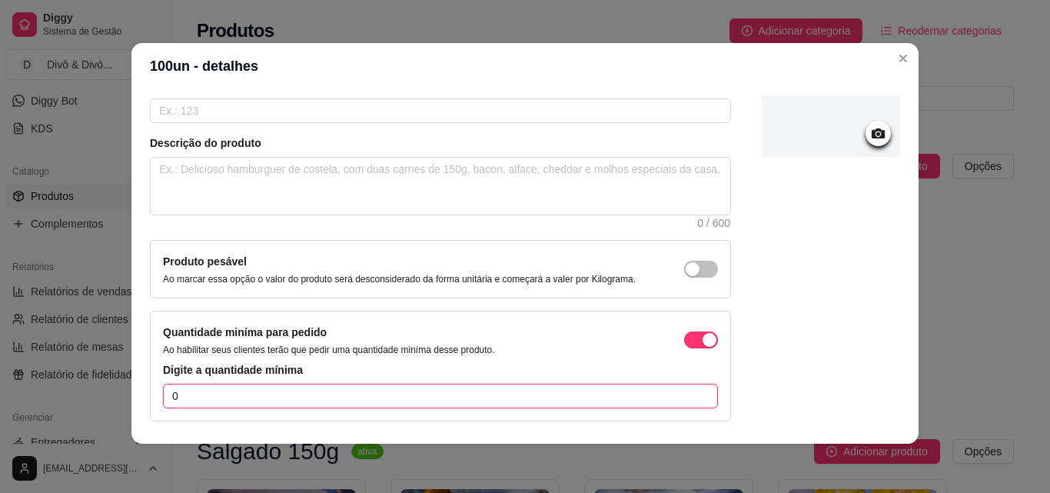
click at [534, 399] on input "0" at bounding box center [440, 396] width 555 height 25
click at [534, 399] on input "01" at bounding box center [440, 396] width 555 height 25
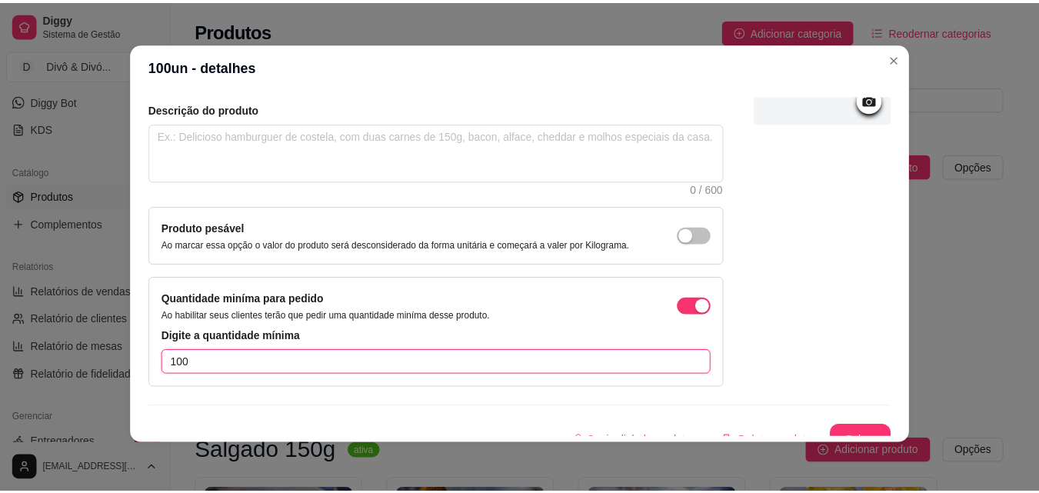
scroll to position [185, 0]
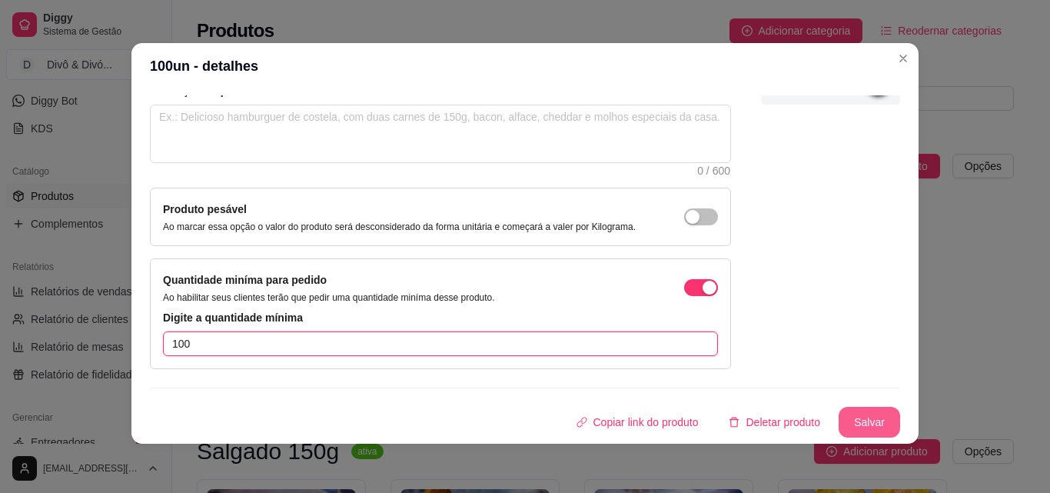
type input "100"
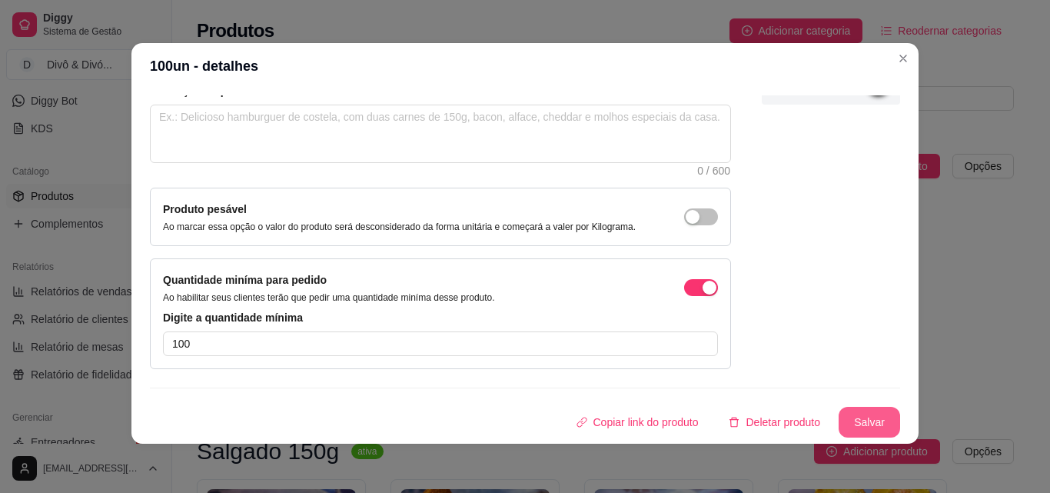
click at [839, 422] on button "Salvar" at bounding box center [870, 422] width 62 height 31
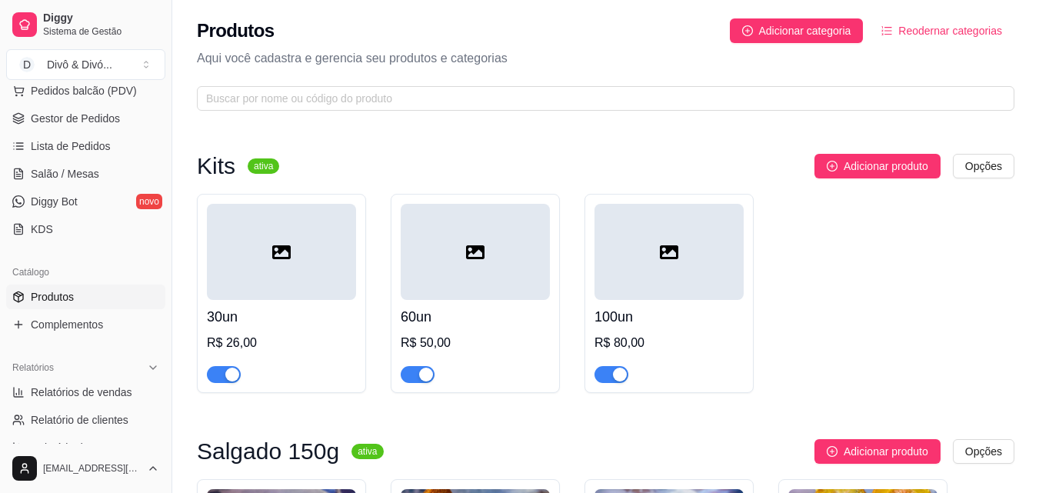
scroll to position [0, 0]
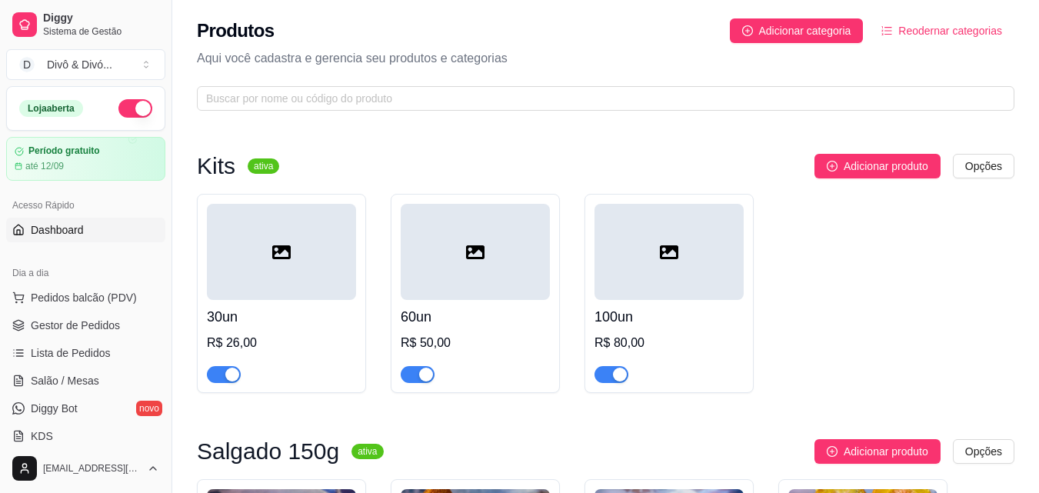
click at [81, 221] on link "Dashboard" at bounding box center [85, 230] width 159 height 25
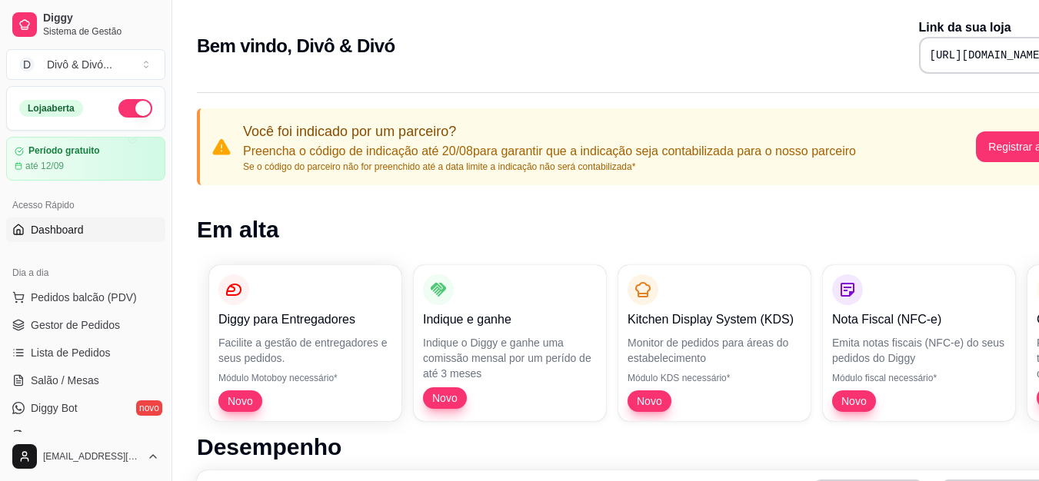
click at [961, 50] on pre "[URL][DOMAIN_NAME]" at bounding box center [987, 55] width 116 height 15
copy div "[URL][DOMAIN_NAME]"
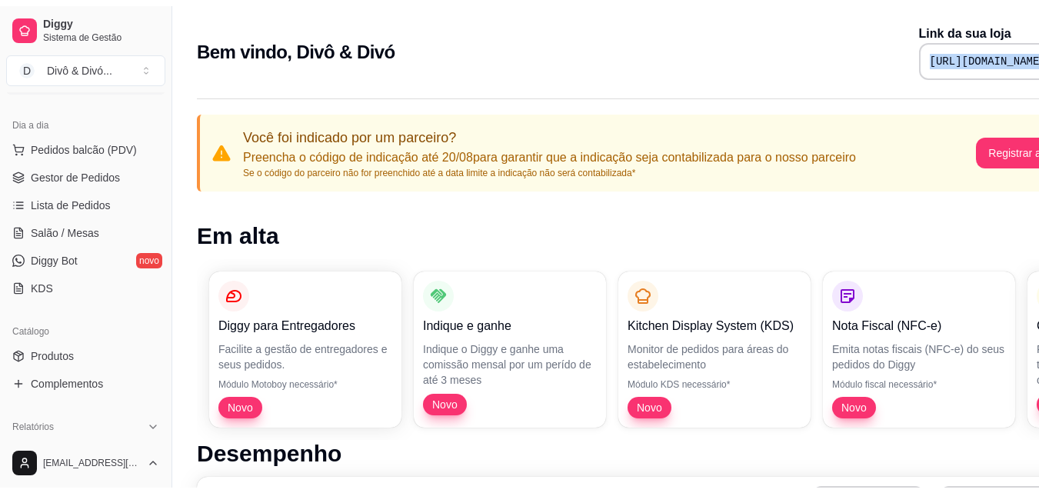
scroll to position [308, 0]
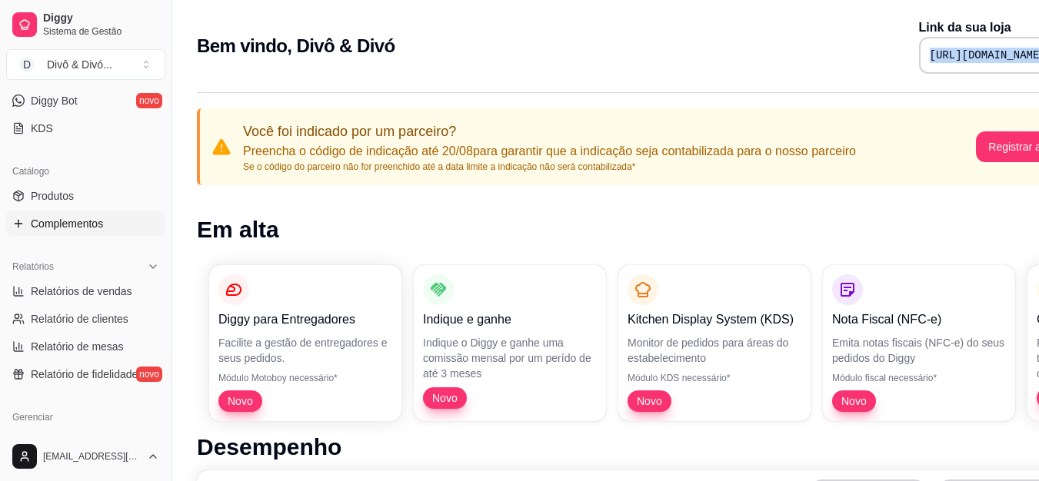
click at [80, 228] on span "Complementos" at bounding box center [67, 223] width 72 height 15
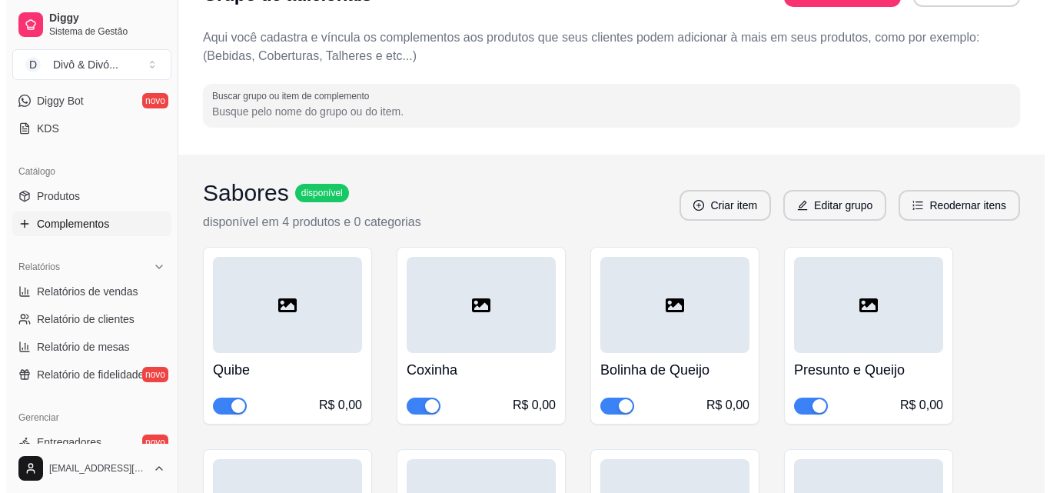
scroll to position [77, 0]
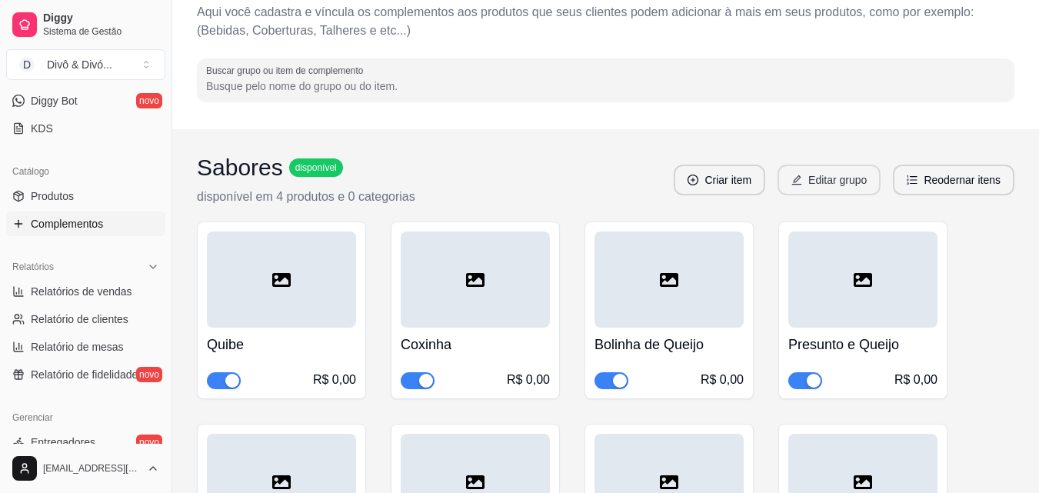
click at [862, 177] on button "Editar grupo" at bounding box center [828, 180] width 103 height 31
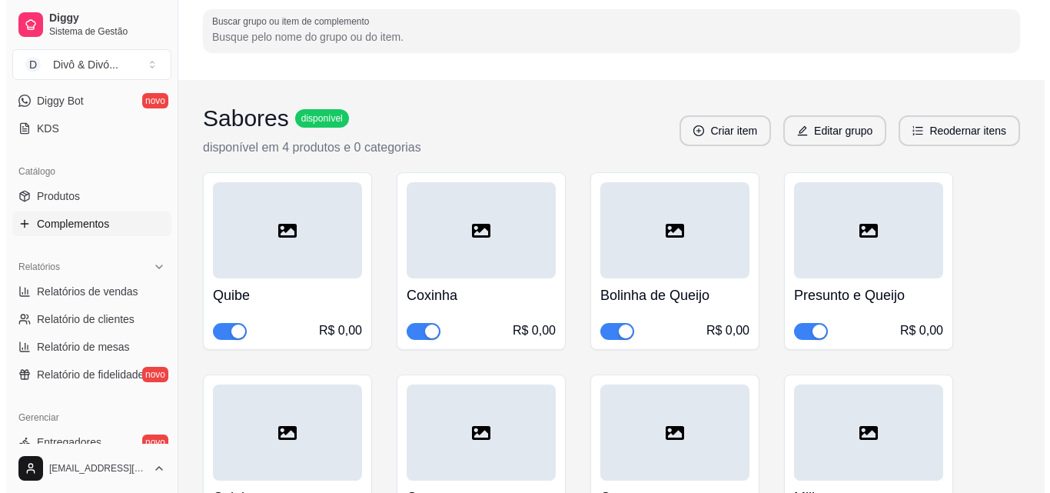
scroll to position [154, 0]
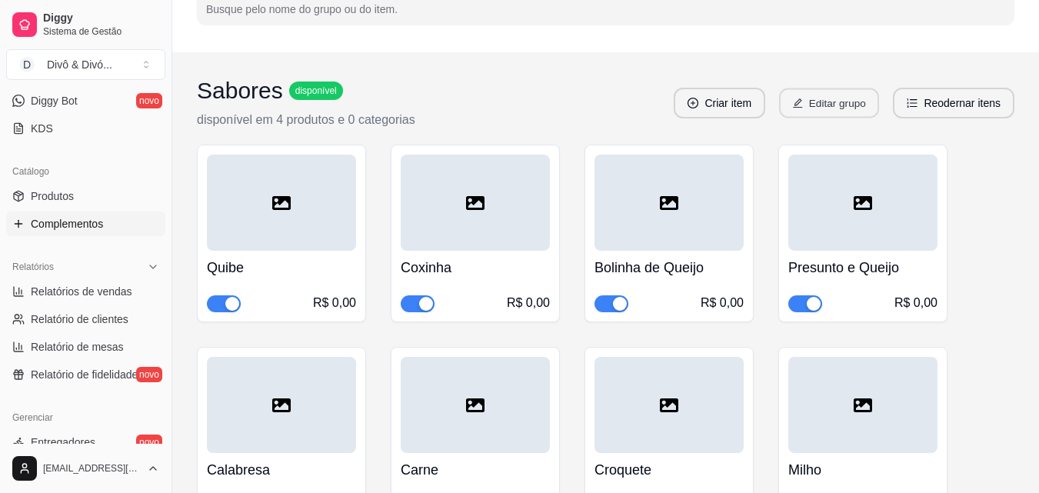
click at [809, 98] on button "Editar grupo" at bounding box center [829, 103] width 100 height 30
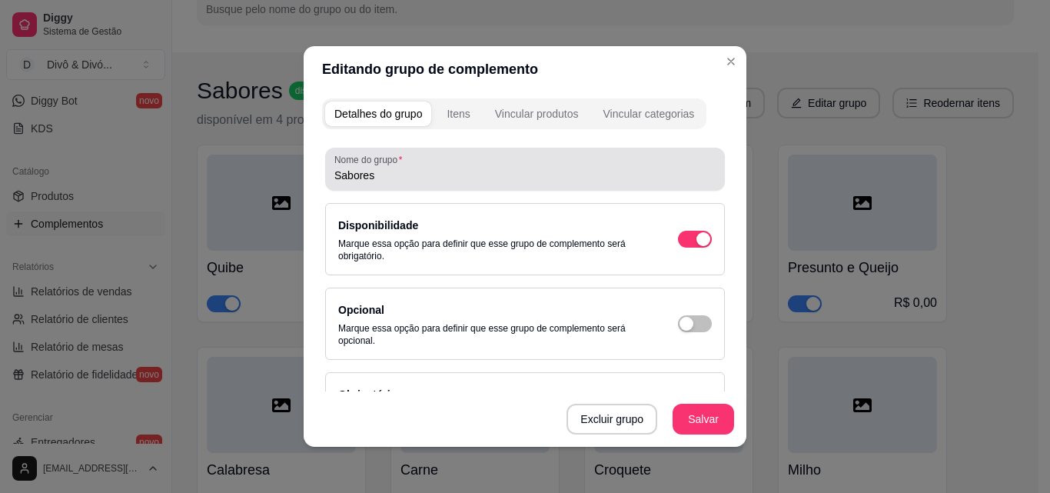
click at [450, 166] on div "Sabores" at bounding box center [524, 169] width 381 height 31
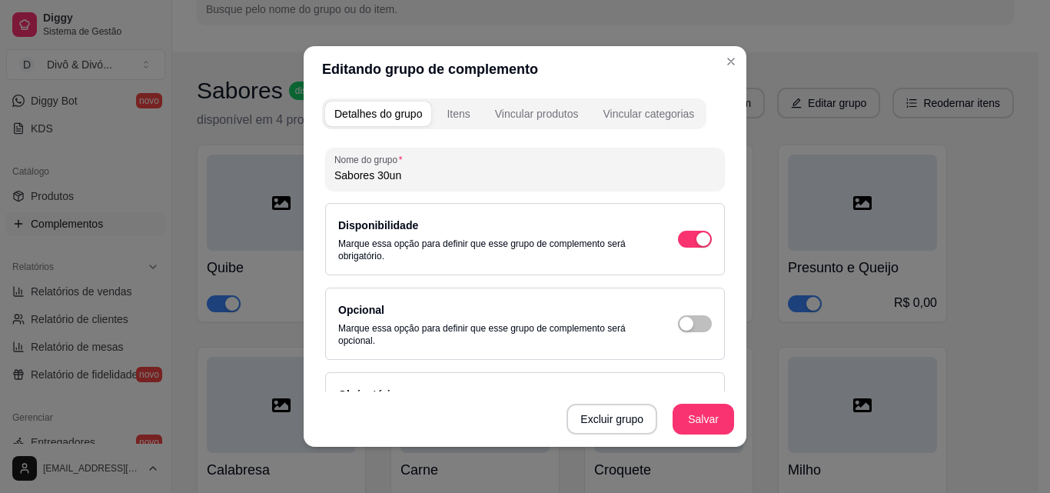
type input "Sabores 30un"
click at [696, 413] on button "Salvar" at bounding box center [703, 419] width 60 height 30
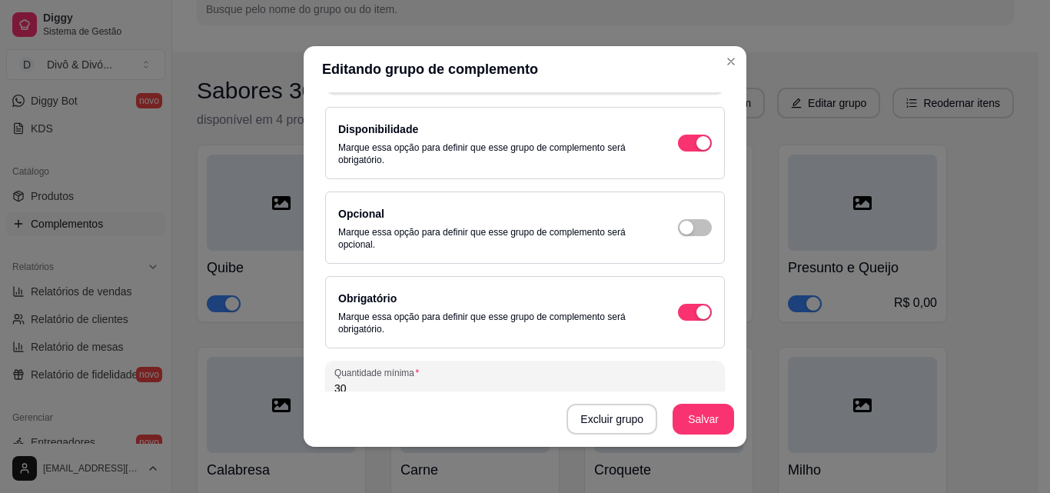
scroll to position [0, 0]
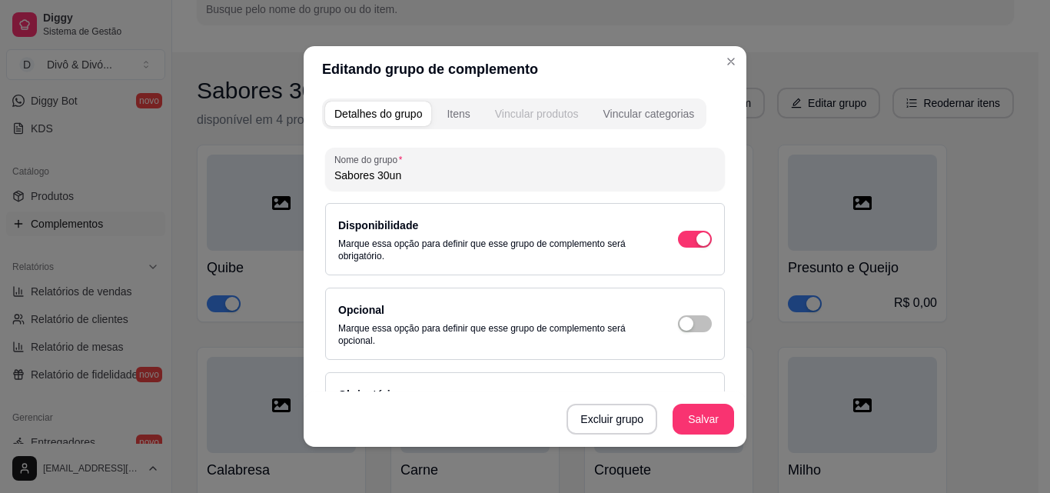
click at [560, 121] on button "Vincular produtos" at bounding box center [537, 113] width 102 height 25
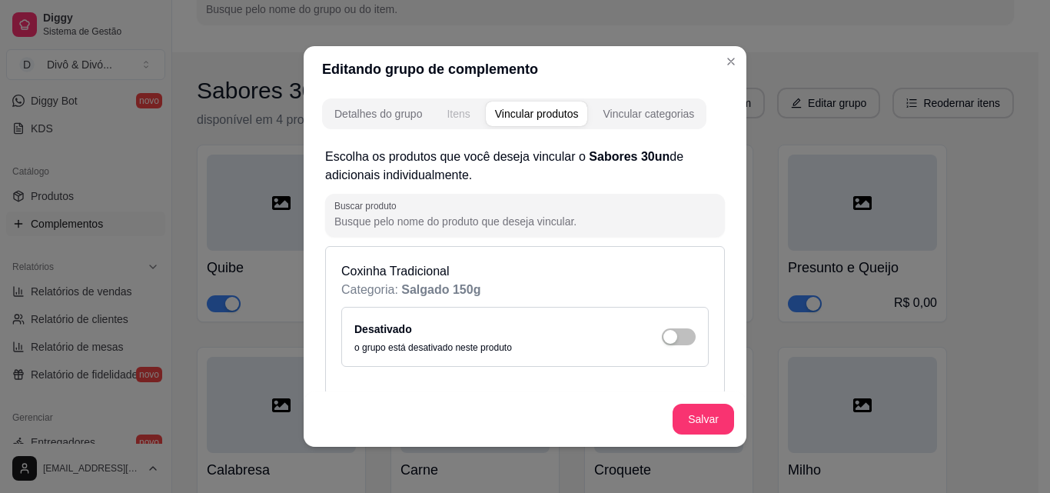
click at [465, 111] on button "Itens" at bounding box center [458, 113] width 42 height 25
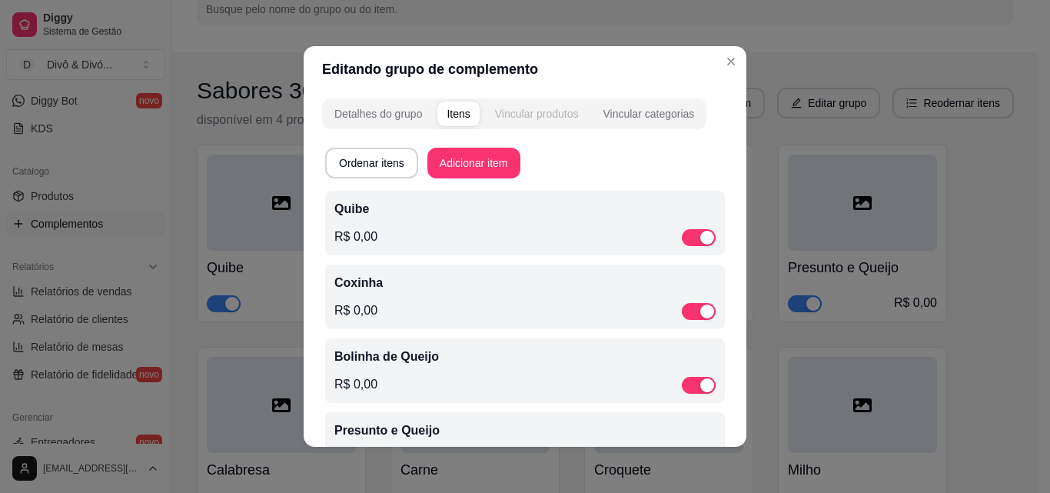
click at [506, 109] on div "Vincular produtos" at bounding box center [537, 113] width 84 height 15
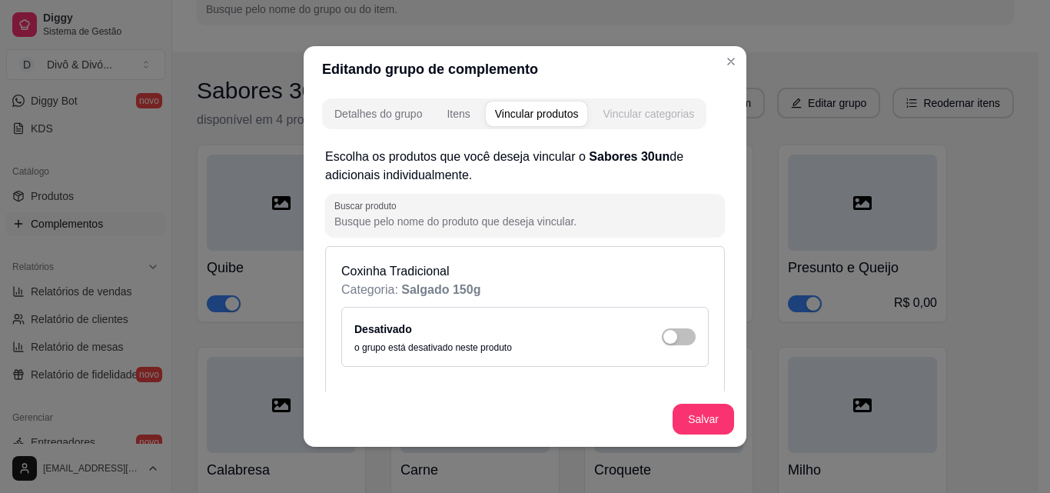
click at [603, 112] on div "Vincular categorias" at bounding box center [648, 113] width 91 height 15
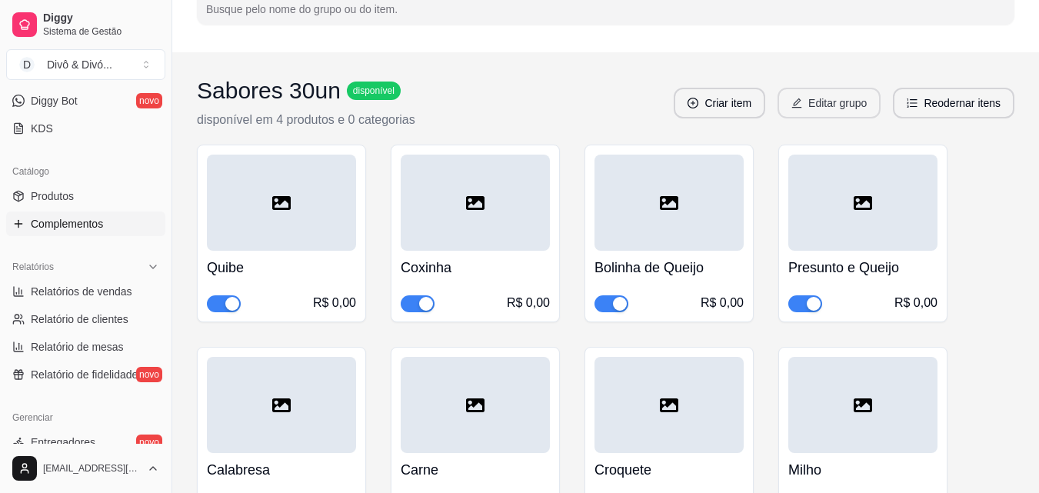
click at [857, 105] on button "Editar grupo" at bounding box center [828, 103] width 103 height 31
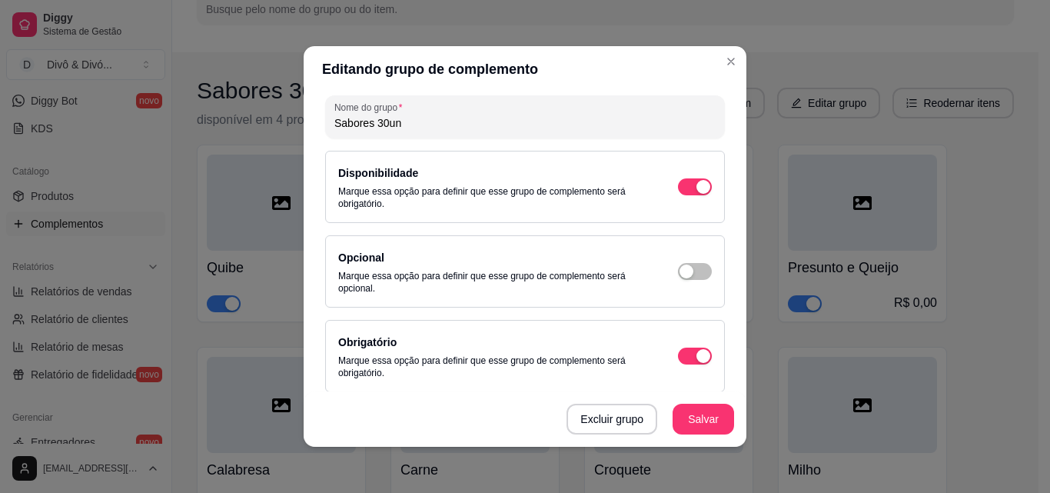
scroll to position [210, 0]
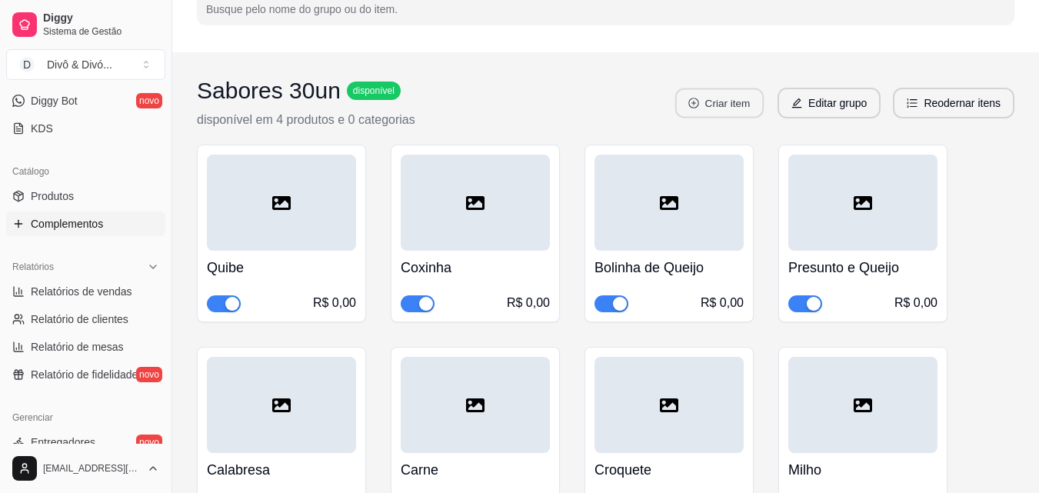
click at [746, 108] on button "Criar item" at bounding box center [719, 103] width 88 height 30
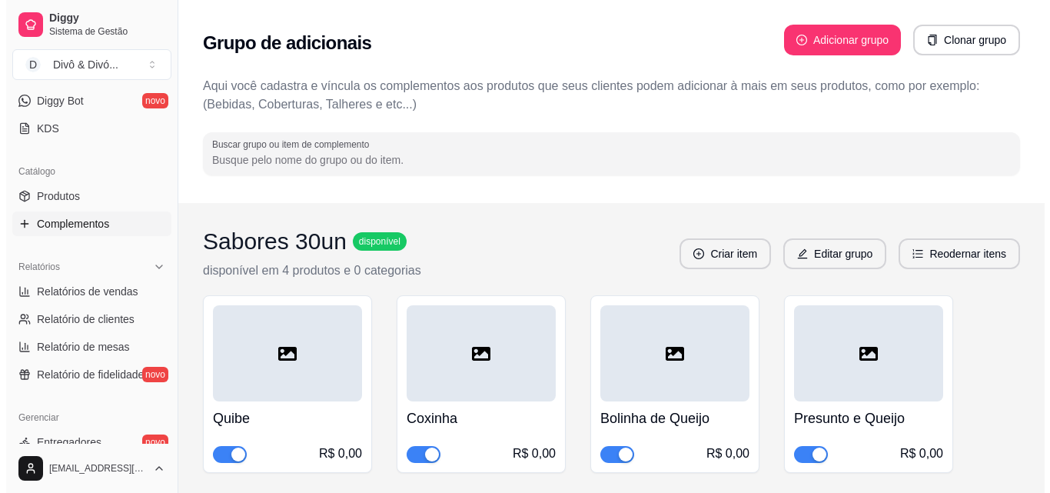
scroll to position [0, 0]
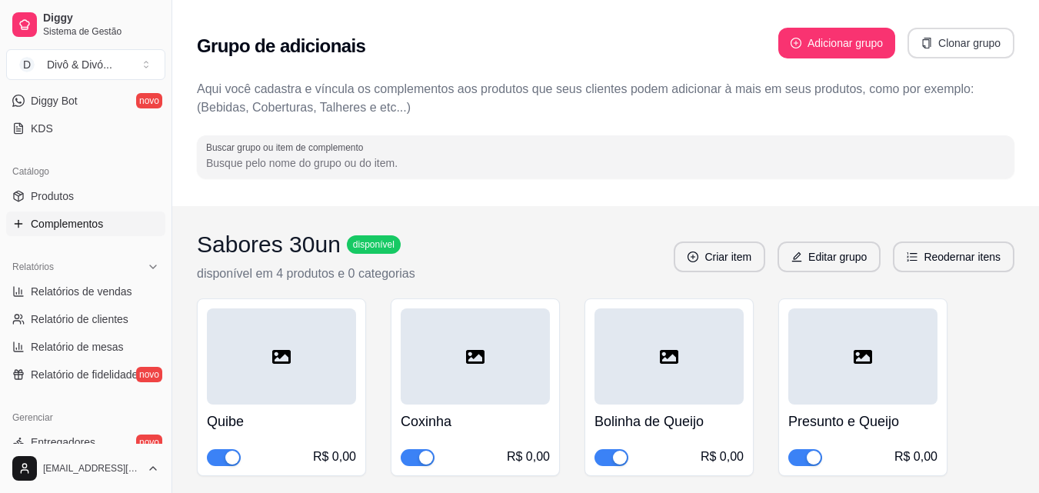
click at [951, 54] on button "Clonar grupo" at bounding box center [960, 43] width 107 height 31
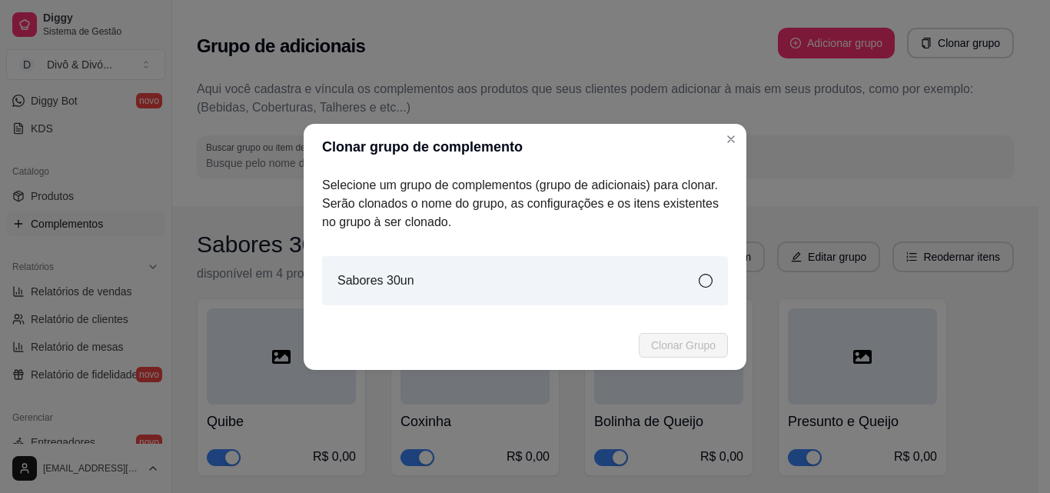
click at [702, 279] on icon at bounding box center [706, 281] width 14 height 14
click at [699, 337] on span "Clonar Grupo" at bounding box center [683, 345] width 65 height 17
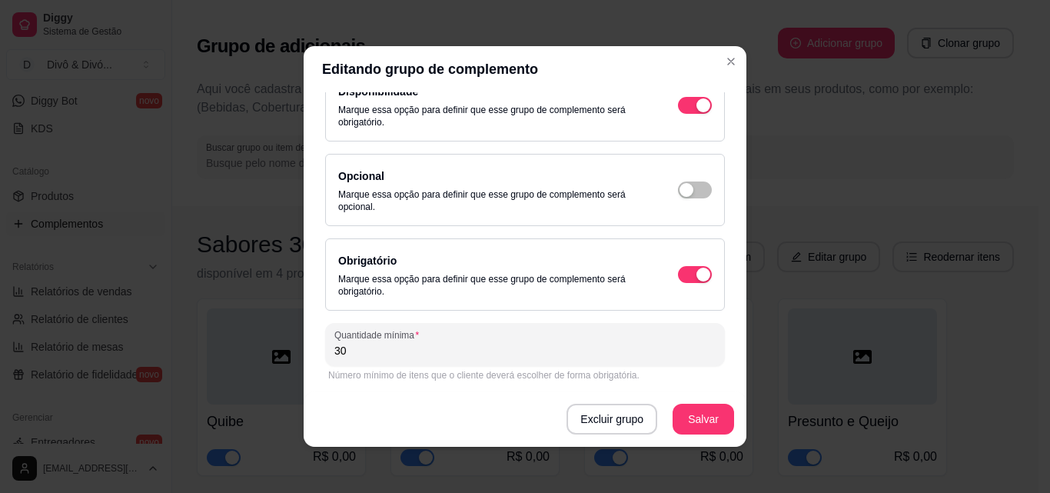
scroll to position [210, 0]
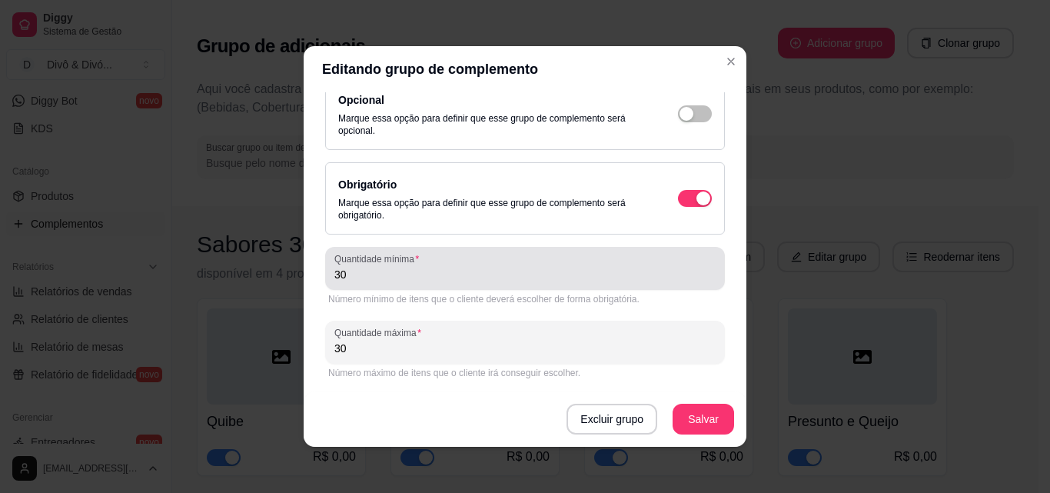
click at [397, 285] on div "Quantidade mínima 30" at bounding box center [525, 268] width 400 height 43
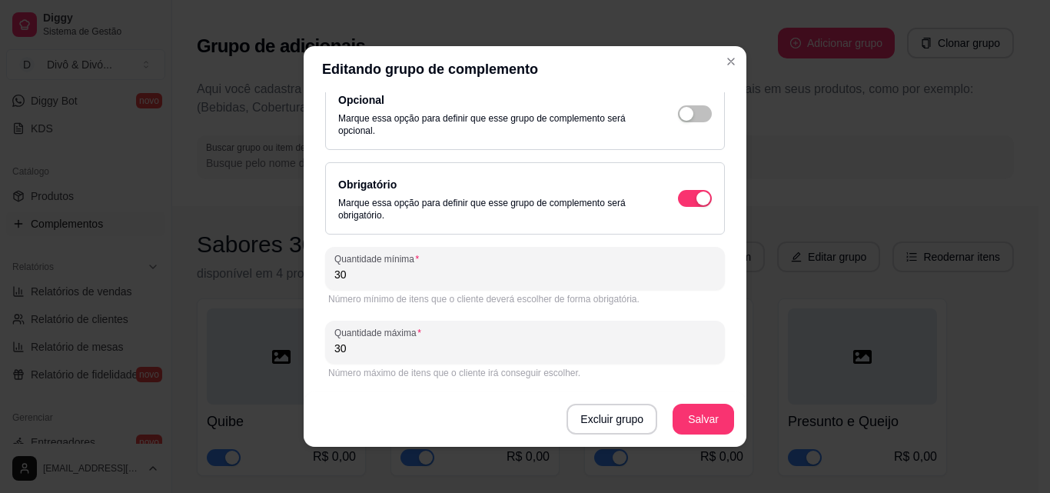
drag, startPoint x: 407, startPoint y: 277, endPoint x: 286, endPoint y: 301, distance: 123.9
click at [286, 301] on div "Editando grupo de complemento Detalhes do grupo Itens Vincular produtos Vincula…" at bounding box center [525, 246] width 1050 height 493
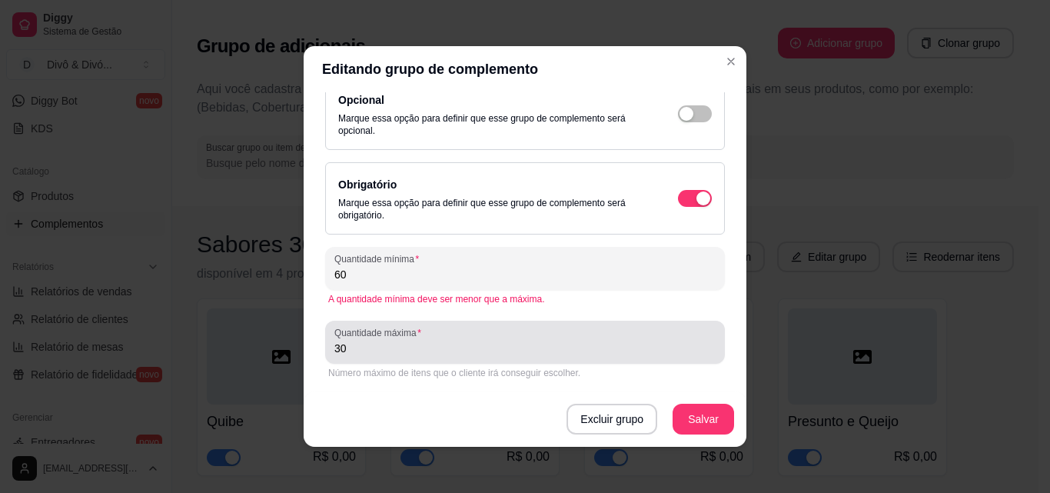
type input "60"
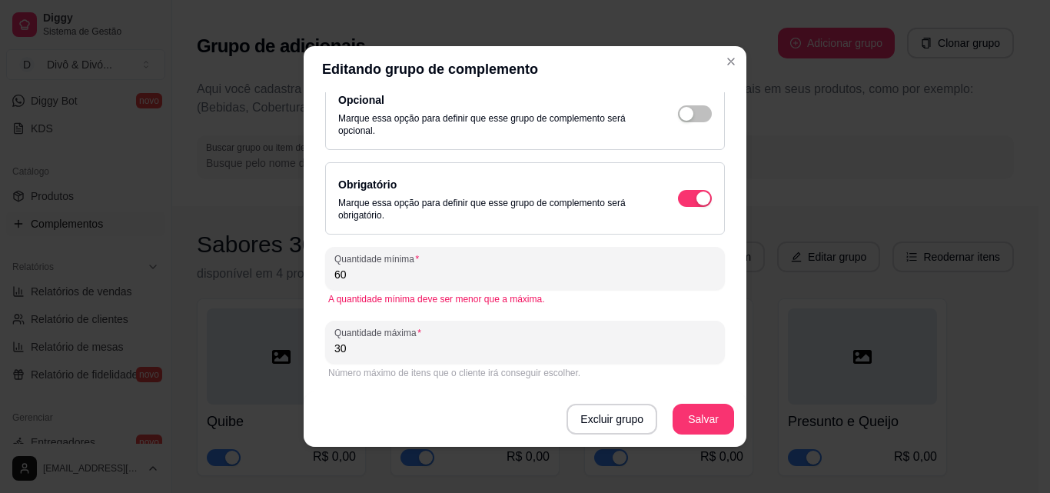
drag, startPoint x: 363, startPoint y: 354, endPoint x: 299, endPoint y: 355, distance: 63.8
click at [304, 355] on div "Detalhes do grupo Itens Vincular produtos Vincular categorias Nome do grupo Sab…" at bounding box center [525, 269] width 443 height 354
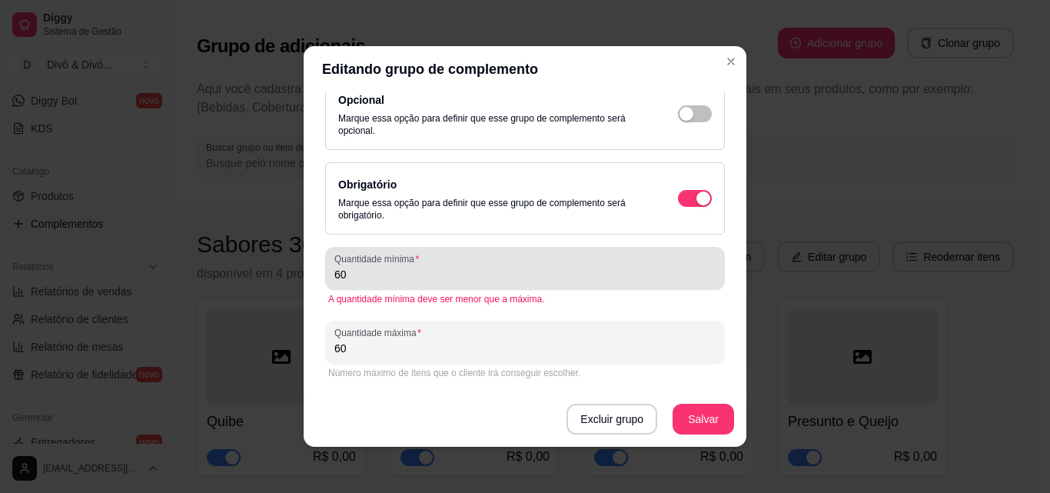
scroll to position [0, 0]
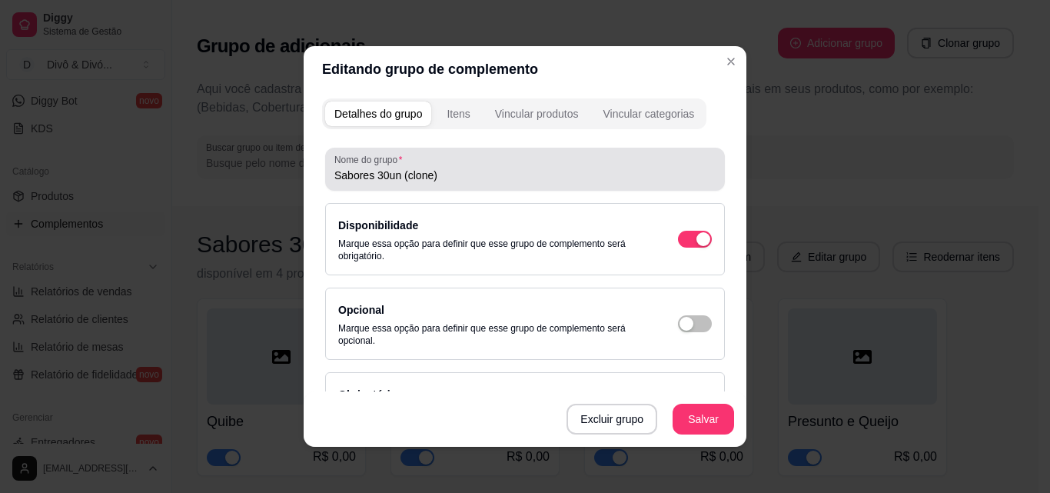
type input "60"
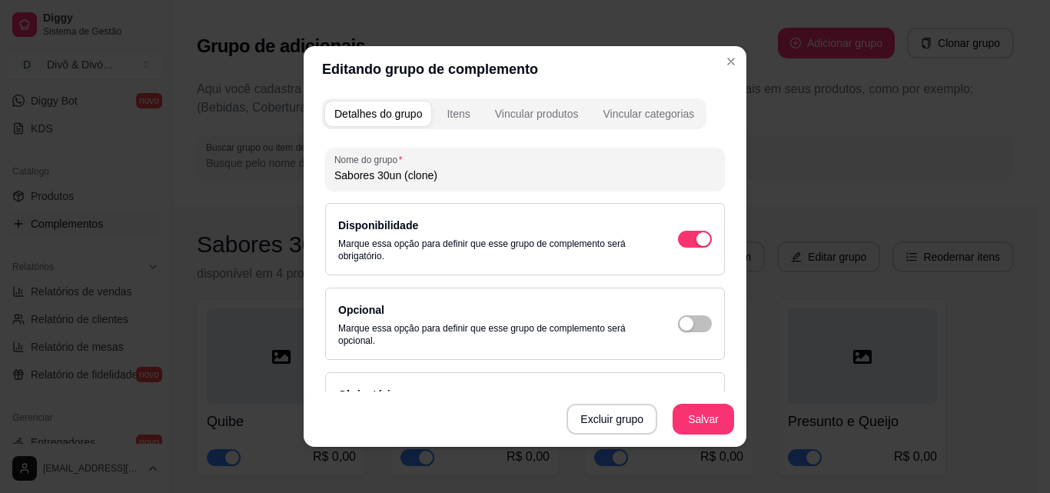
drag, startPoint x: 437, startPoint y: 177, endPoint x: 370, endPoint y: 181, distance: 67.8
click at [370, 181] on input "Sabores 30un (clone)" at bounding box center [524, 175] width 381 height 15
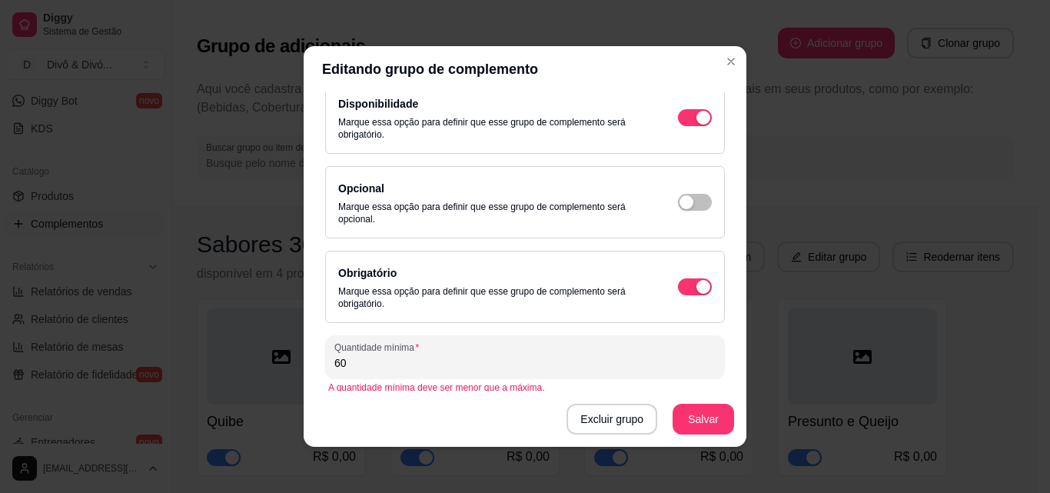
scroll to position [210, 0]
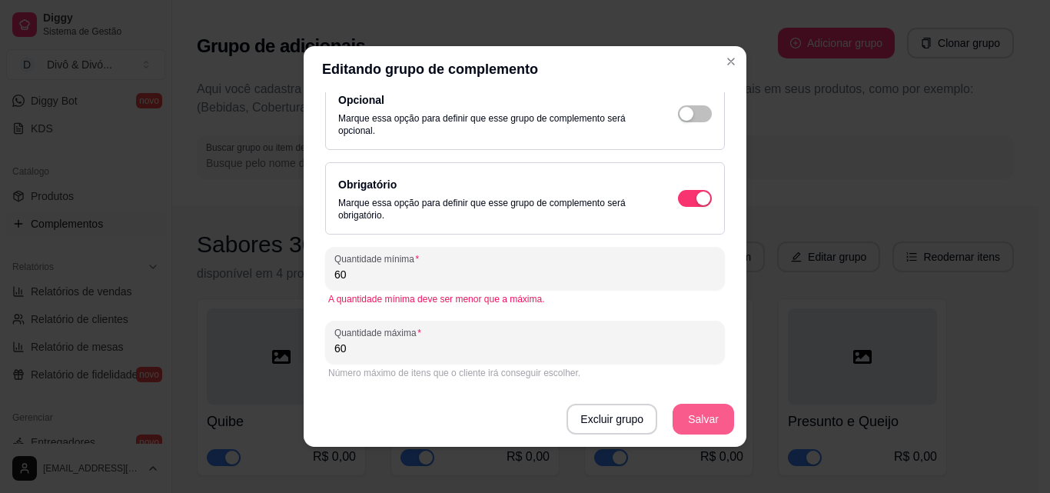
type input "Sabores 60un"
click at [681, 411] on button "Salvar" at bounding box center [703, 419] width 60 height 30
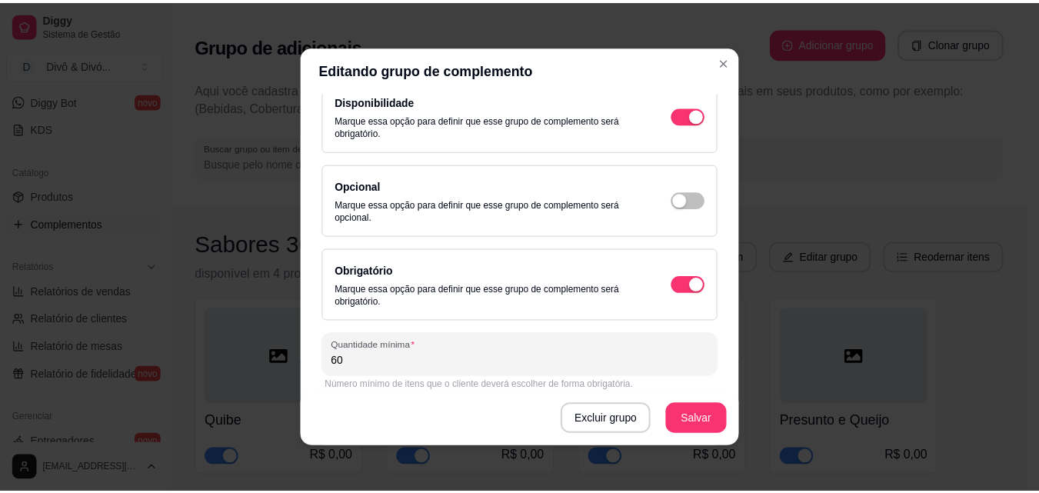
scroll to position [0, 0]
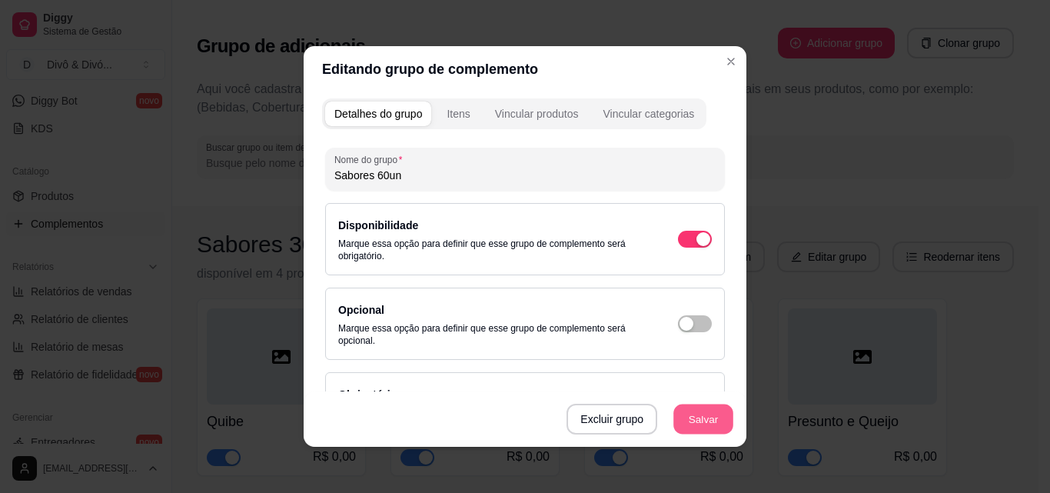
click at [712, 410] on button "Salvar" at bounding box center [703, 419] width 60 height 30
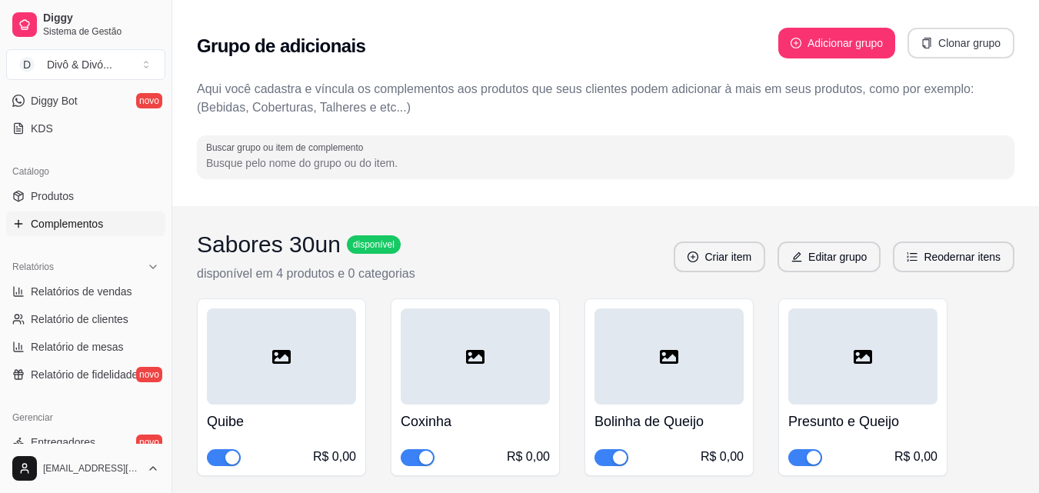
click at [951, 53] on button "Clonar grupo" at bounding box center [960, 43] width 107 height 31
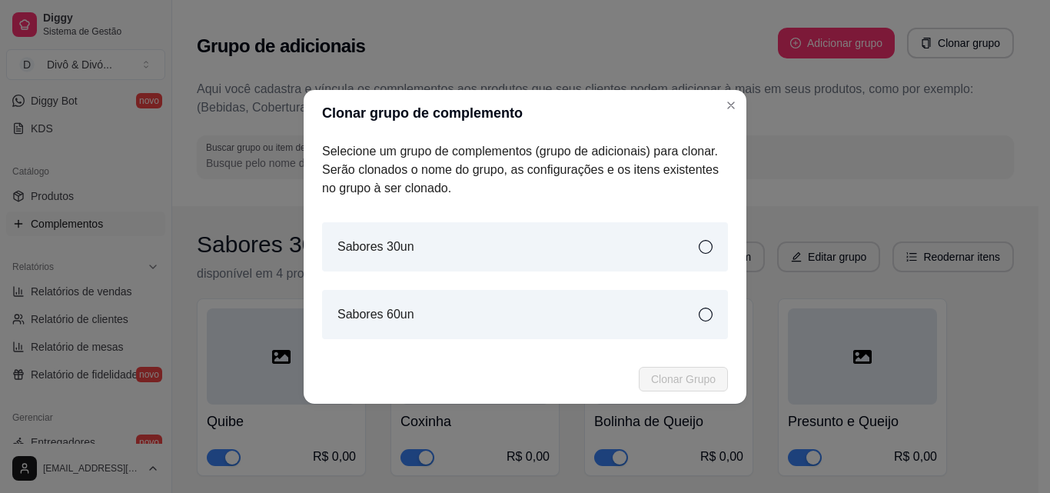
click at [573, 253] on div "Sabores 30un" at bounding box center [525, 246] width 406 height 49
click at [690, 380] on span "Clonar Grupo" at bounding box center [683, 379] width 65 height 17
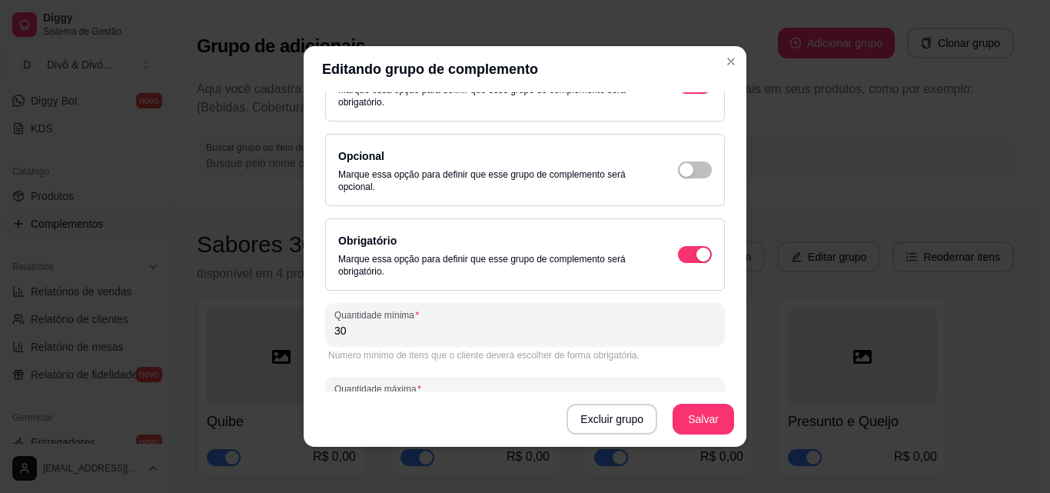
scroll to position [210, 0]
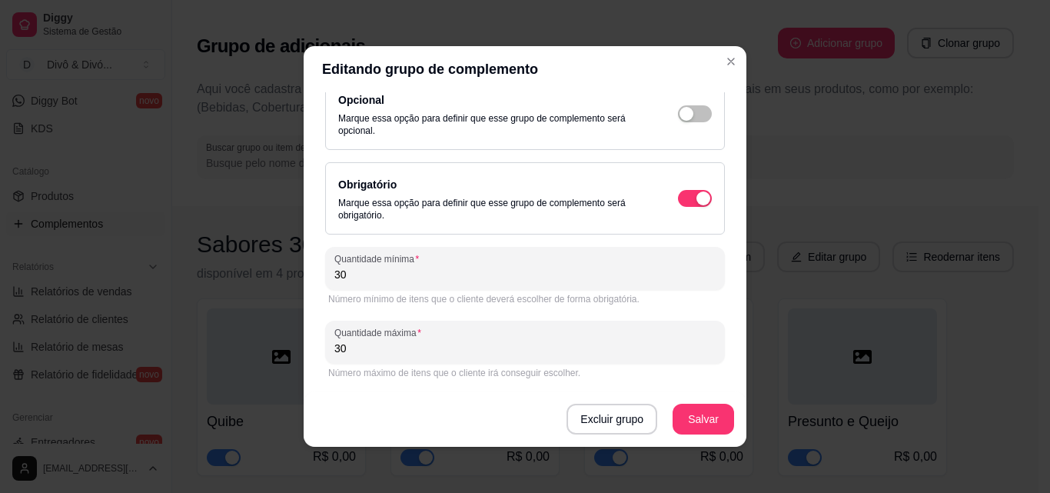
drag, startPoint x: 352, startPoint y: 274, endPoint x: 311, endPoint y: 275, distance: 41.5
click at [311, 275] on div "Detalhes do grupo Itens Vincular produtos Vincular categorias Nome do grupo Sab…" at bounding box center [525, 269] width 443 height 354
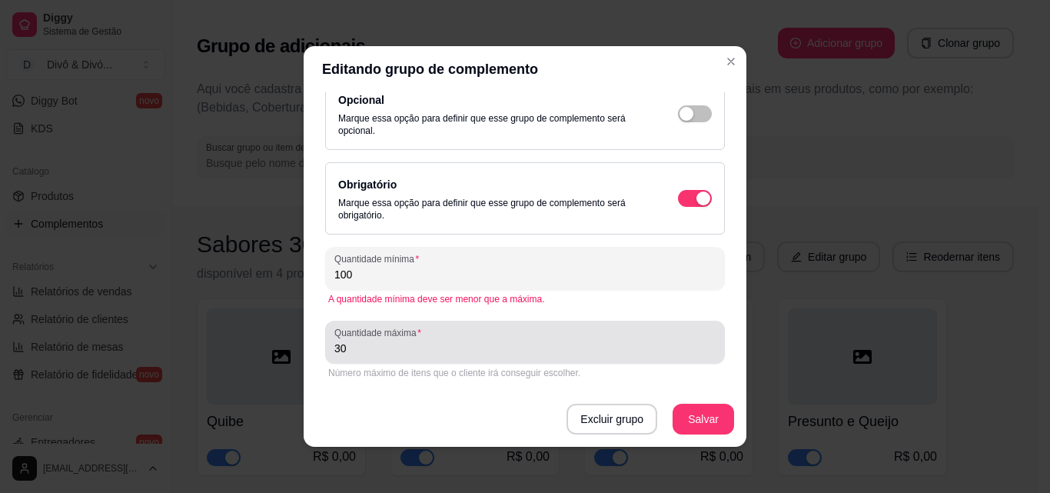
type input "100"
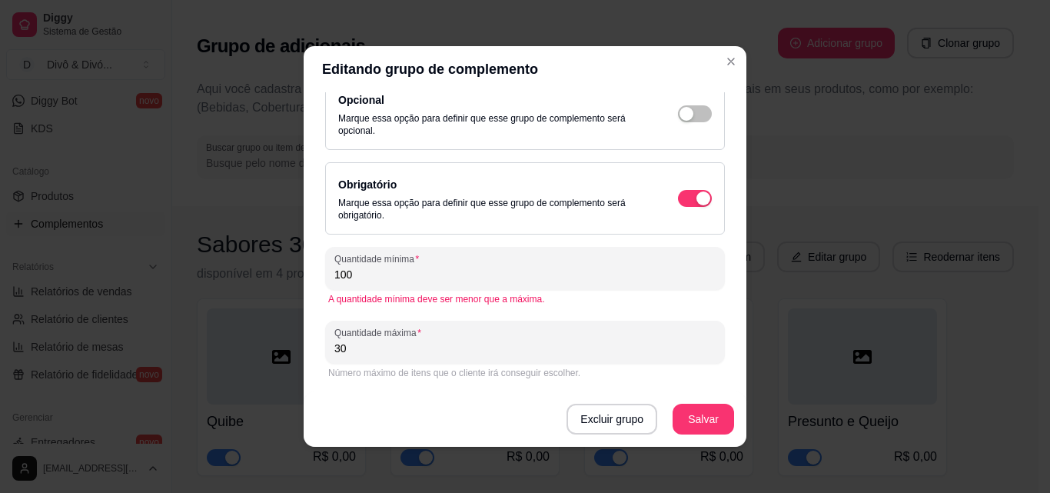
drag, startPoint x: 361, startPoint y: 349, endPoint x: 320, endPoint y: 350, distance: 40.8
click at [325, 350] on div "Quantidade máxima 30" at bounding box center [525, 342] width 400 height 43
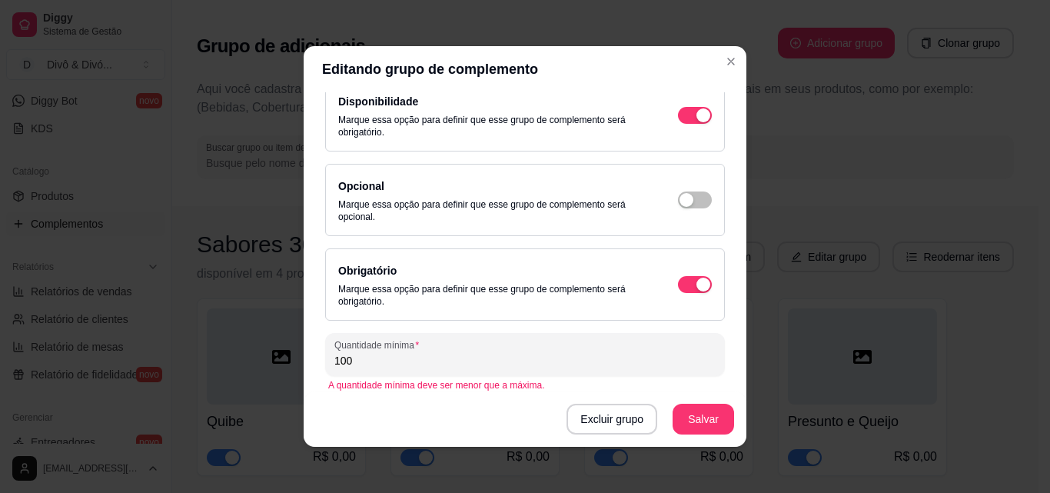
scroll to position [0, 0]
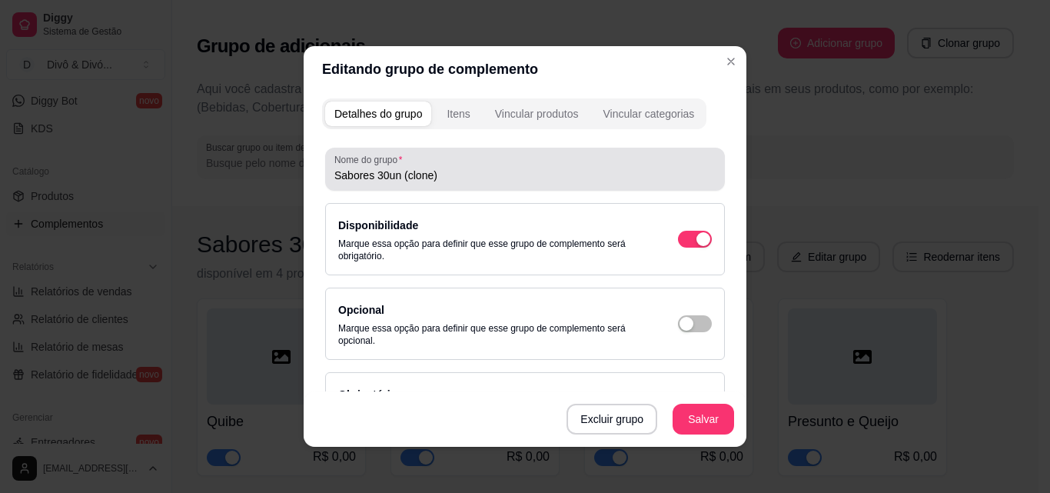
type input "100"
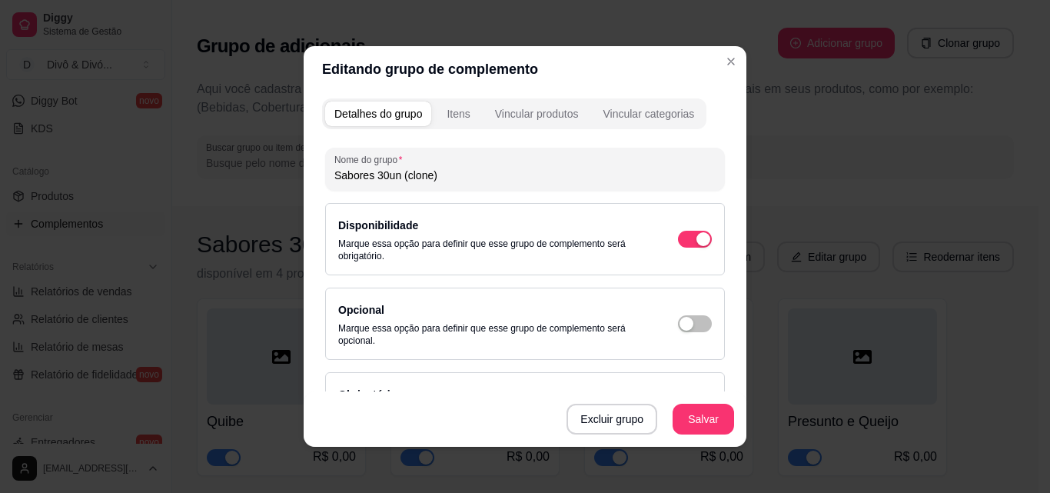
click at [371, 178] on input "Sabores 30un (clone)" at bounding box center [524, 175] width 381 height 15
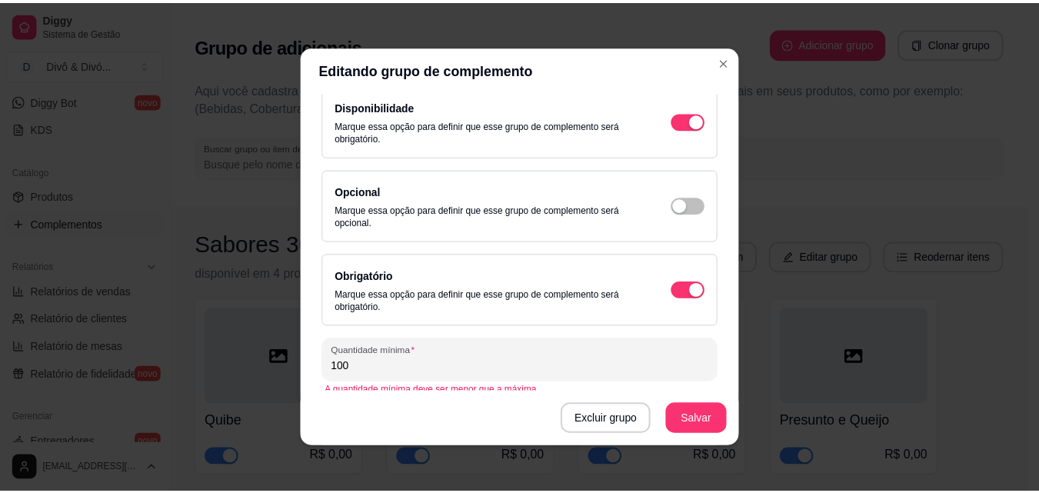
scroll to position [210, 0]
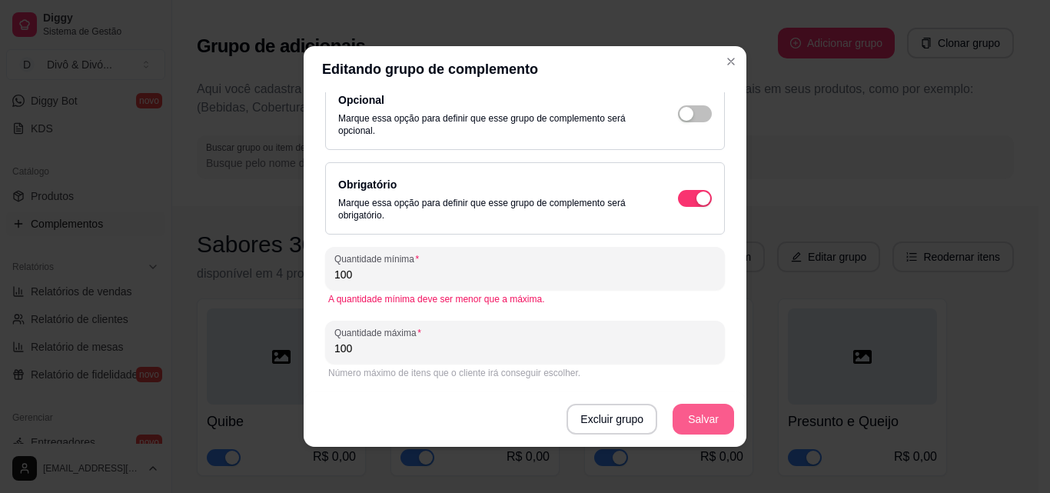
type input "Sabores 100un (clone)"
click at [681, 412] on button "Salvar" at bounding box center [703, 419] width 60 height 30
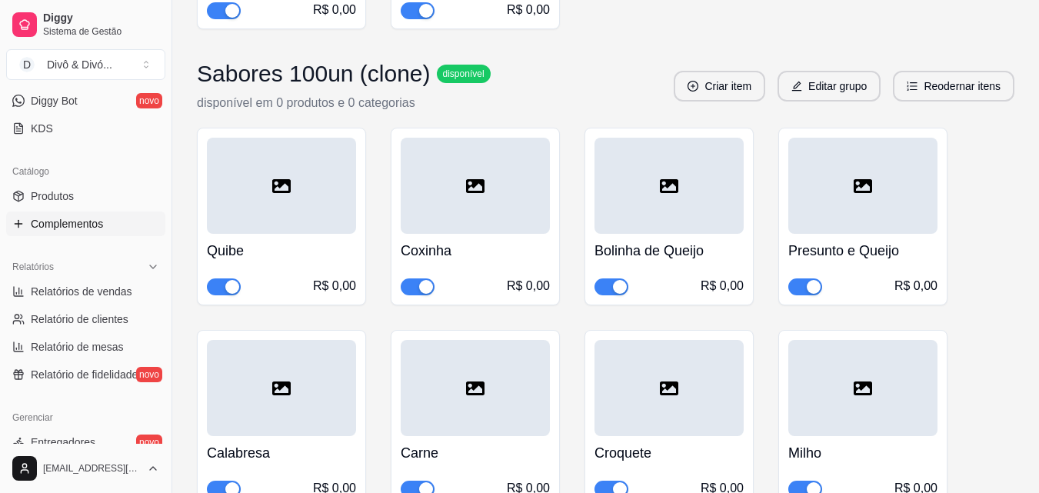
scroll to position [1614, 0]
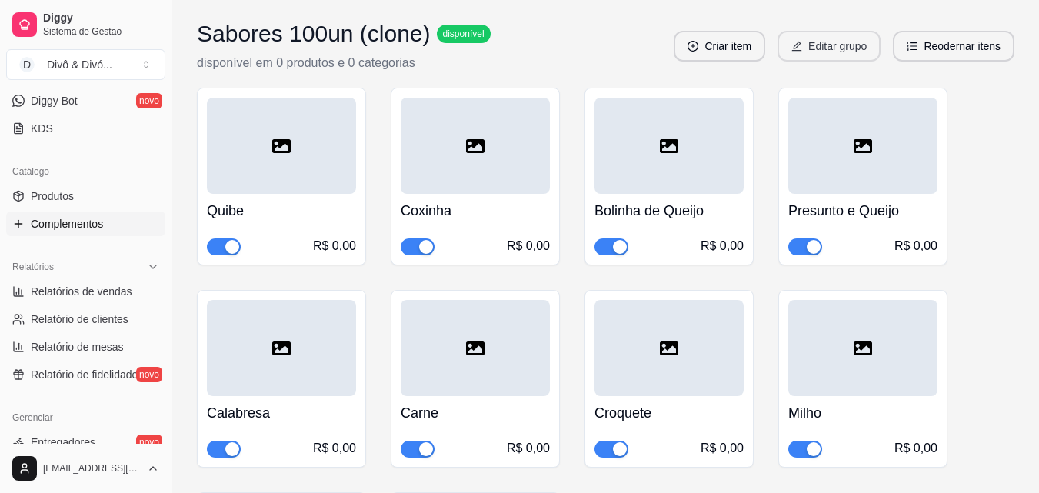
click at [809, 58] on button "Editar grupo" at bounding box center [828, 46] width 103 height 31
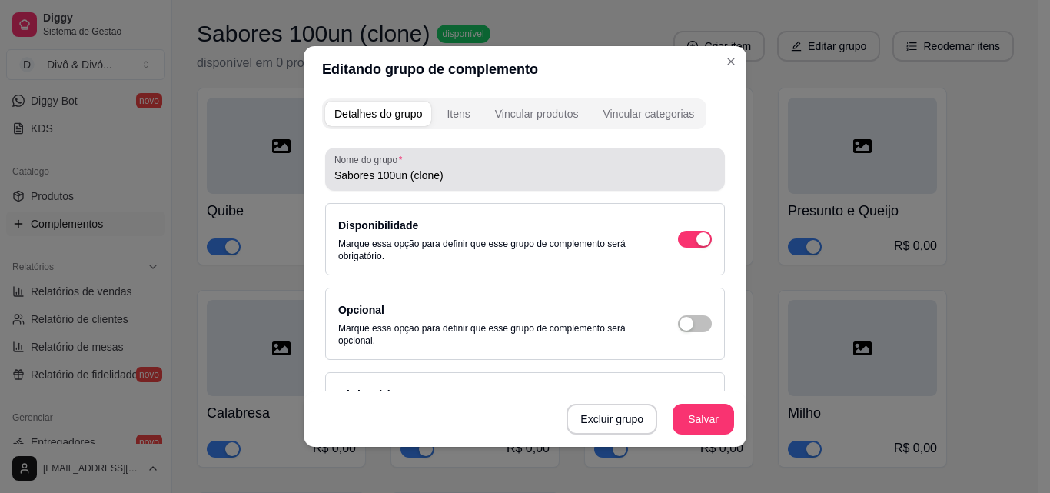
click at [485, 175] on input "Sabores 100un (clone)" at bounding box center [524, 175] width 381 height 15
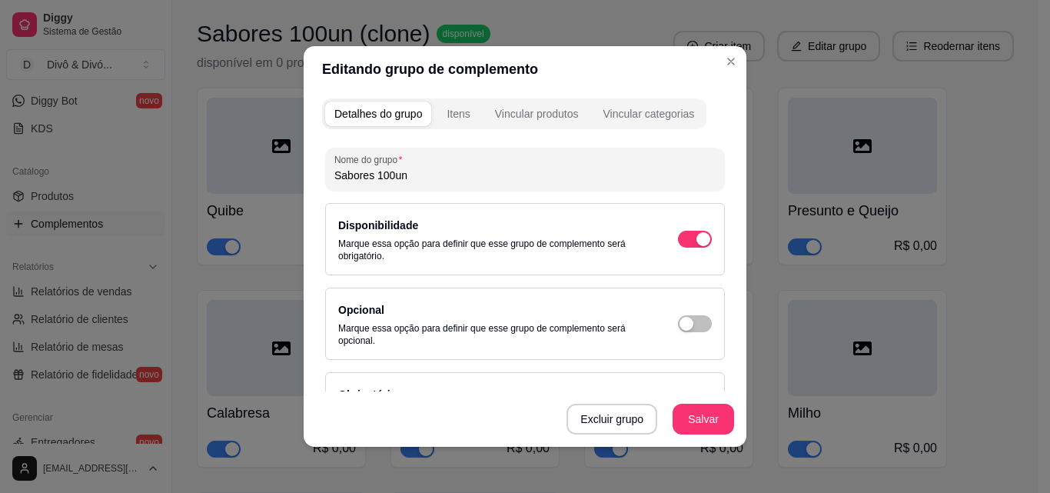
type input "Sabores 100un"
click at [691, 421] on button "Salvar" at bounding box center [703, 419] width 60 height 30
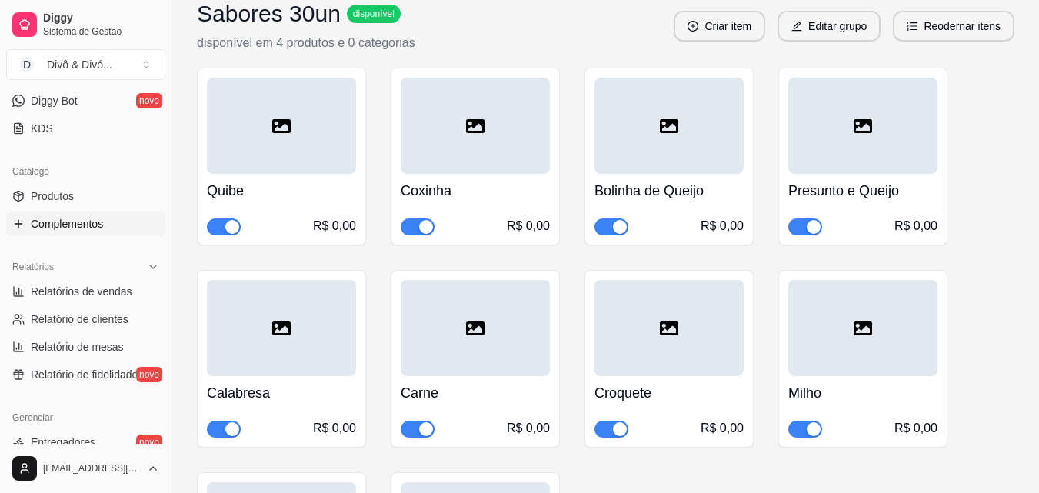
scroll to position [0, 0]
